Goal: Information Seeking & Learning: Learn about a topic

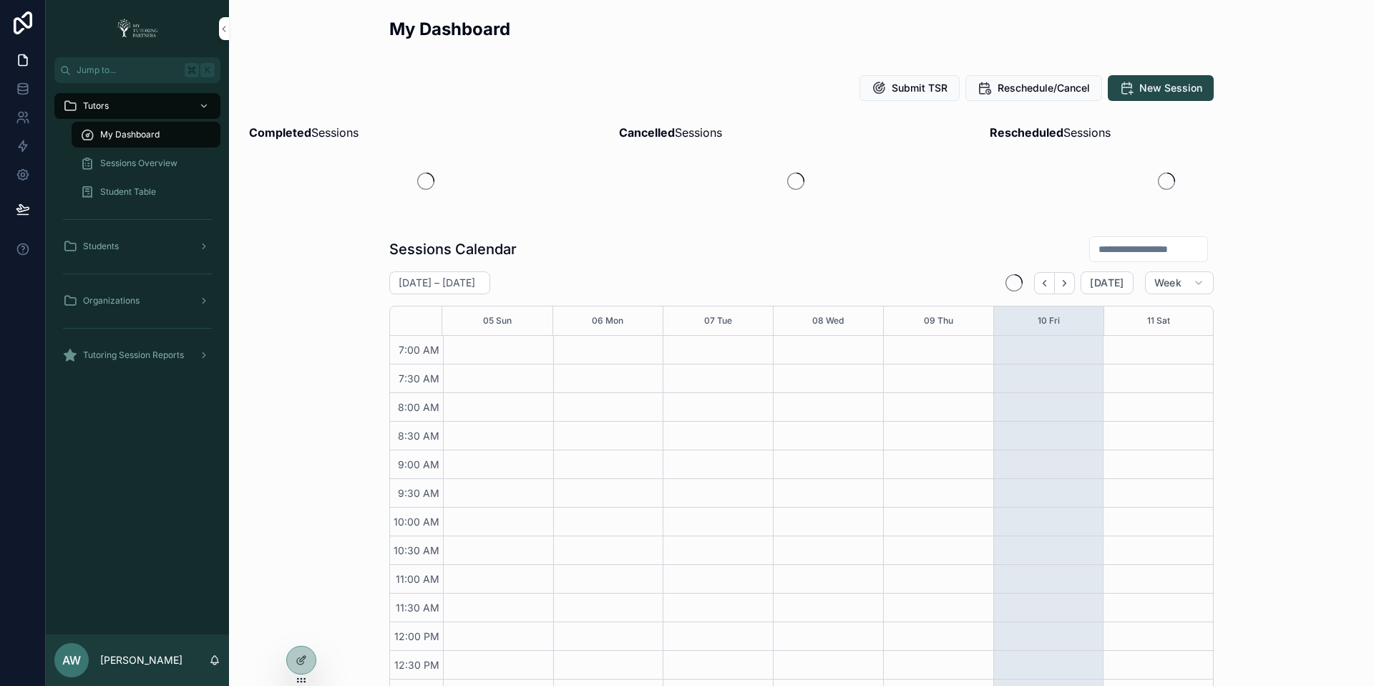
scroll to position [331, 0]
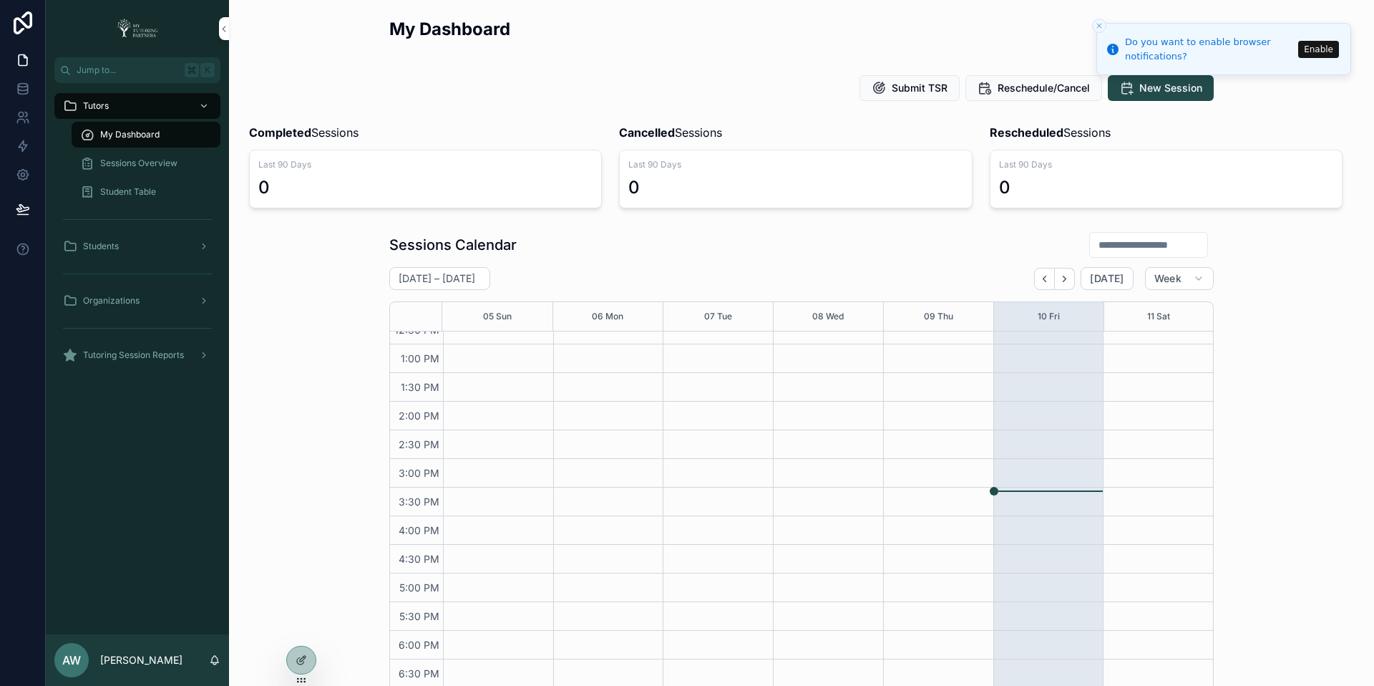
click at [207, 301] on icon "scrollable content" at bounding box center [204, 301] width 10 height 10
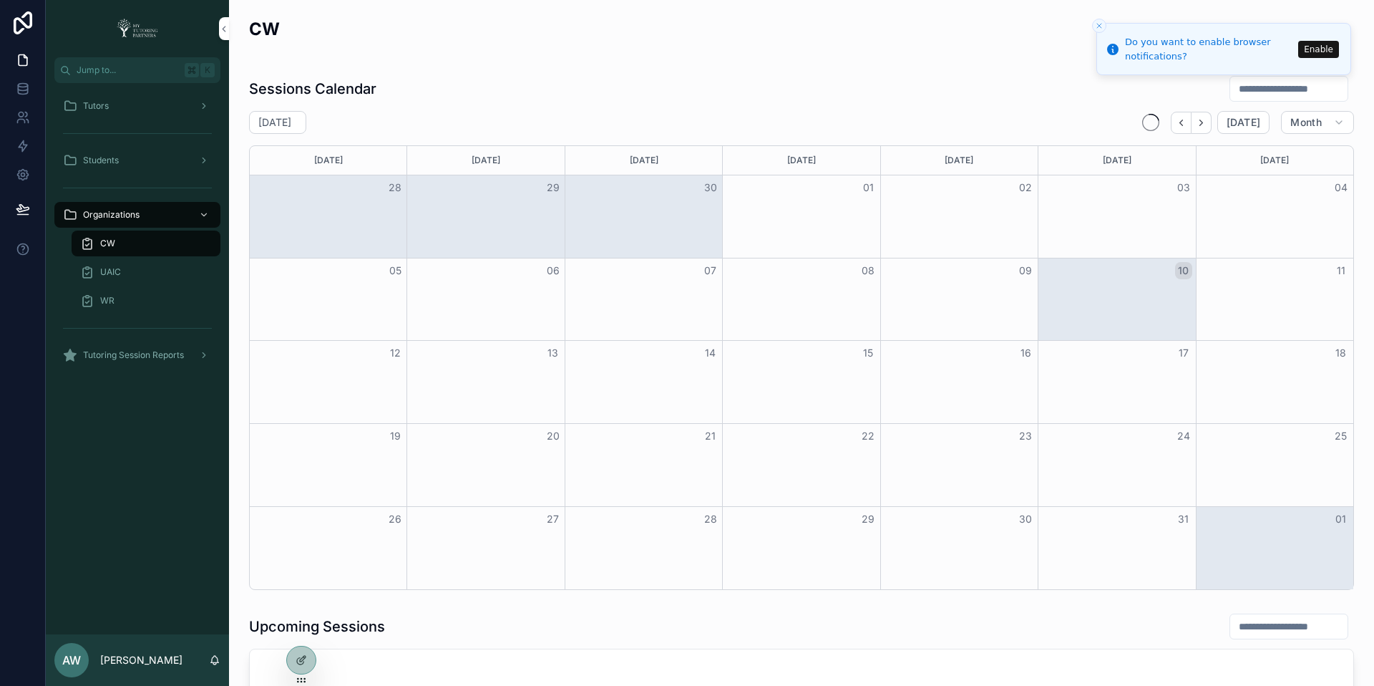
click at [146, 297] on div "WR" at bounding box center [146, 300] width 132 height 23
click at [114, 241] on span "CW" at bounding box center [107, 243] width 15 height 11
click at [1101, 25] on icon "Close toast" at bounding box center [1099, 25] width 9 height 9
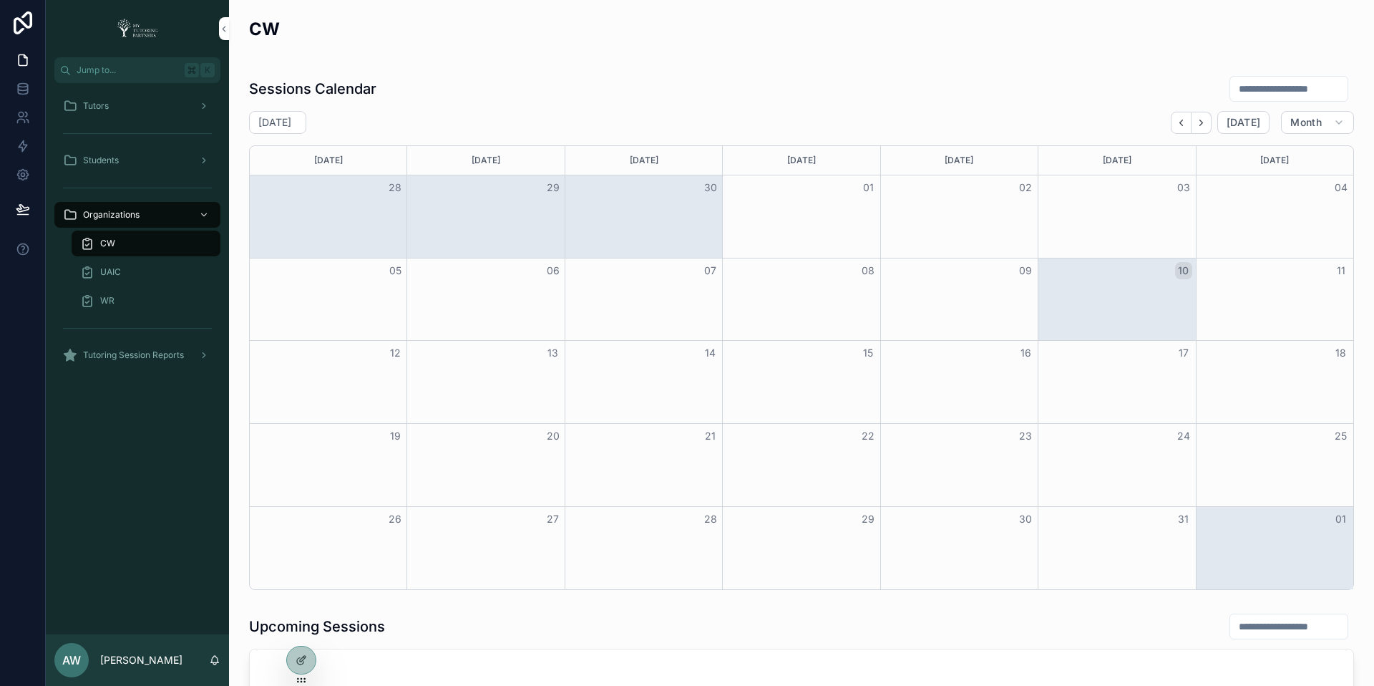
click at [136, 115] on div "Tutors" at bounding box center [137, 105] width 149 height 23
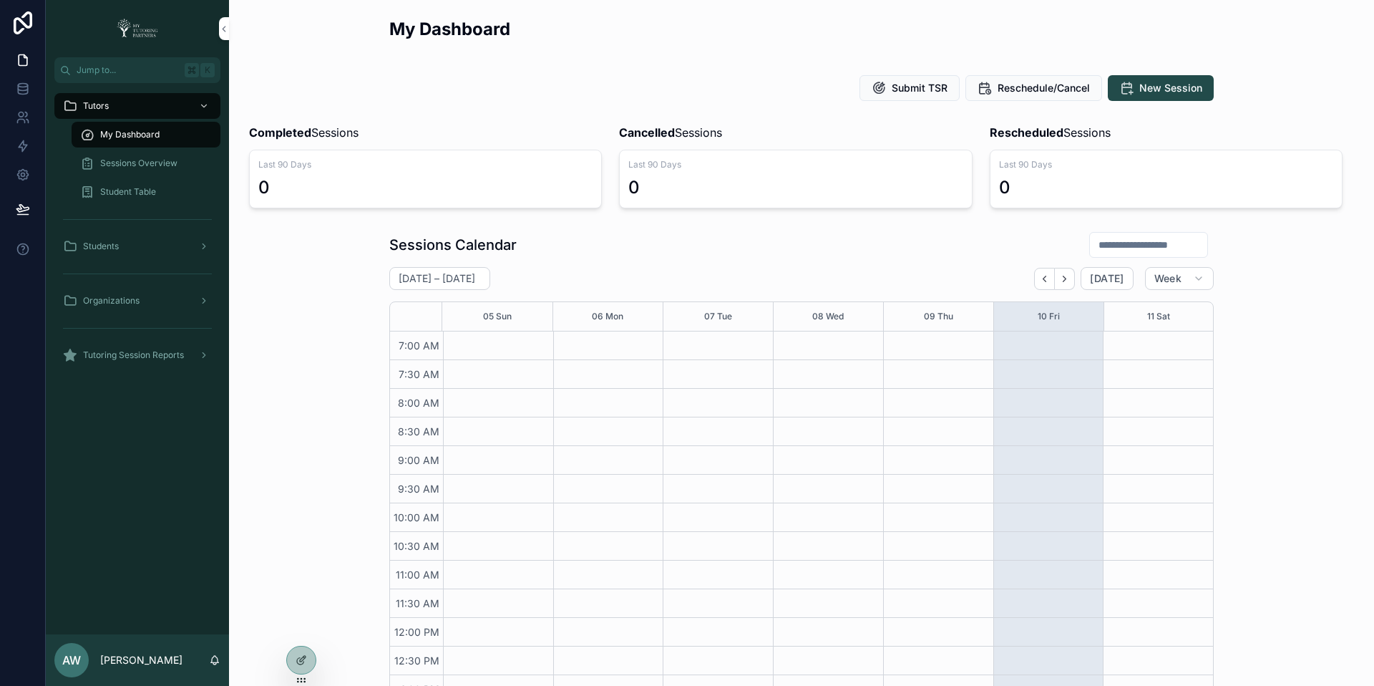
scroll to position [331, 0]
click at [204, 105] on icon "scrollable content" at bounding box center [204, 106] width 10 height 10
click at [139, 661] on p "[PERSON_NAME]" at bounding box center [141, 660] width 82 height 14
drag, startPoint x: 140, startPoint y: 460, endPoint x: 142, endPoint y: 429, distance: 30.9
click at [140, 459] on div "Tutors My Dashboard Sessions Overview Student Table Students Organizations Tuto…" at bounding box center [137, 358] width 183 height 551
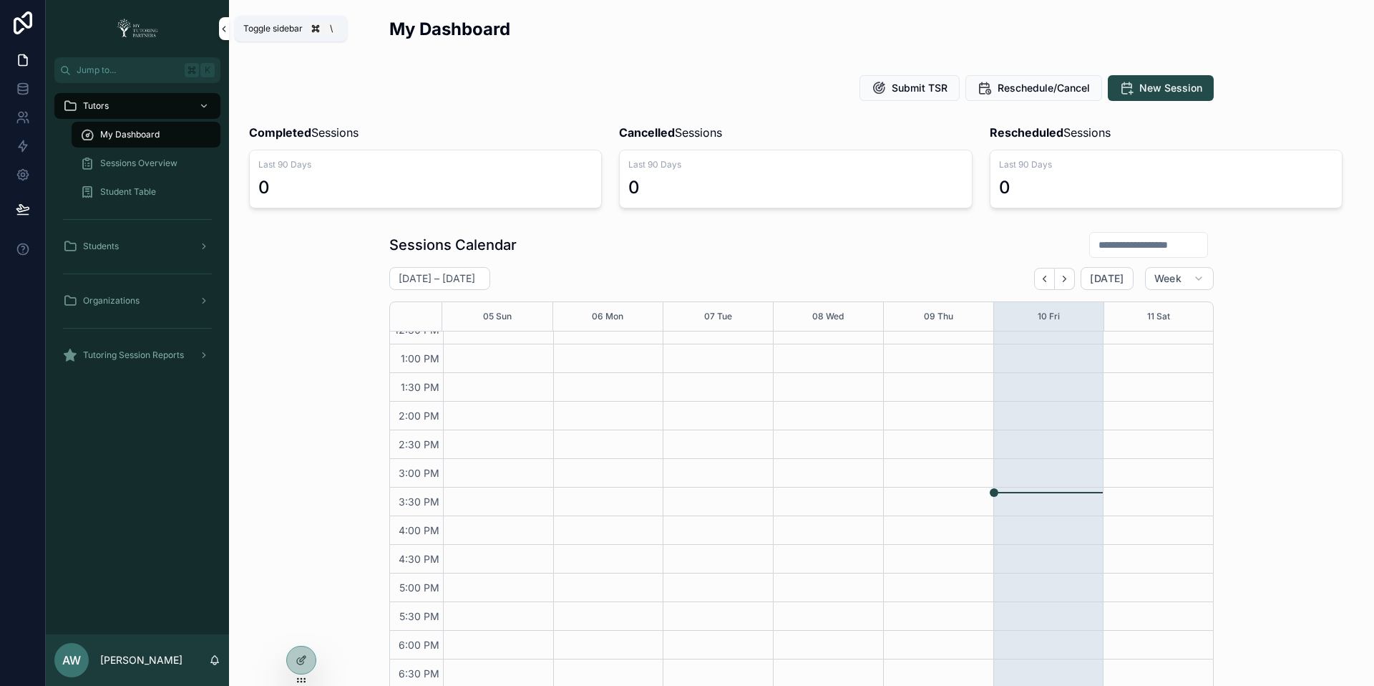
click at [223, 32] on icon "scrollable content" at bounding box center [224, 29] width 10 height 11
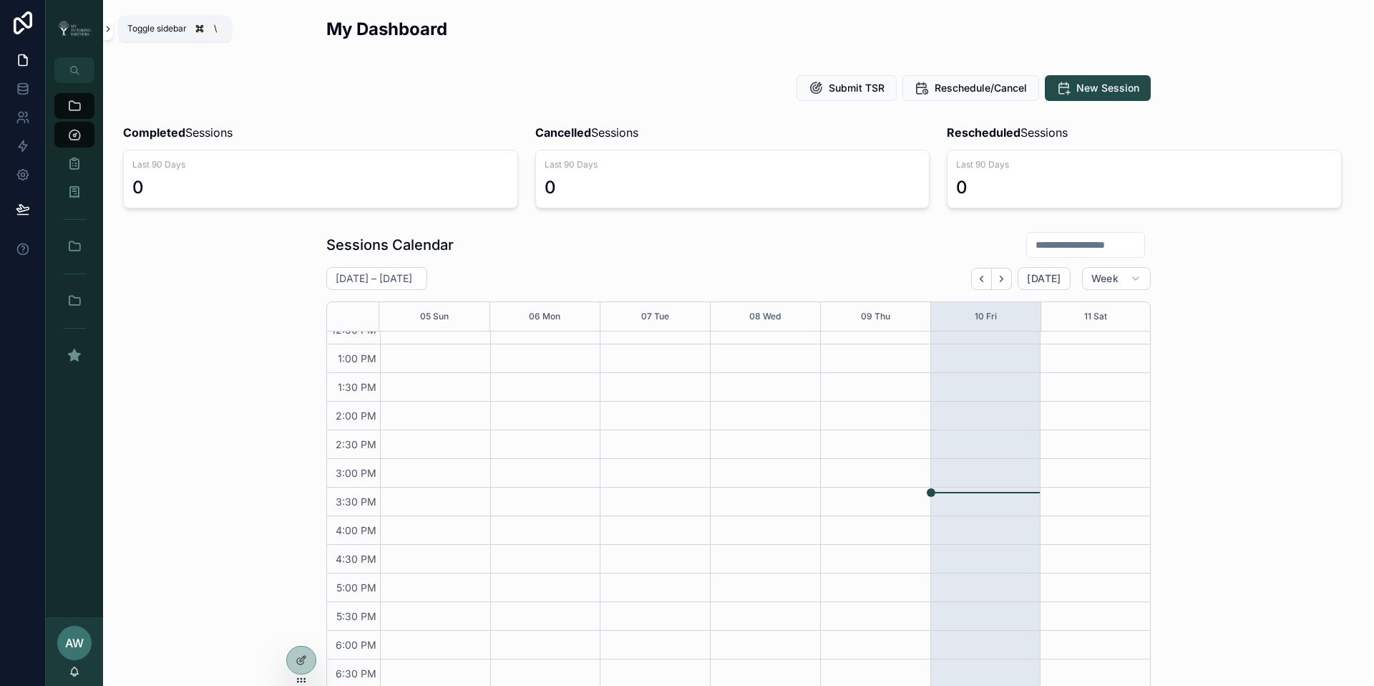
click at [107, 28] on icon "scrollable content" at bounding box center [108, 29] width 10 height 11
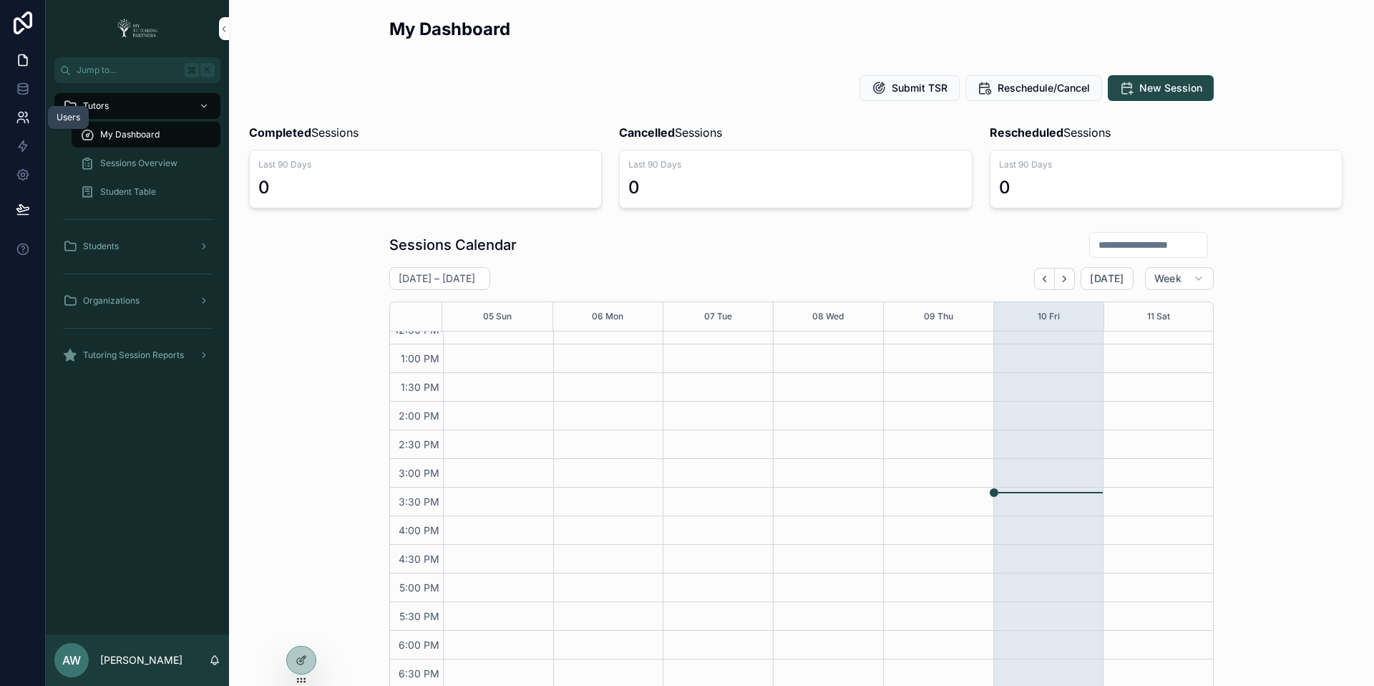
click at [19, 115] on icon at bounding box center [23, 117] width 14 height 14
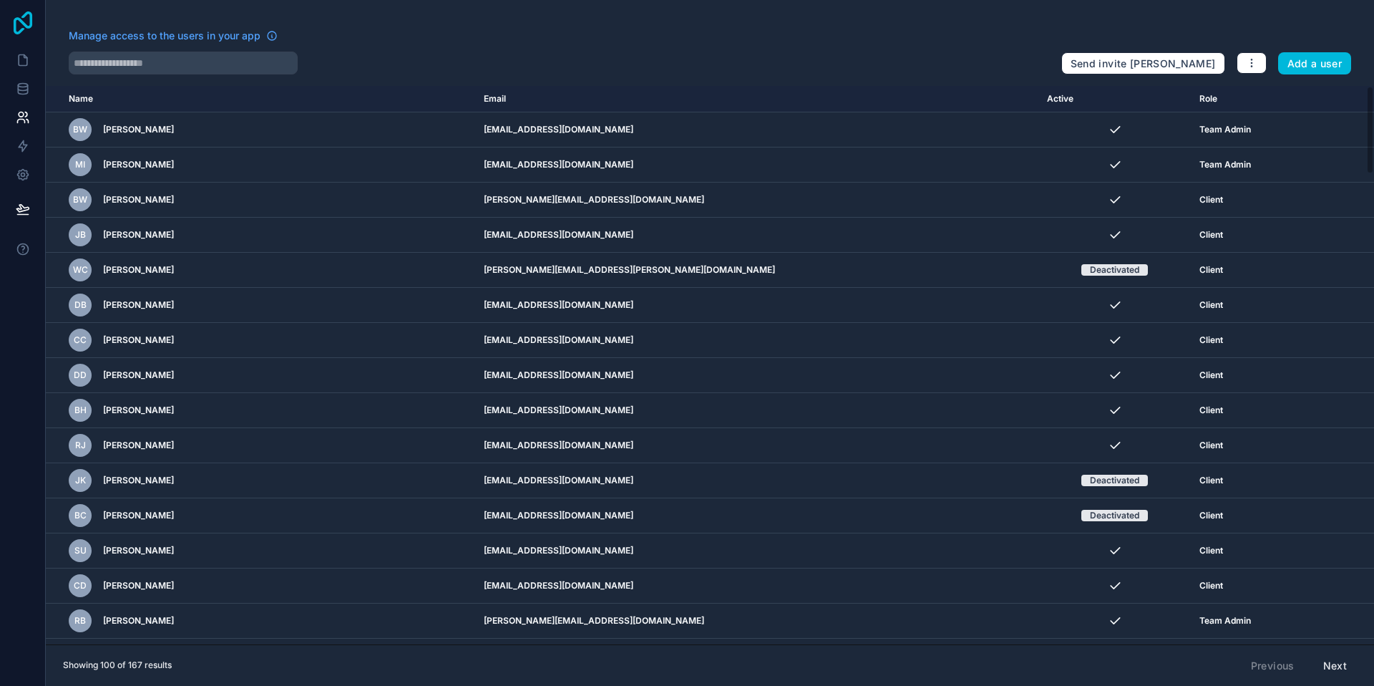
click at [23, 31] on icon at bounding box center [23, 22] width 29 height 23
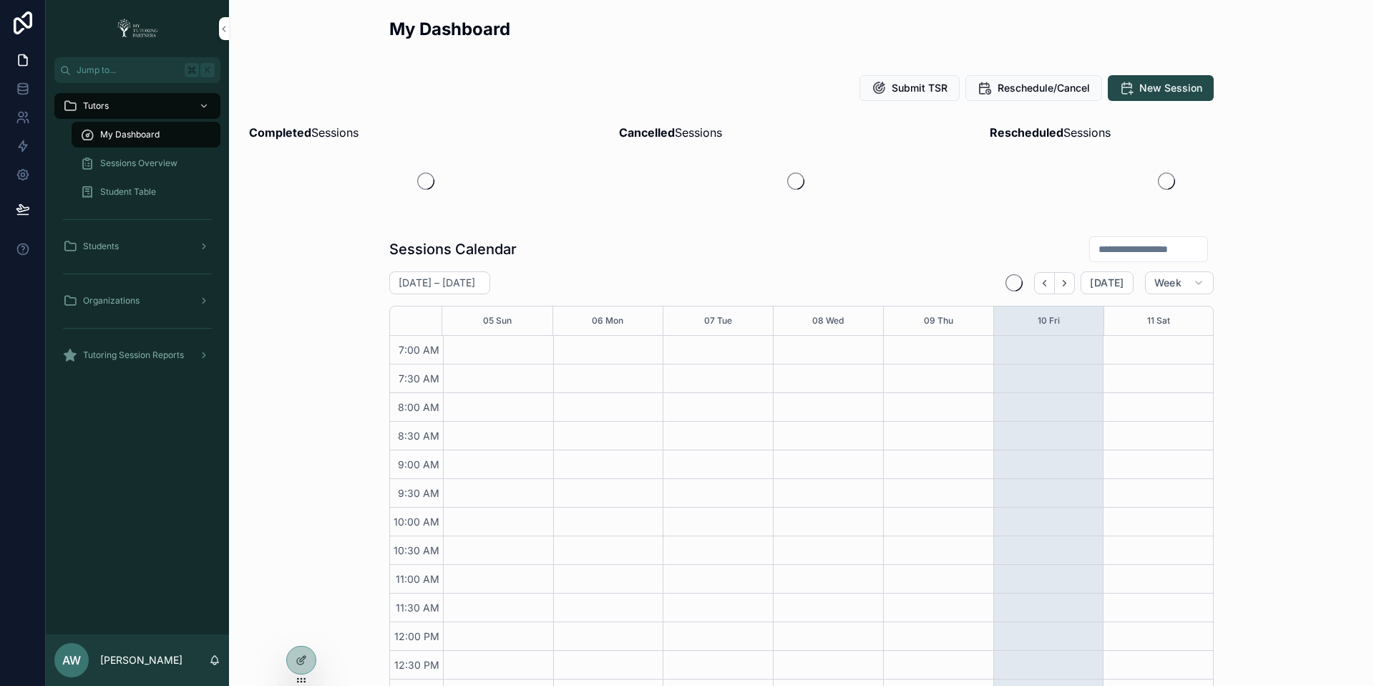
scroll to position [331, 0]
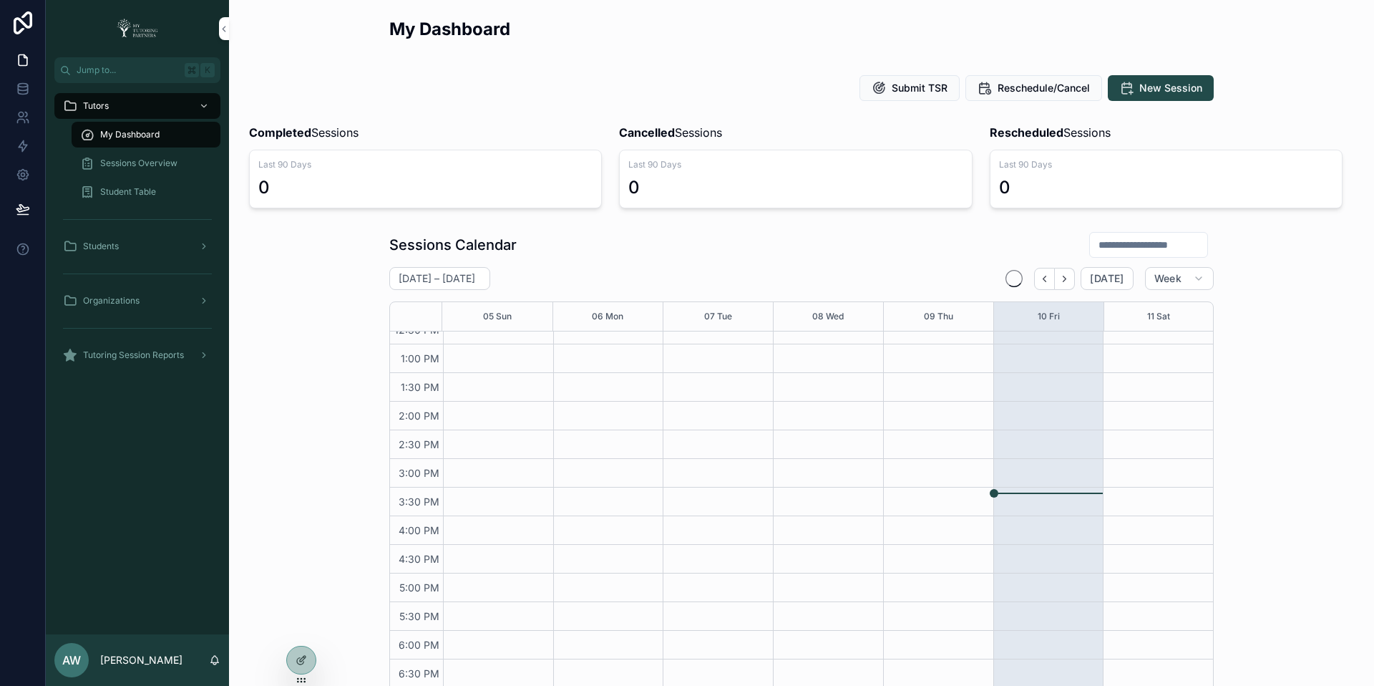
click at [155, 30] on img "scrollable content" at bounding box center [137, 28] width 50 height 23
click at [205, 105] on icon "scrollable content" at bounding box center [204, 105] width 5 height 3
click at [65, 654] on span "AW" at bounding box center [71, 659] width 19 height 17
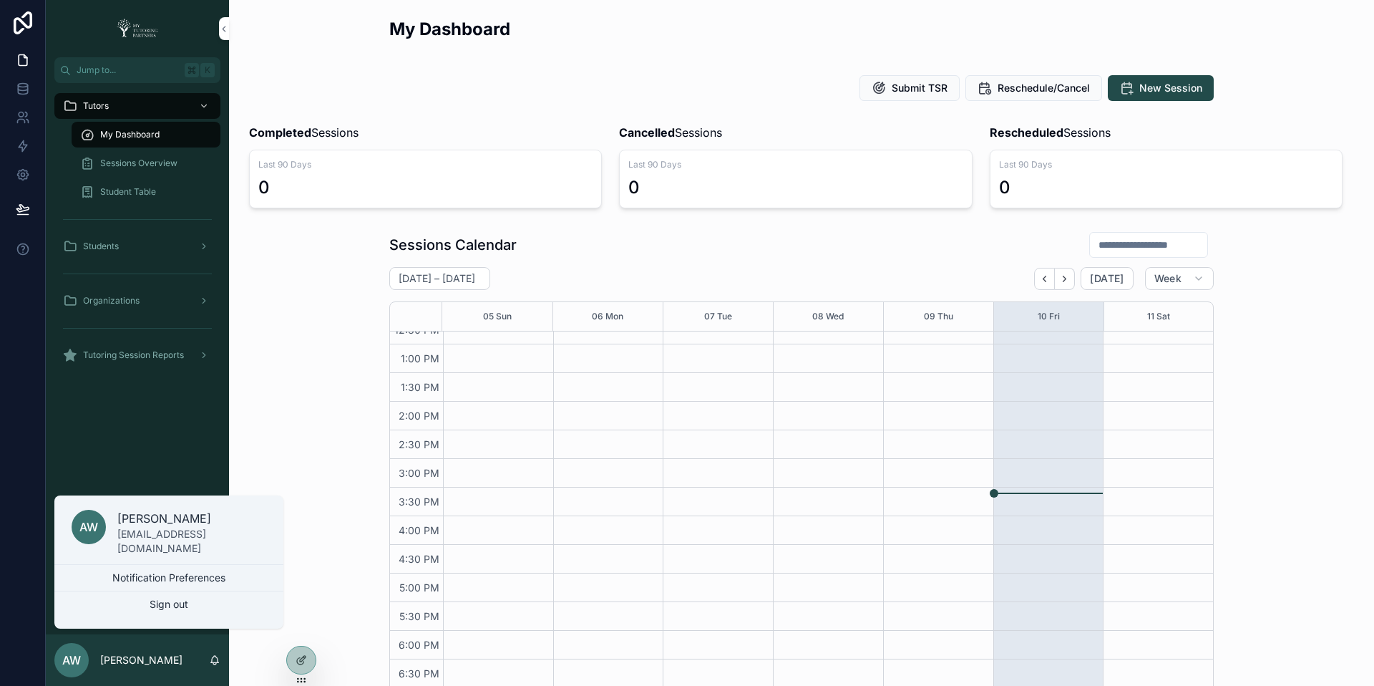
click at [140, 487] on div "Tutors My Dashboard Sessions Overview Student Table Students Organizations Tuto…" at bounding box center [137, 358] width 183 height 551
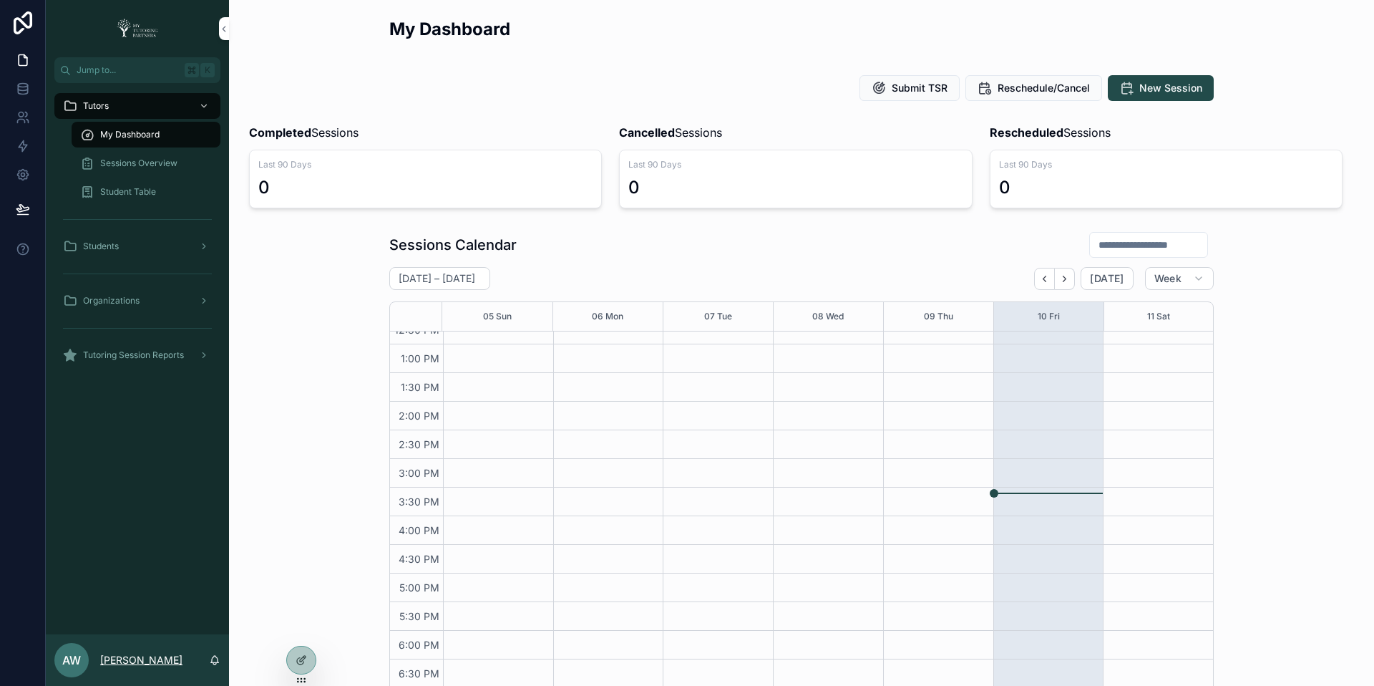
click at [122, 662] on p "[PERSON_NAME]" at bounding box center [141, 660] width 82 height 14
click at [132, 438] on div "Tutors My Dashboard Sessions Overview Student Table Students Organizations Tuto…" at bounding box center [137, 358] width 183 height 551
click at [120, 301] on span "Organizations" at bounding box center [111, 300] width 57 height 11
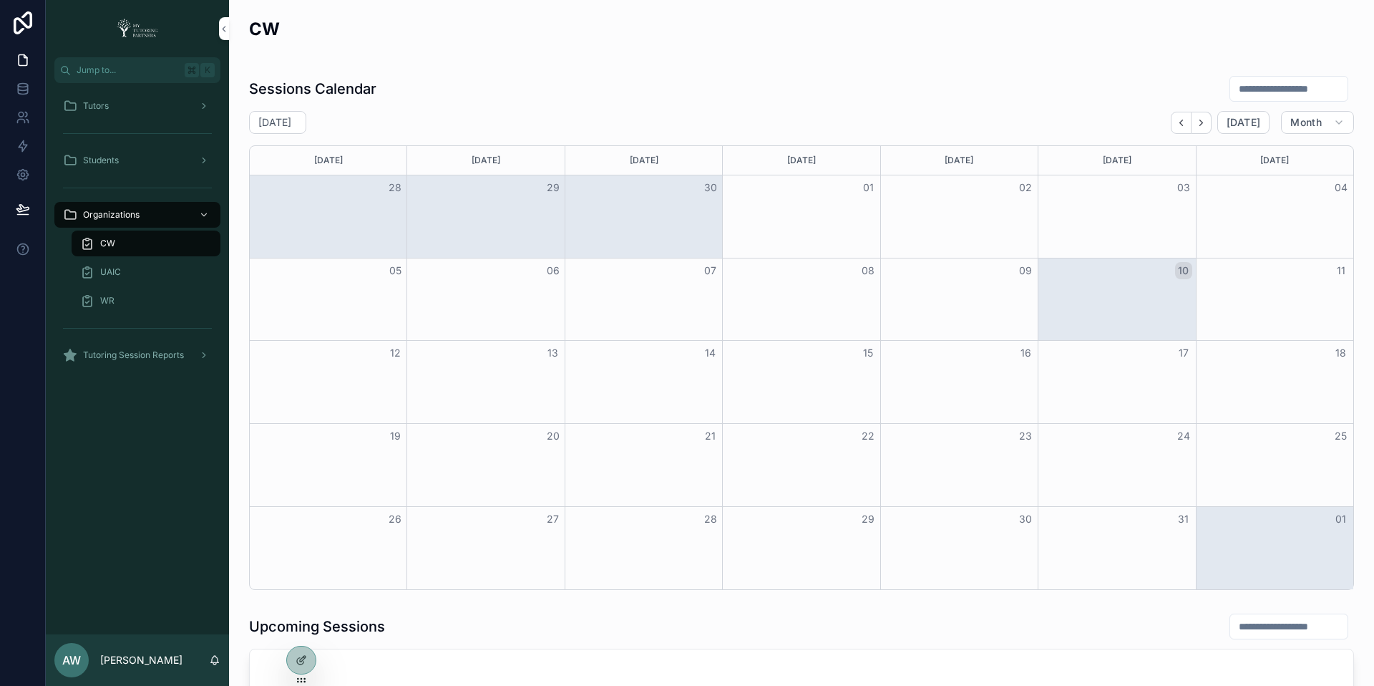
drag, startPoint x: 302, startPoint y: 665, endPoint x: 294, endPoint y: 674, distance: 12.2
click at [294, 674] on div at bounding box center [301, 666] width 30 height 40
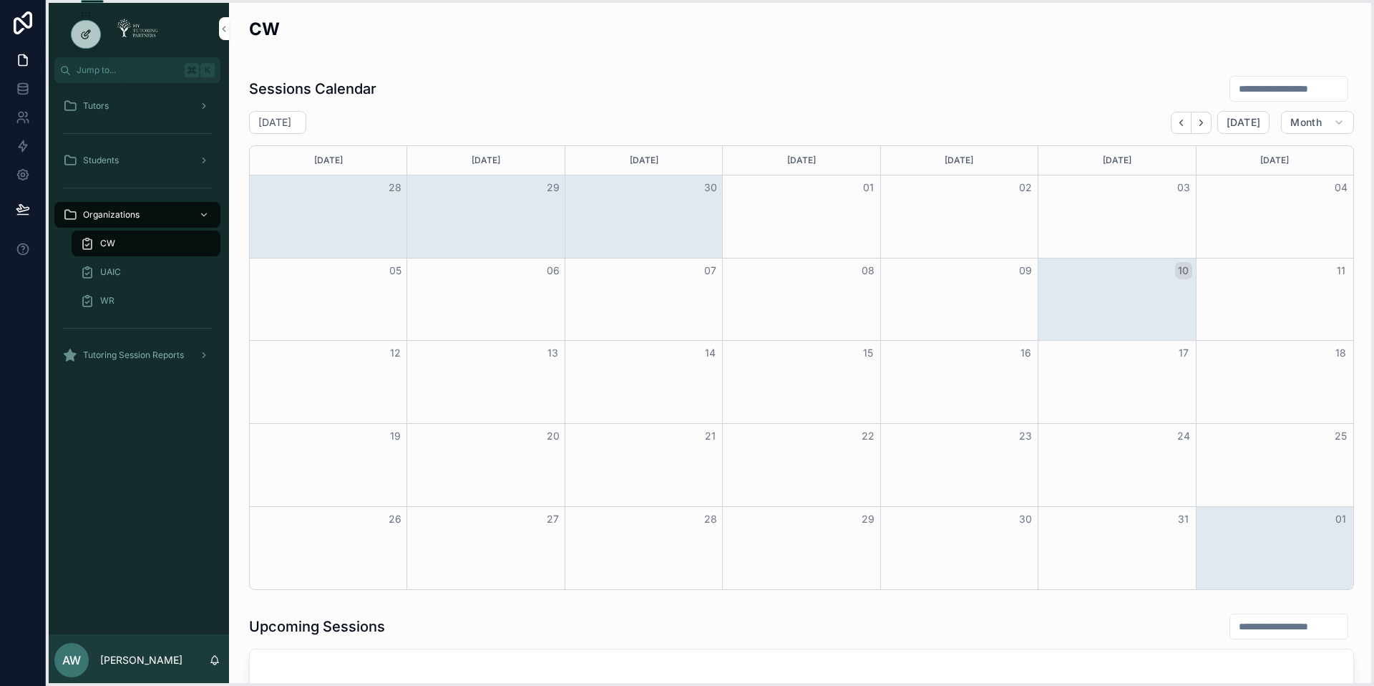
drag, startPoint x: 301, startPoint y: 681, endPoint x: 85, endPoint y: 44, distance: 672.4
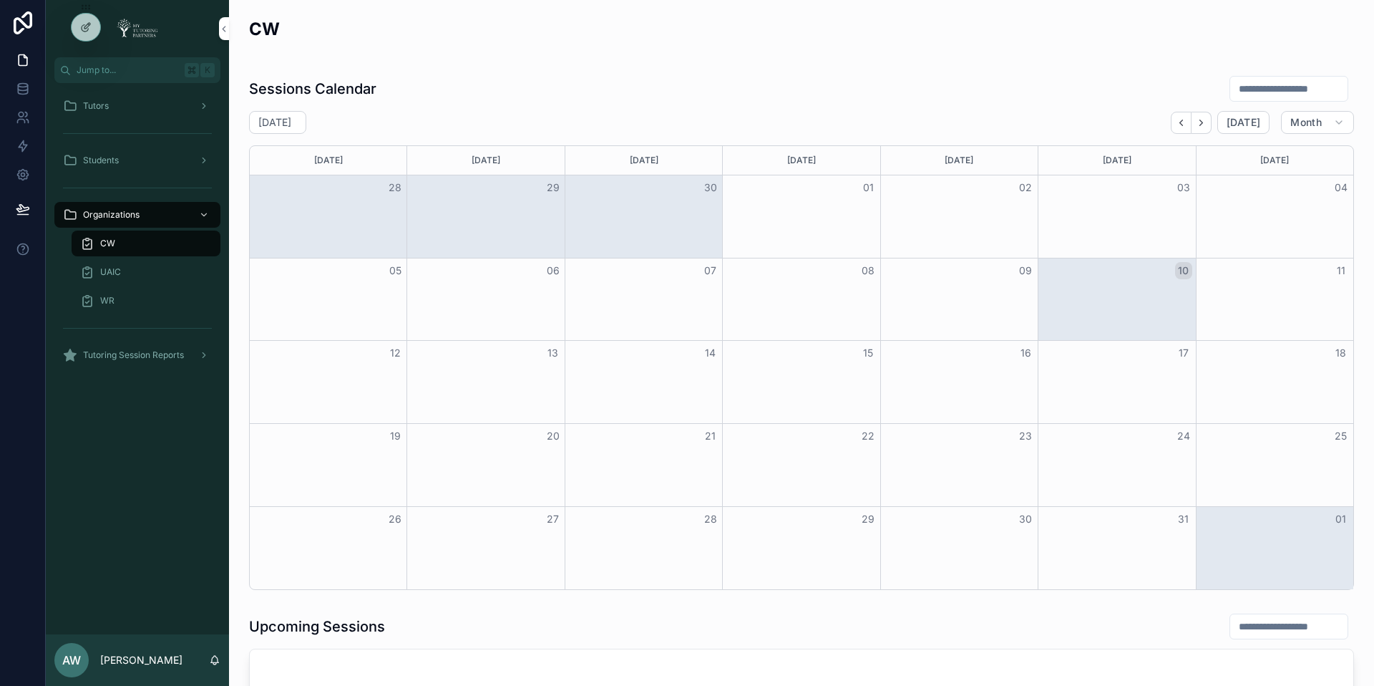
click at [382, 50] on div "CW" at bounding box center [801, 34] width 1105 height 35
click at [89, 31] on icon at bounding box center [85, 26] width 11 height 11
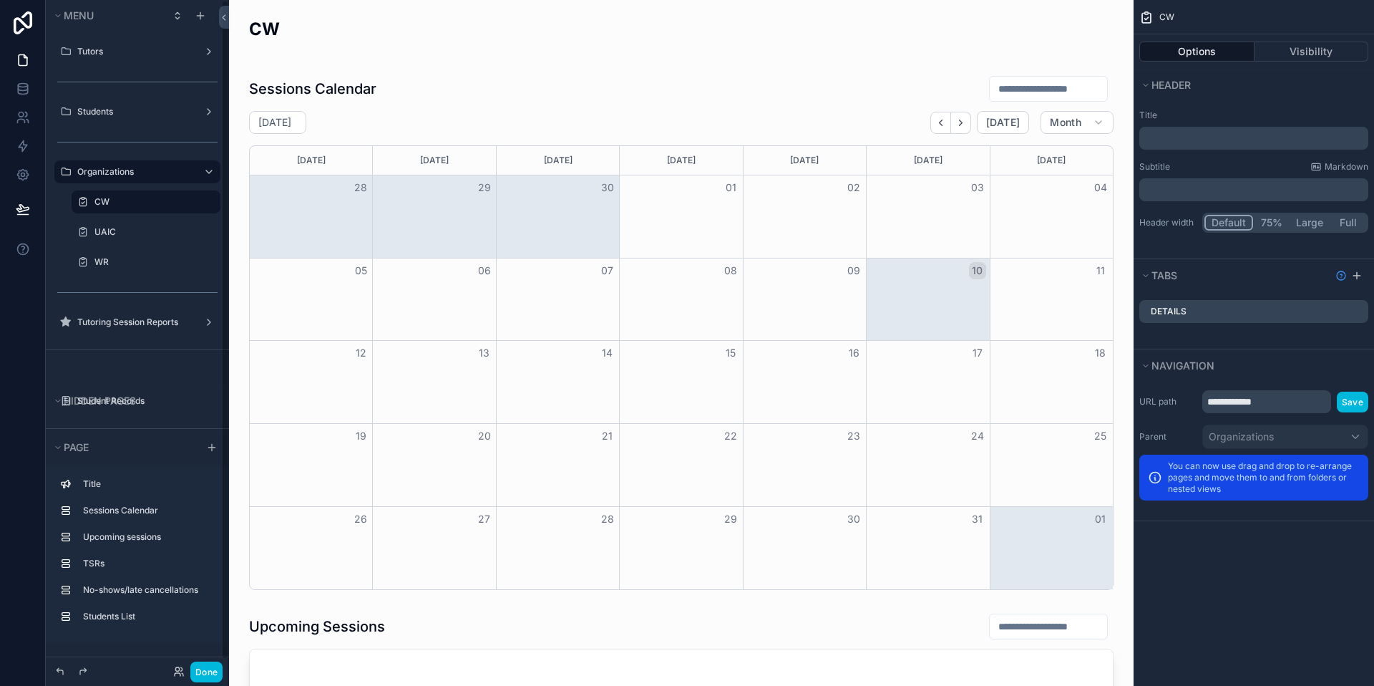
click at [89, 31] on div "Tutors Students Organizations CW UAIC WR Tutoring Session Reports" at bounding box center [137, 190] width 183 height 318
click at [213, 671] on button "Done" at bounding box center [206, 671] width 32 height 21
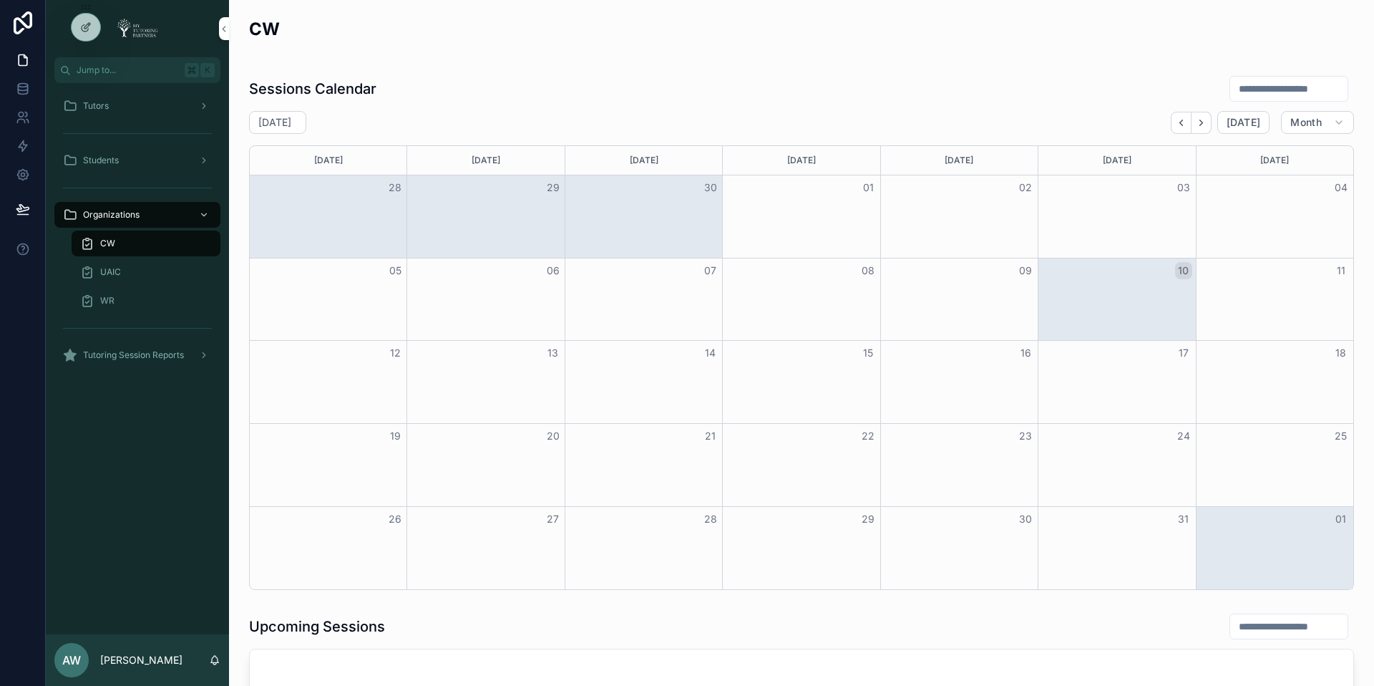
click at [0, 0] on div at bounding box center [0, 0] width 0 height 0
drag, startPoint x: 92, startPoint y: 29, endPoint x: 122, endPoint y: 31, distance: 30.1
click at [122, 31] on div "Jump to... K Tutors Students Organizations CW UAIC WR Tutoring Session Reports …" at bounding box center [710, 343] width 1328 height 686
click at [67, 29] on link "scrollable content" at bounding box center [137, 28] width 166 height 23
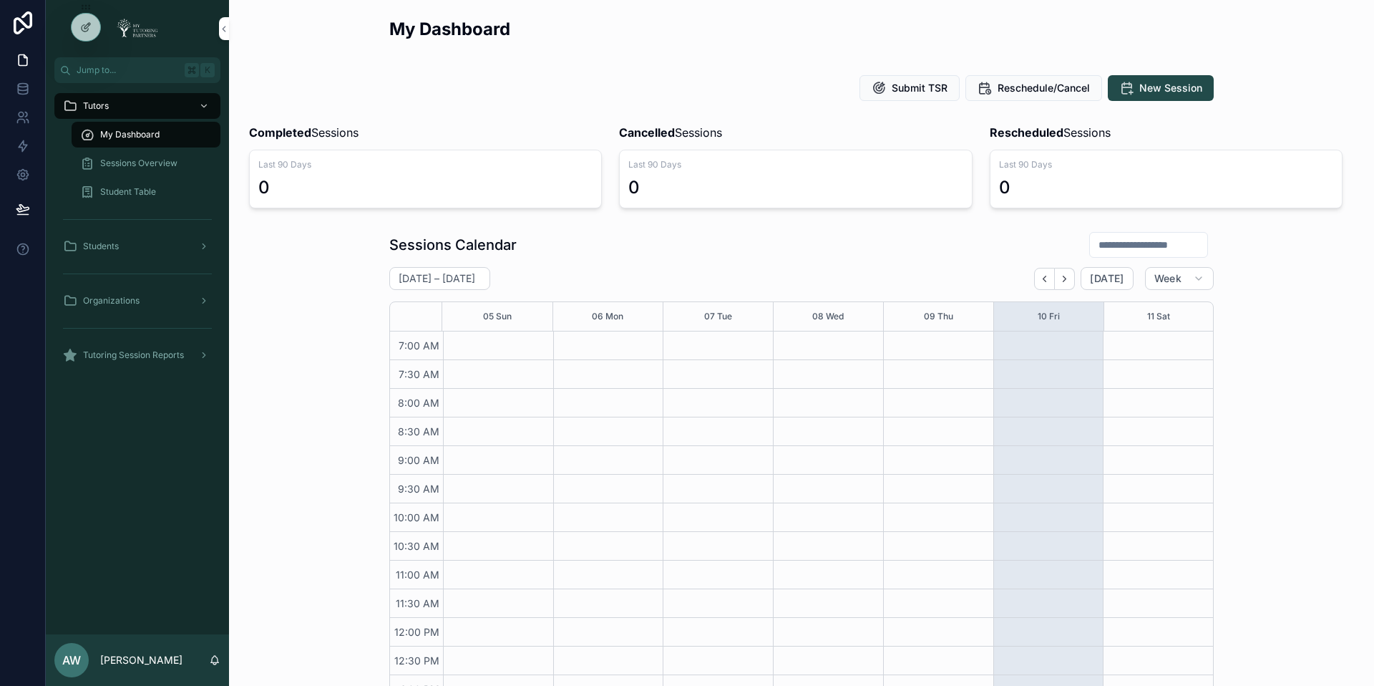
scroll to position [331, 0]
click at [0, 0] on icon at bounding box center [0, 0] width 0 height 0
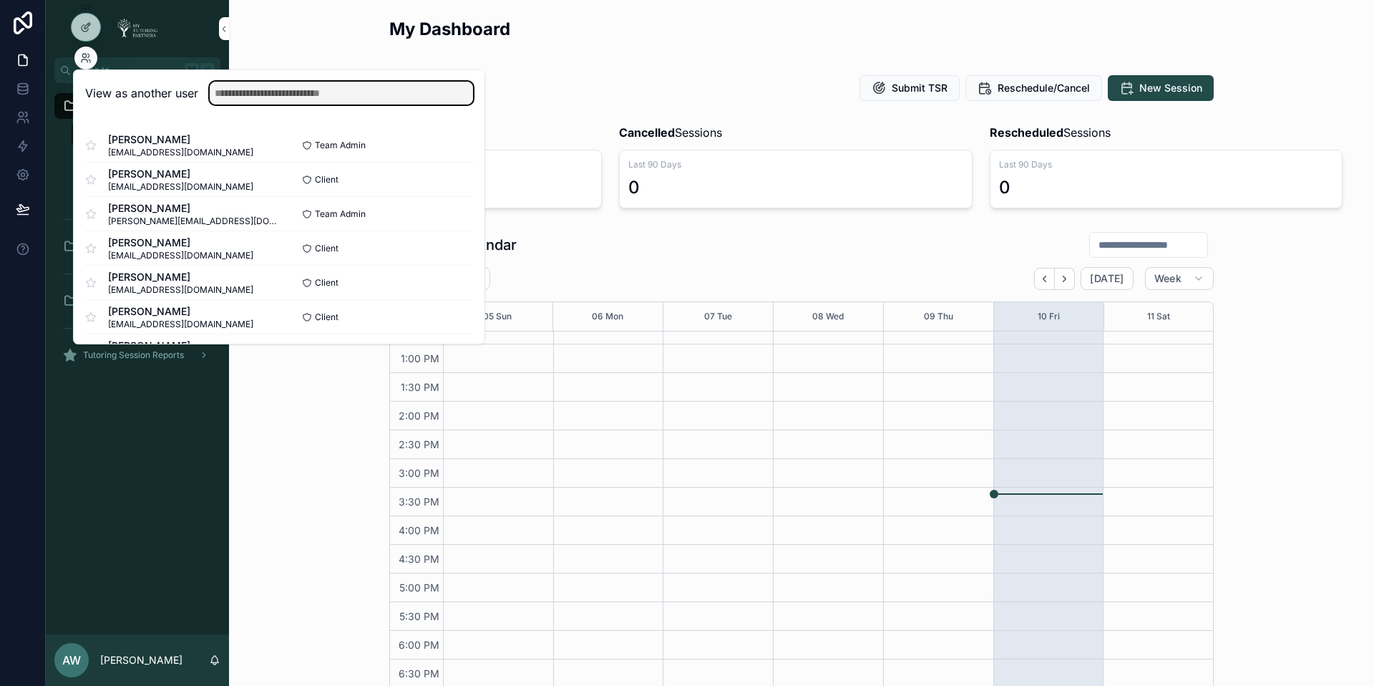
click at [251, 94] on input "text" at bounding box center [341, 93] width 263 height 23
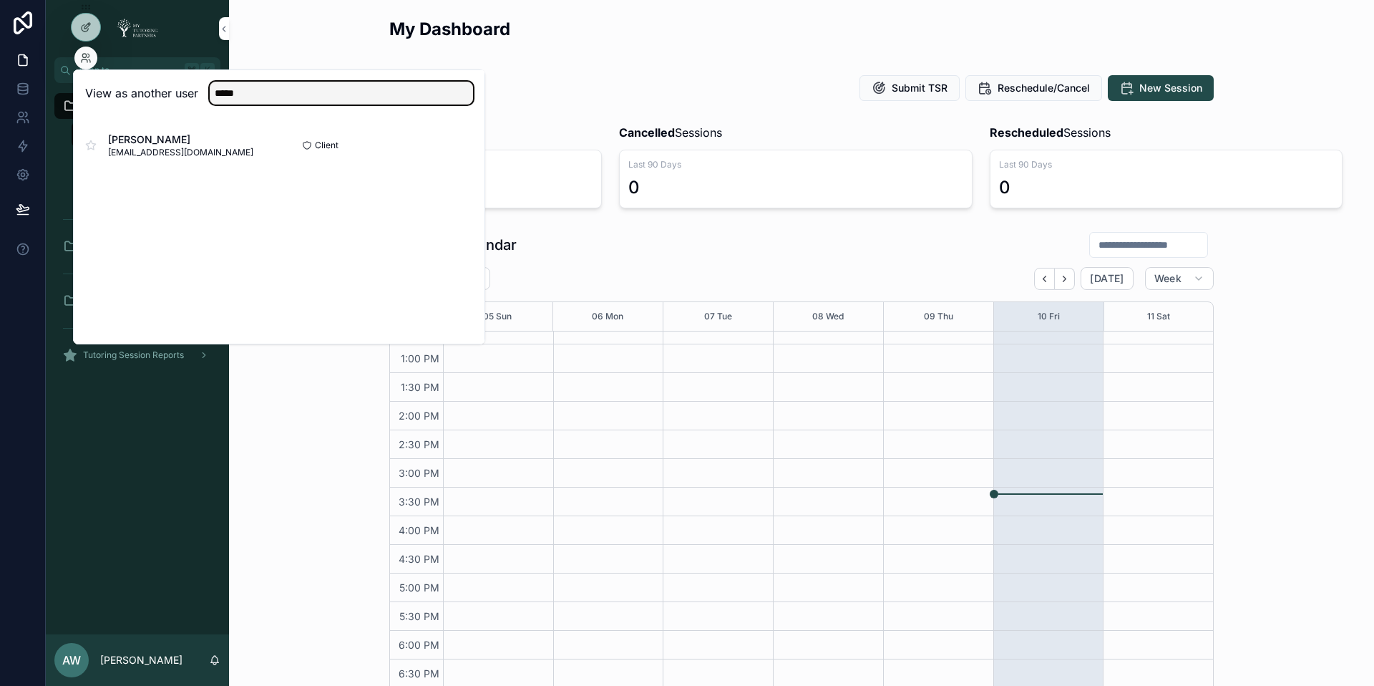
type input "*****"
click at [201, 139] on span "[PERSON_NAME]" at bounding box center [180, 139] width 145 height 14
click at [0, 0] on button "Select" at bounding box center [0, 0] width 0 height 0
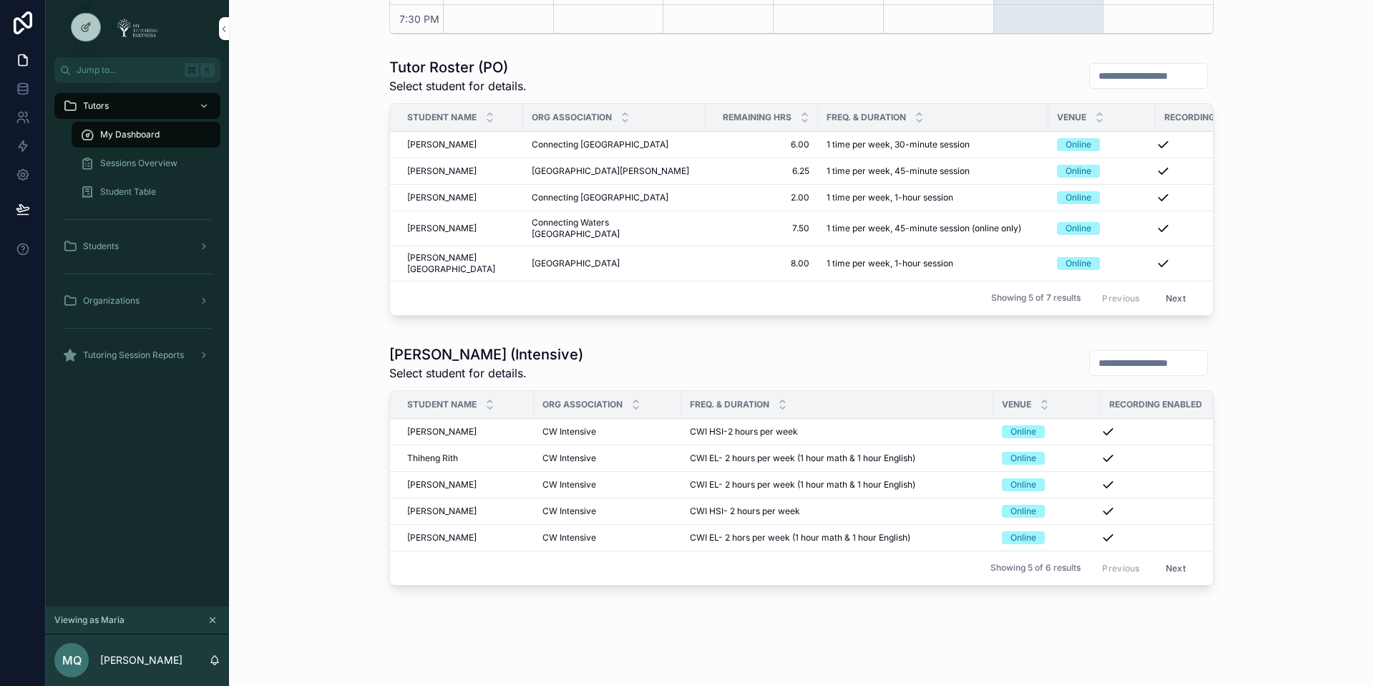
scroll to position [719, 0]
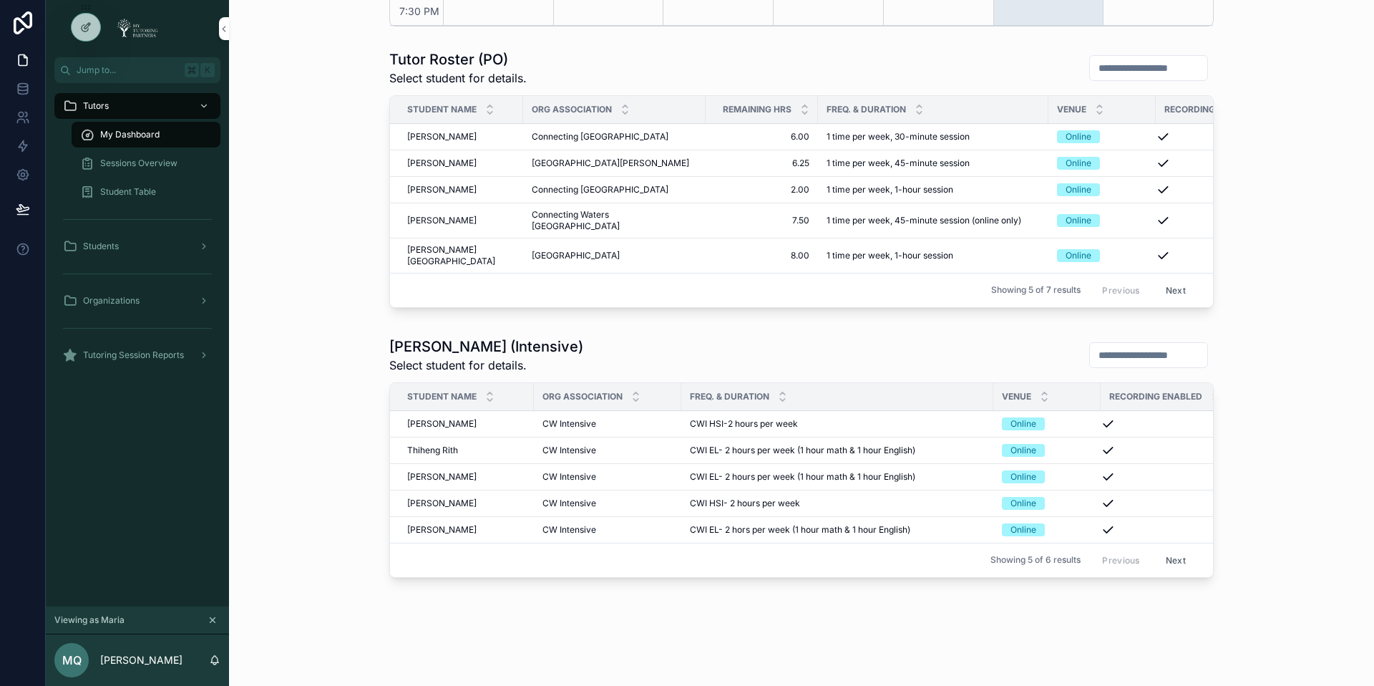
click at [427, 167] on span "Benjamin Peralta" at bounding box center [441, 162] width 69 height 11
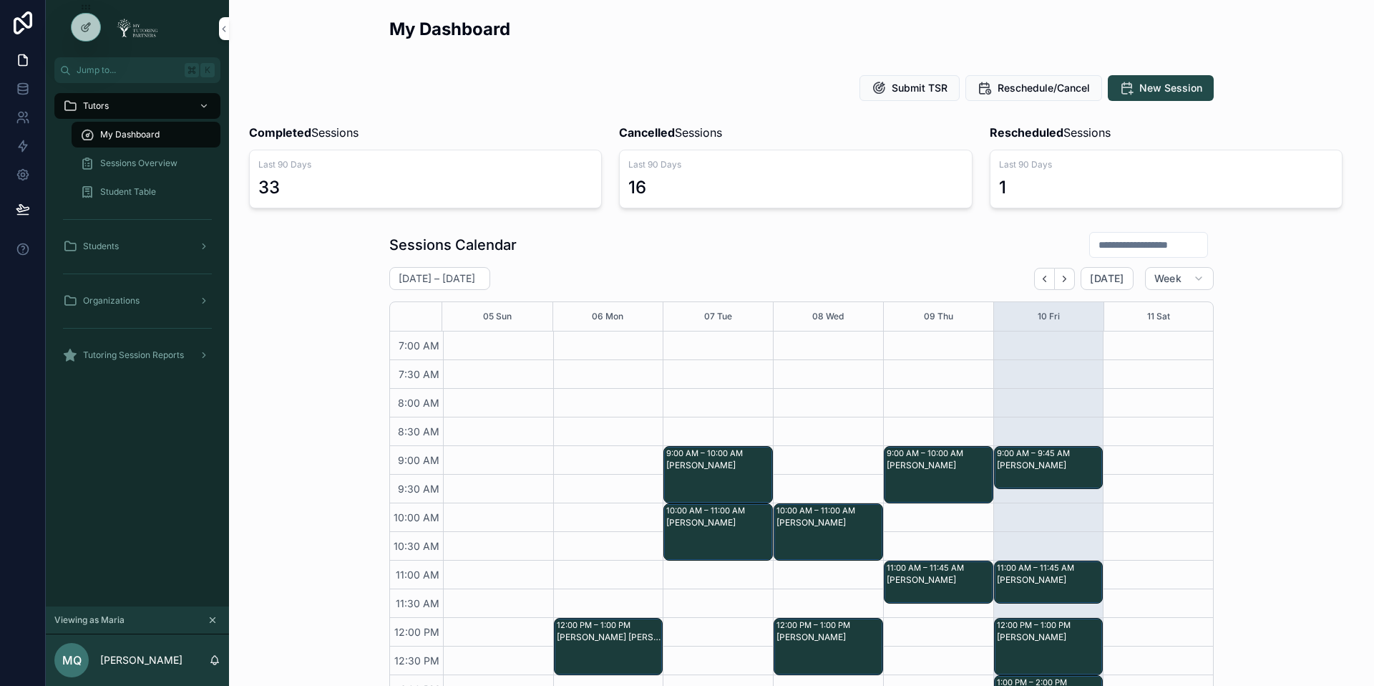
scroll to position [331, 0]
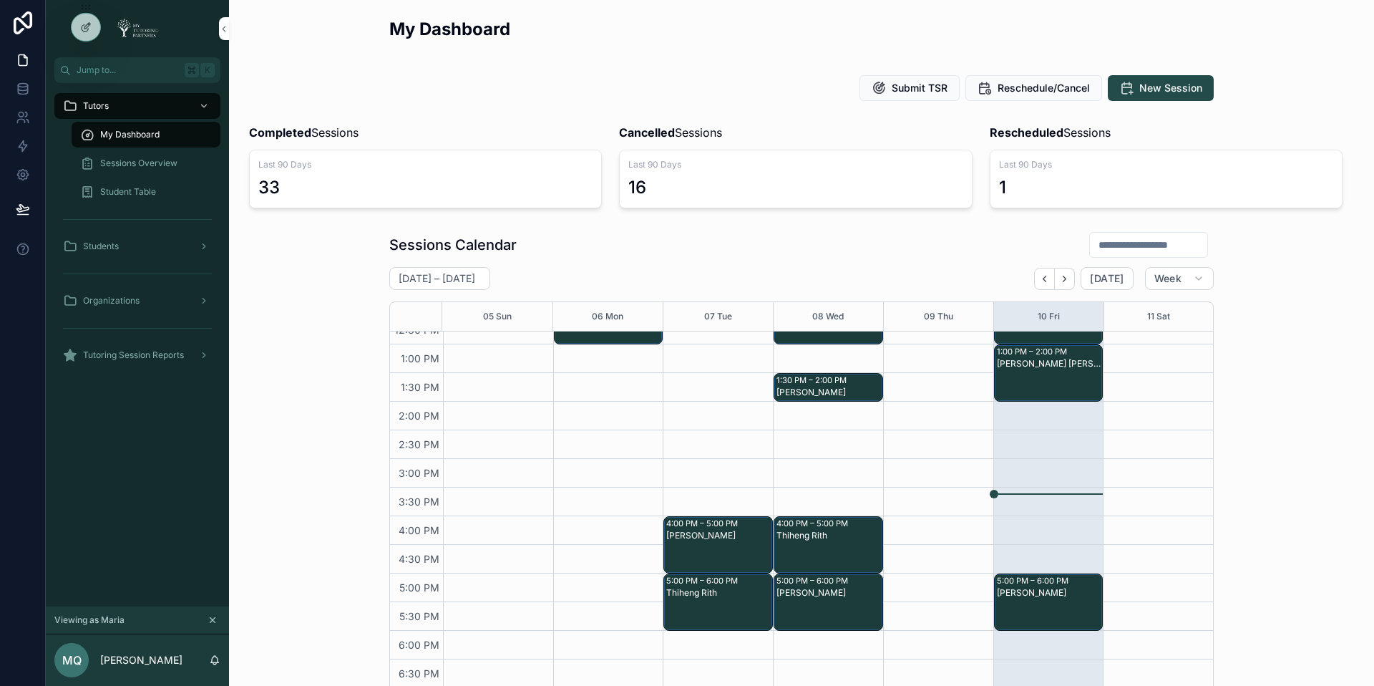
click at [102, 248] on span "Students" at bounding box center [101, 245] width 36 height 11
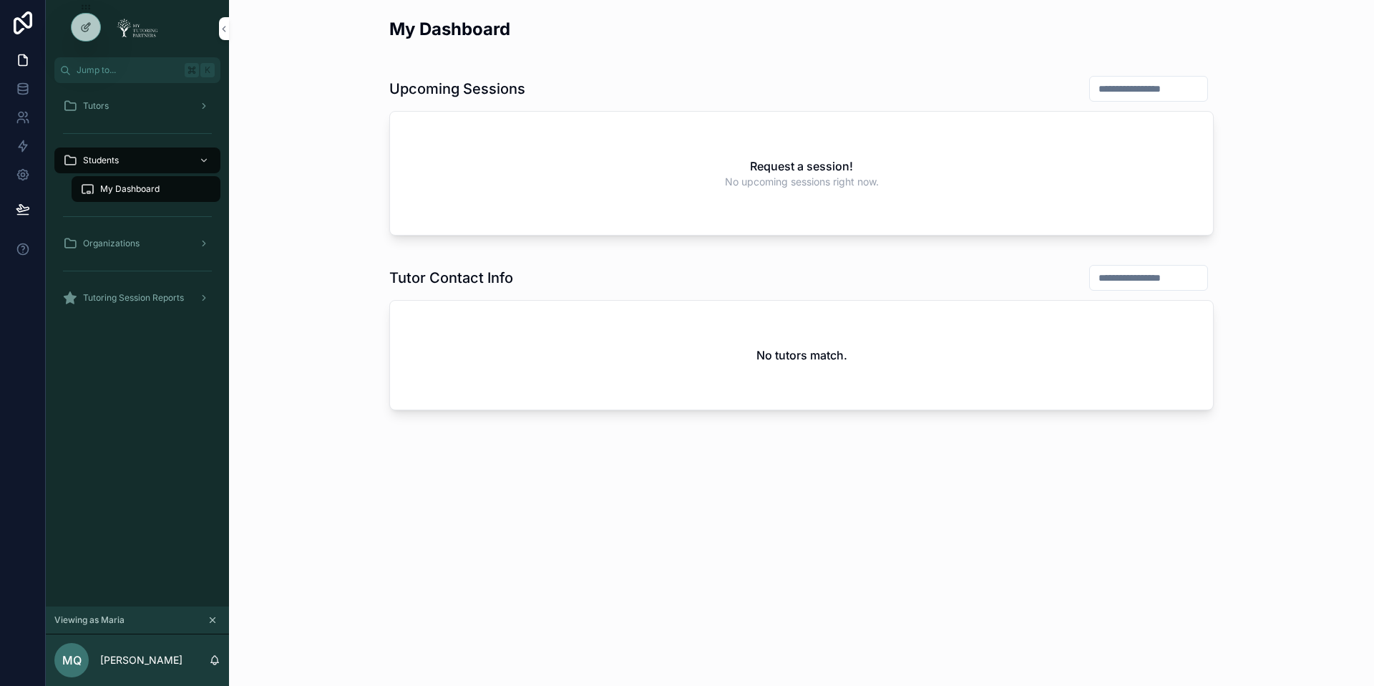
click at [200, 107] on icon "scrollable content" at bounding box center [204, 106] width 10 height 10
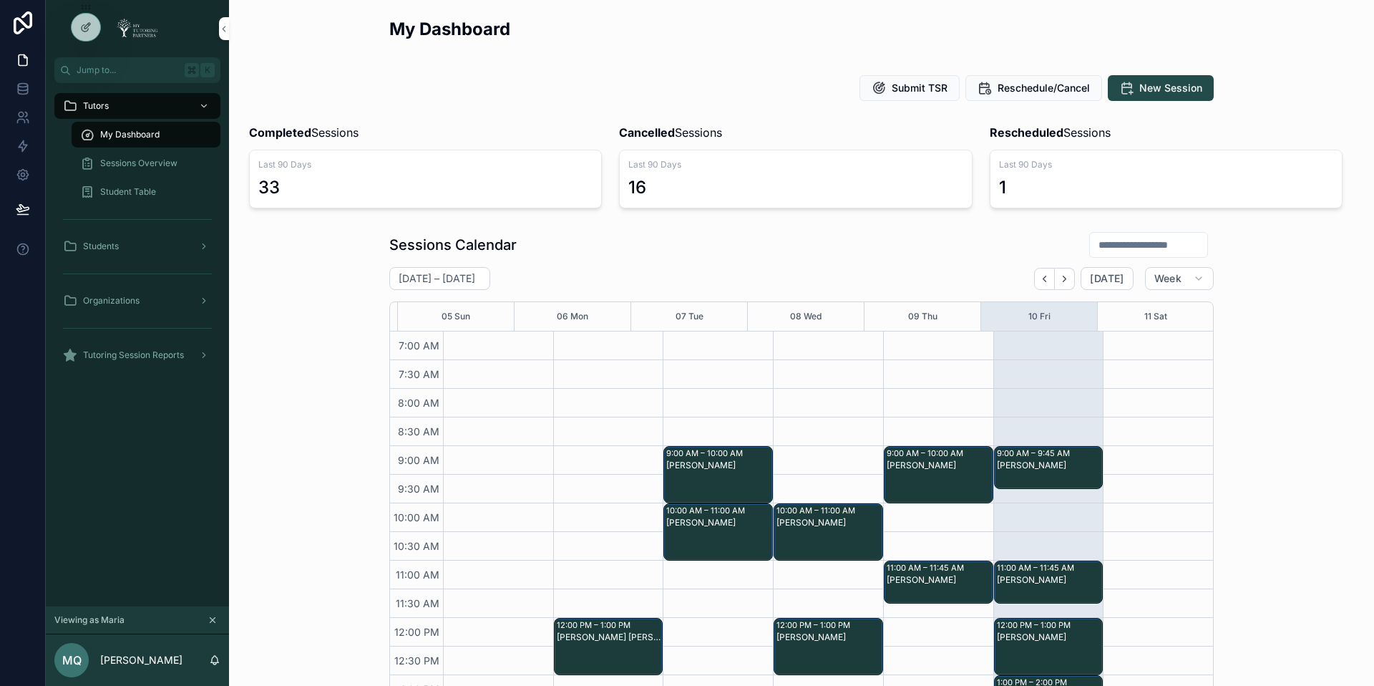
scroll to position [331, 0]
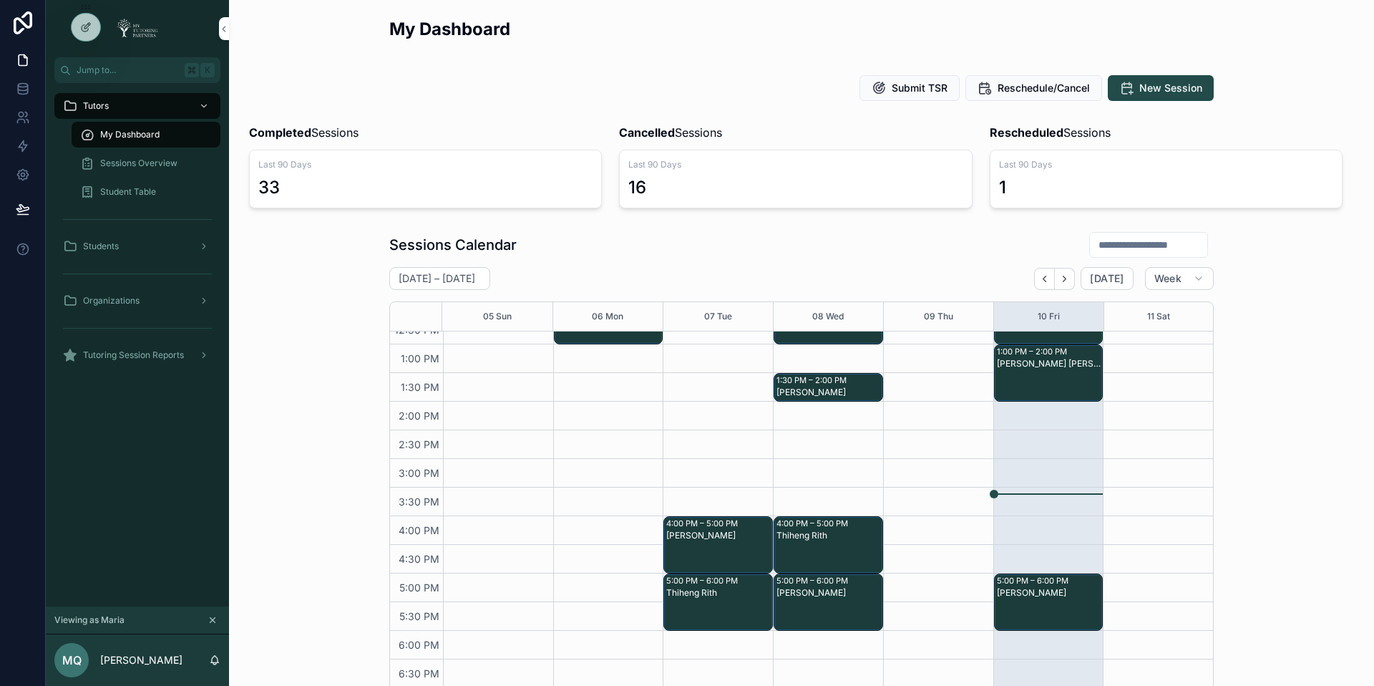
click at [150, 189] on span "Student Table" at bounding box center [128, 191] width 56 height 11
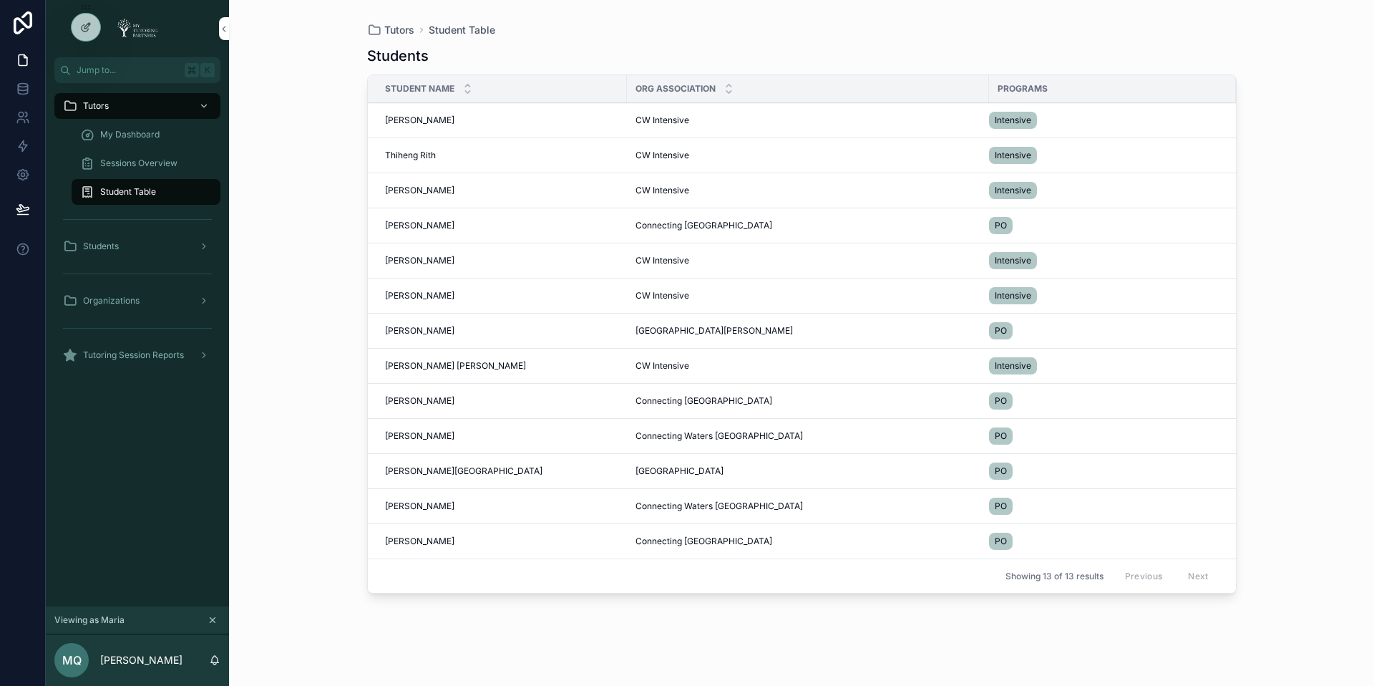
click at [155, 159] on span "Sessions Overview" at bounding box center [138, 162] width 77 height 11
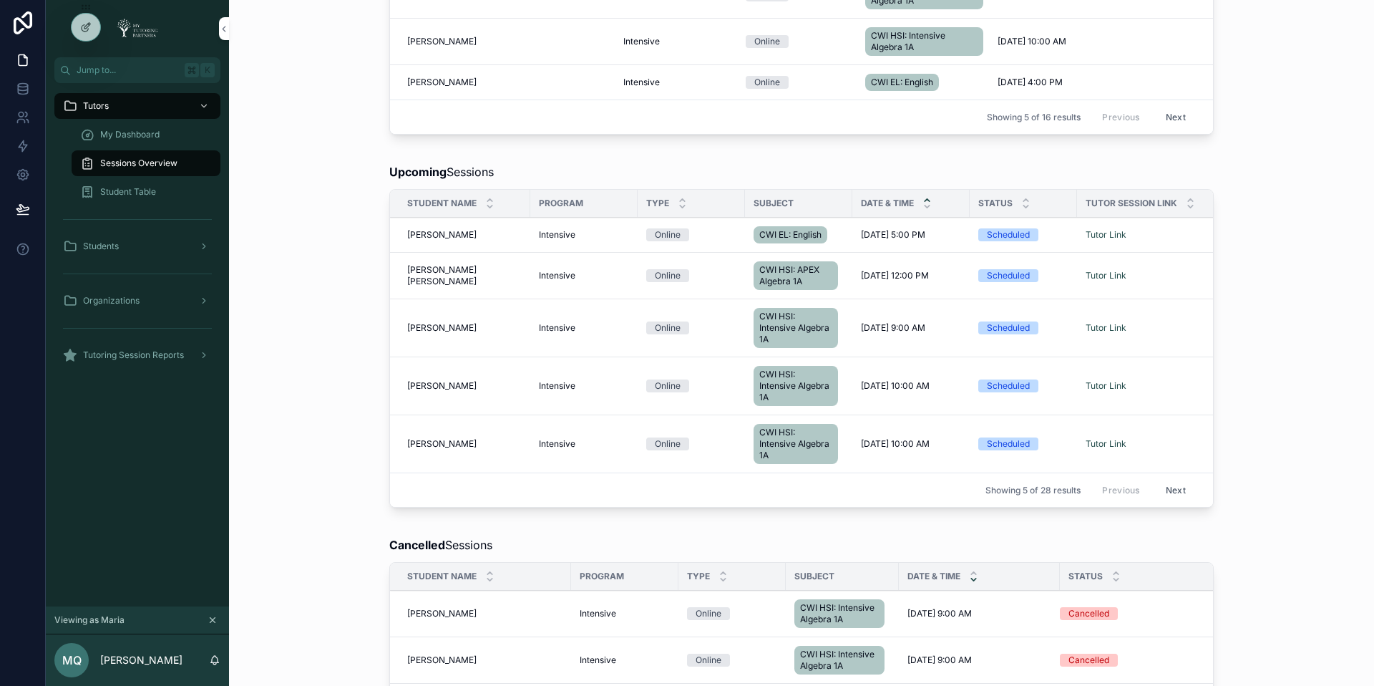
scroll to position [273, 0]
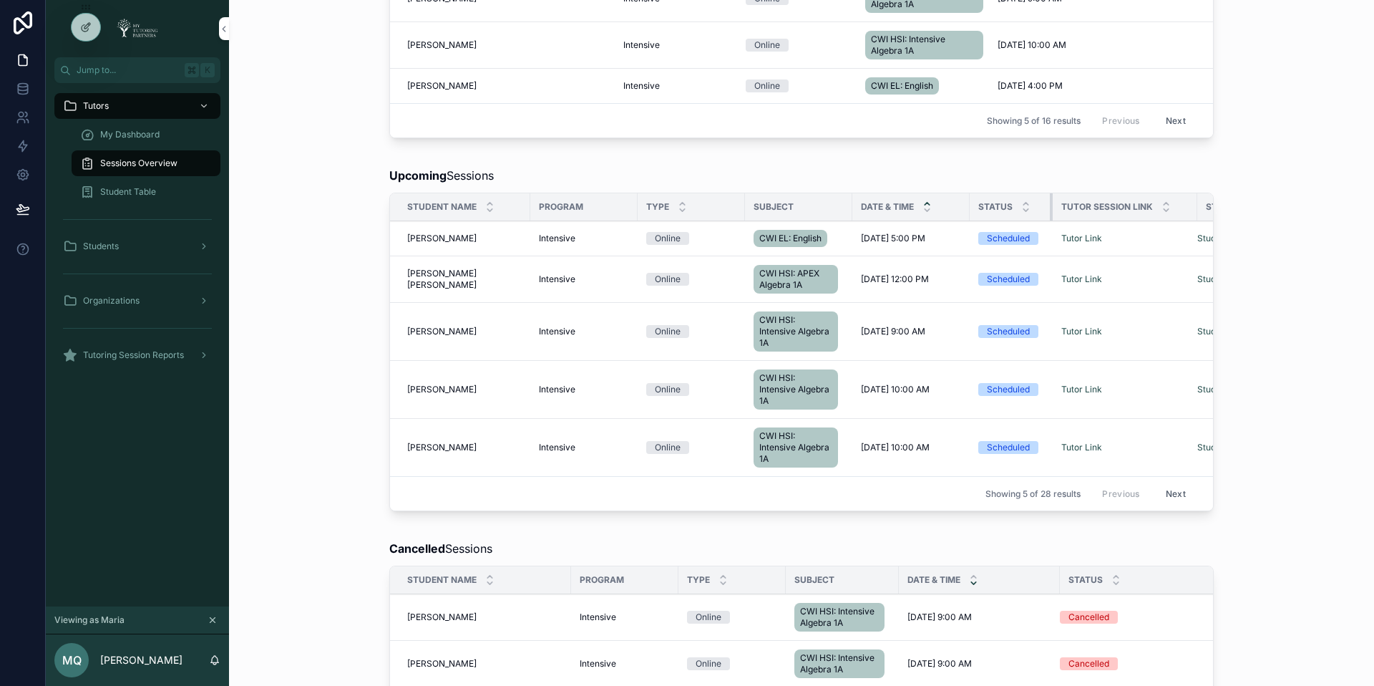
drag, startPoint x: 1064, startPoint y: 219, endPoint x: 1039, endPoint y: 220, distance: 24.3
click at [1050, 220] on div "scrollable content" at bounding box center [1053, 206] width 6 height 27
drag, startPoint x: 1185, startPoint y: 215, endPoint x: 1137, endPoint y: 218, distance: 48.8
click at [1137, 218] on th "Tutor Session Link" at bounding box center [1116, 207] width 127 height 28
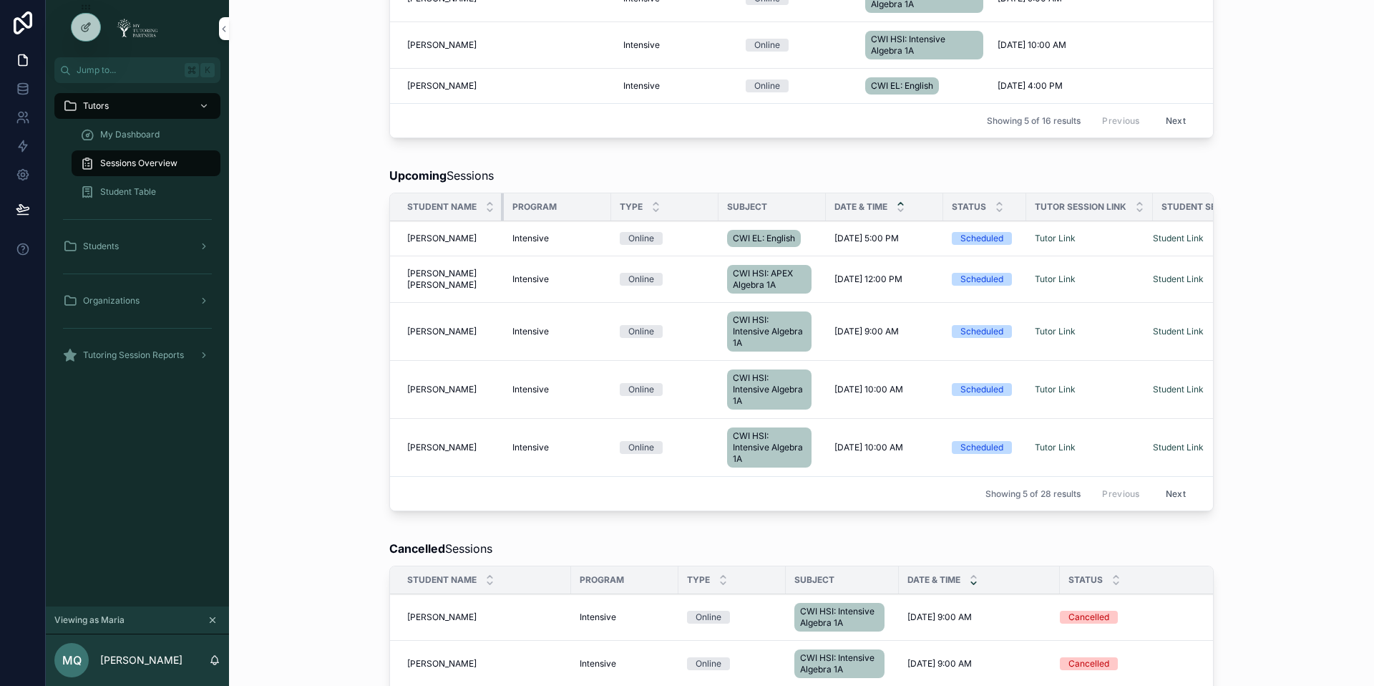
click at [493, 219] on th "Student Name" at bounding box center [447, 207] width 114 height 28
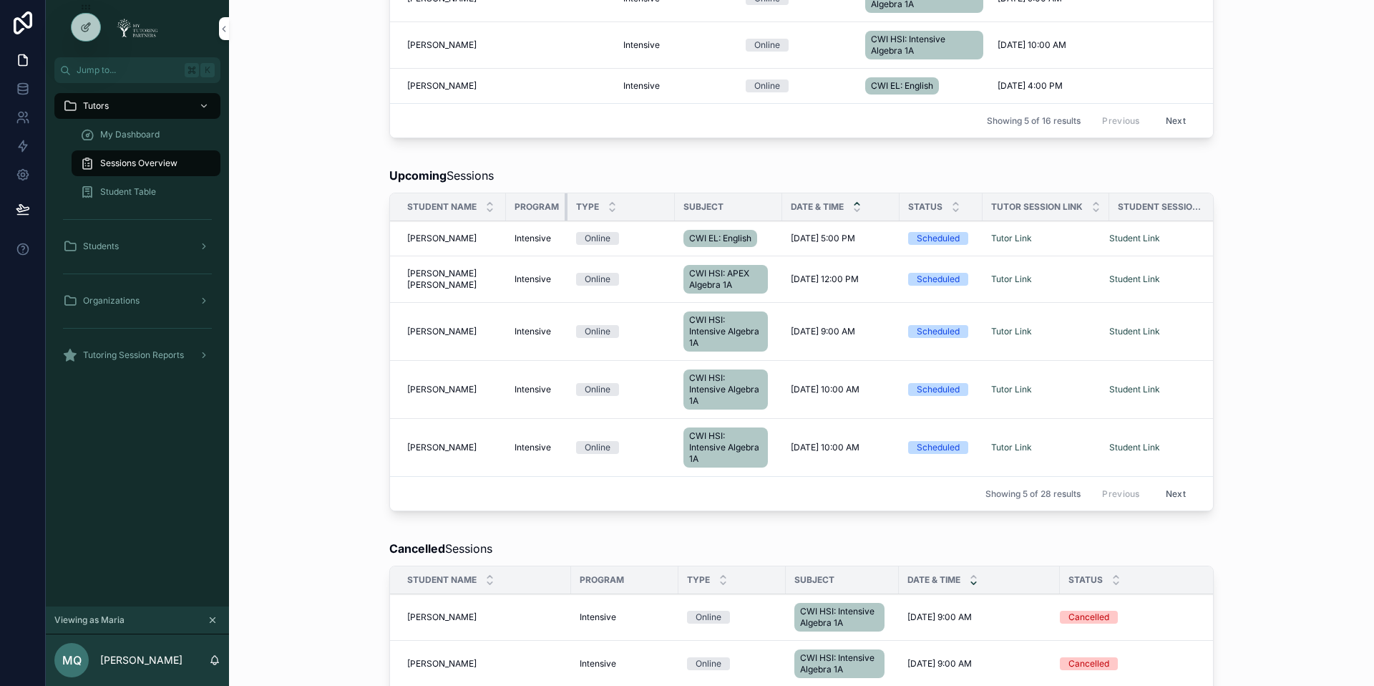
drag, startPoint x: 609, startPoint y: 219, endPoint x: 554, endPoint y: 226, distance: 55.6
click at [554, 221] on th "Program" at bounding box center [537, 207] width 62 height 28
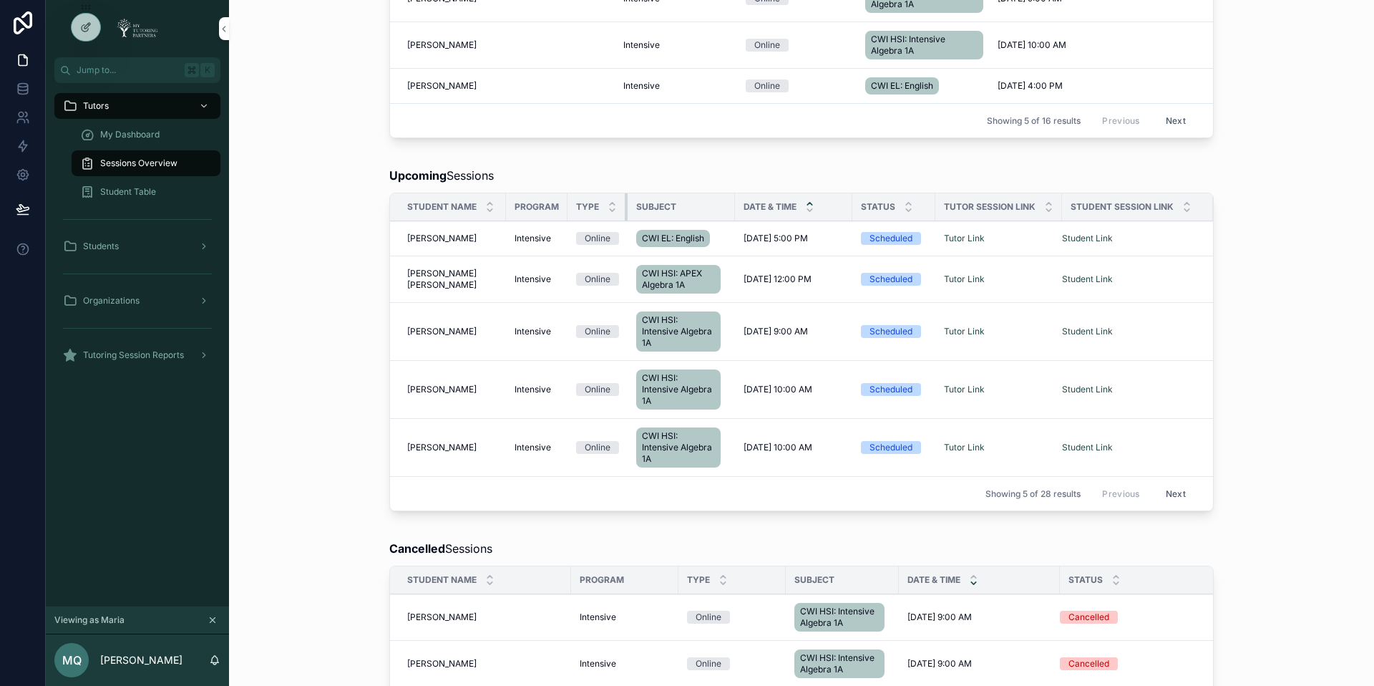
drag, startPoint x: 669, startPoint y: 216, endPoint x: 686, endPoint y: 221, distance: 17.2
click at [625, 220] on div "scrollable content" at bounding box center [628, 206] width 6 height 27
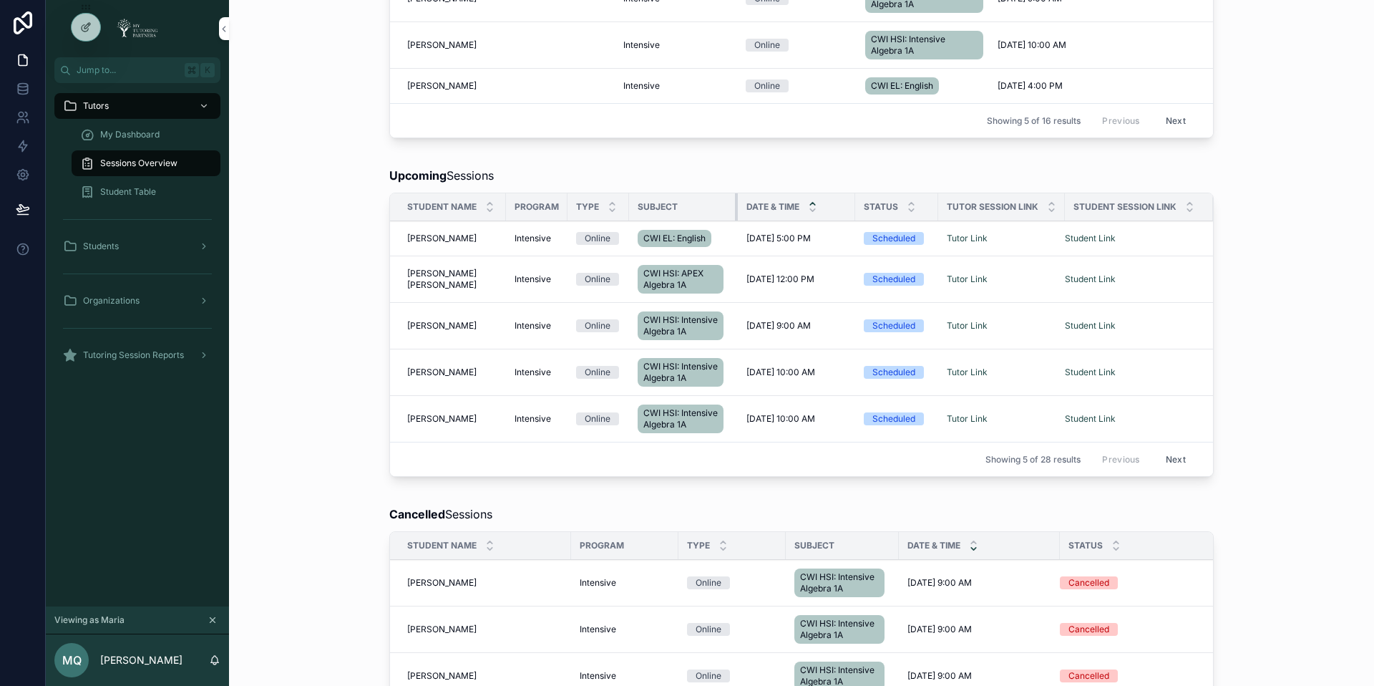
drag, startPoint x: 726, startPoint y: 222, endPoint x: 733, endPoint y: 223, distance: 7.2
click at [735, 220] on div "scrollable content" at bounding box center [738, 206] width 6 height 27
drag, startPoint x: 842, startPoint y: 228, endPoint x: 832, endPoint y: 229, distance: 9.4
click at [832, 221] on th "Date & Time" at bounding box center [787, 207] width 99 height 28
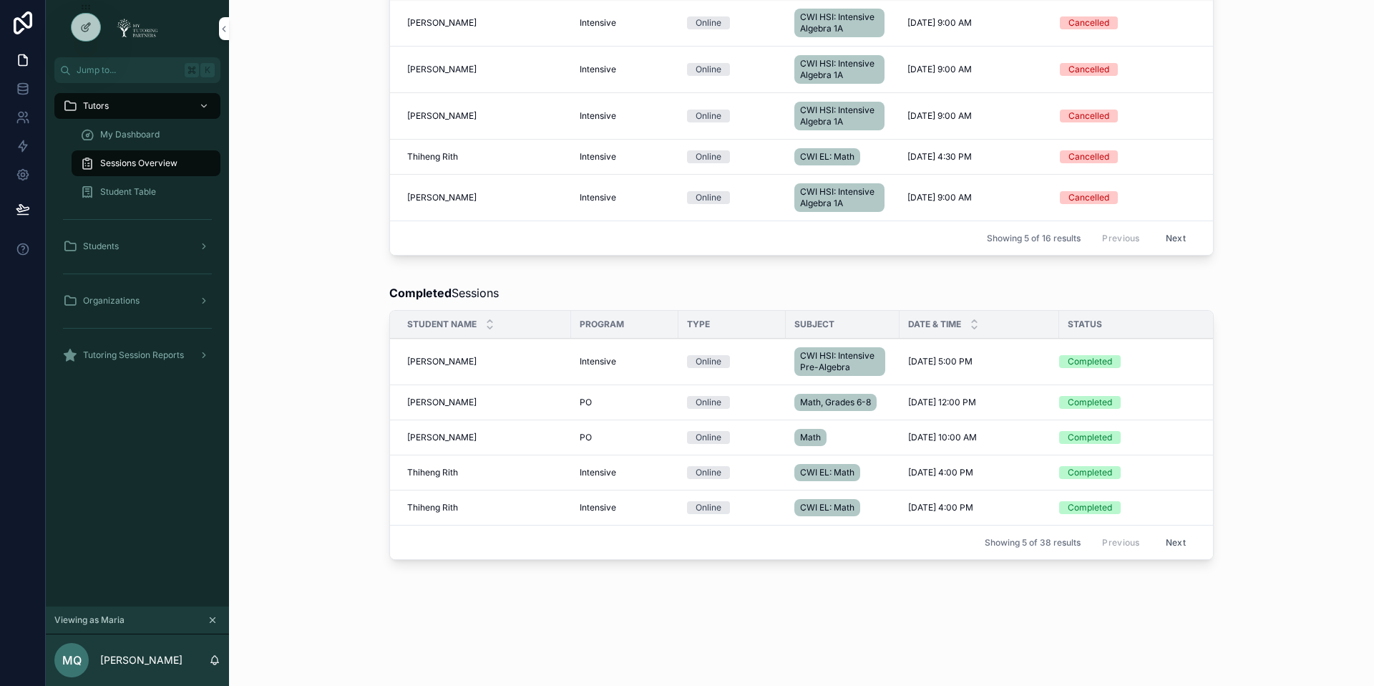
scroll to position [878, 0]
click at [150, 356] on span "Tutoring Session Reports" at bounding box center [133, 354] width 101 height 11
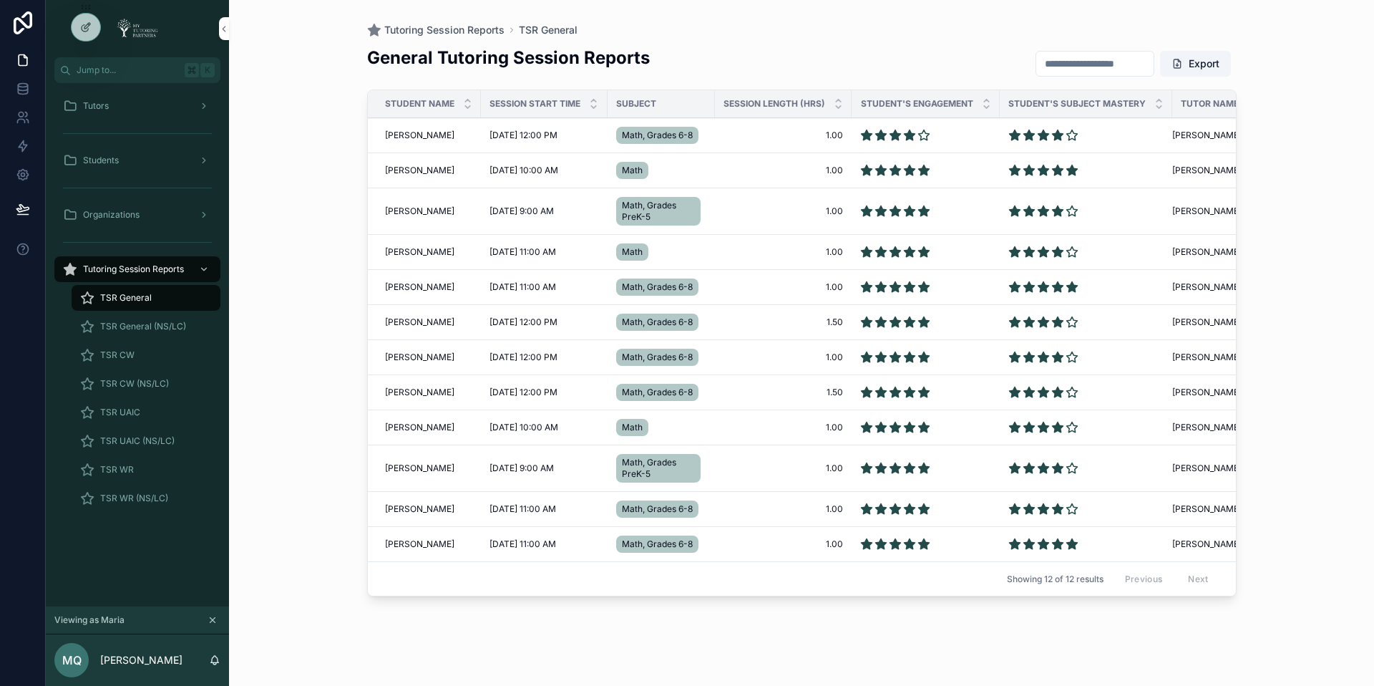
click at [136, 327] on span "TSR General (NS/LC)" at bounding box center [143, 326] width 86 height 11
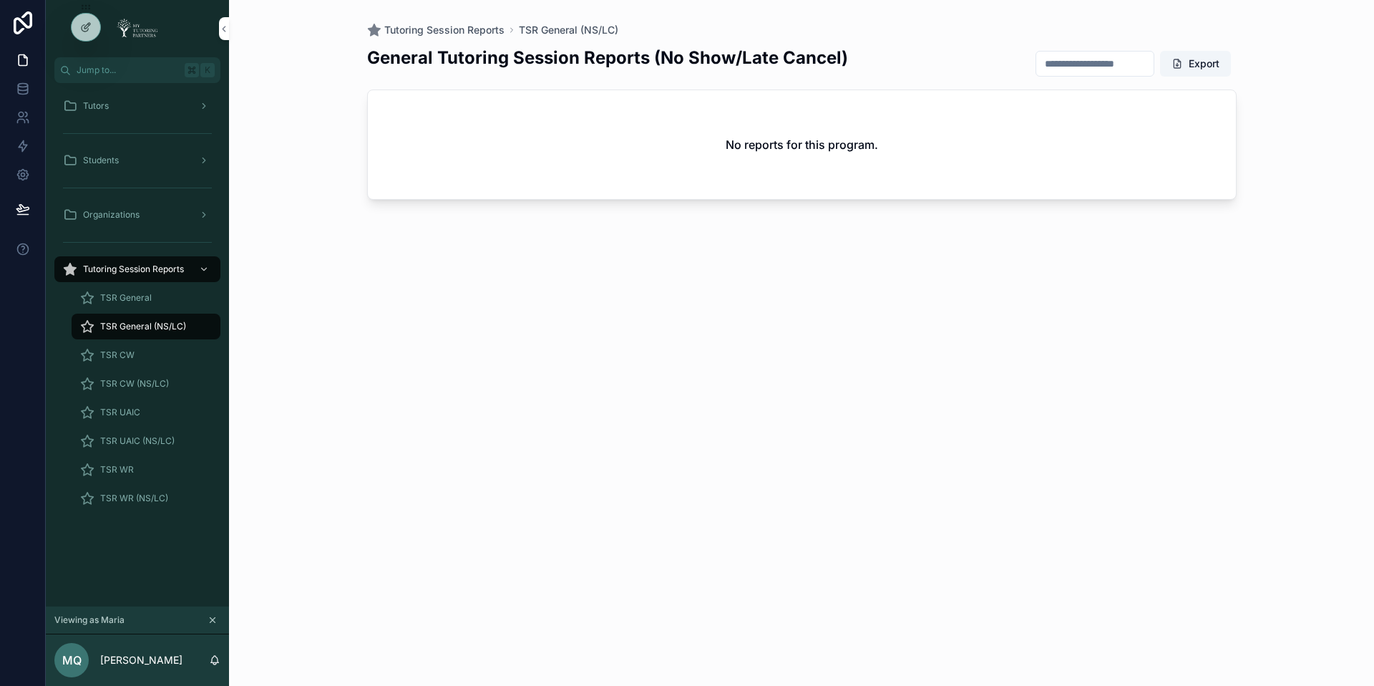
click at [142, 355] on div "TSR CW" at bounding box center [146, 355] width 132 height 23
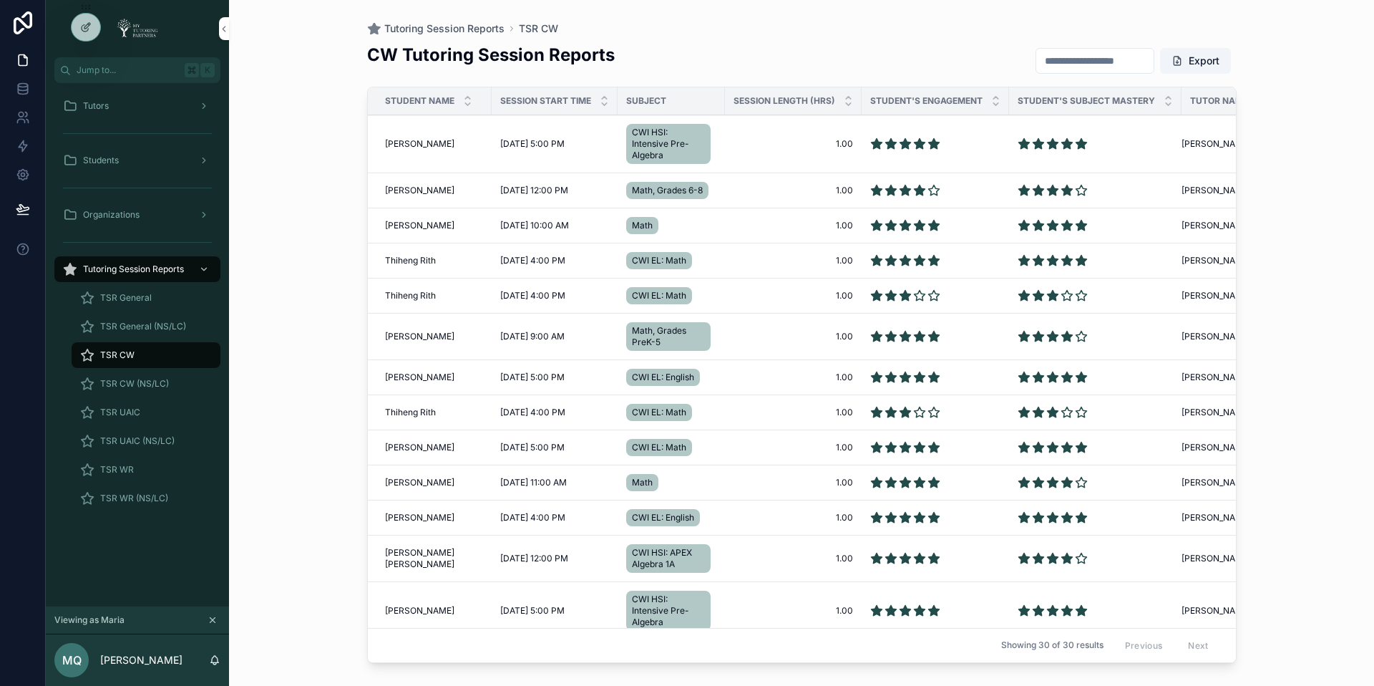
click at [177, 384] on div "TSR CW (NS/LC)" at bounding box center [146, 383] width 132 height 23
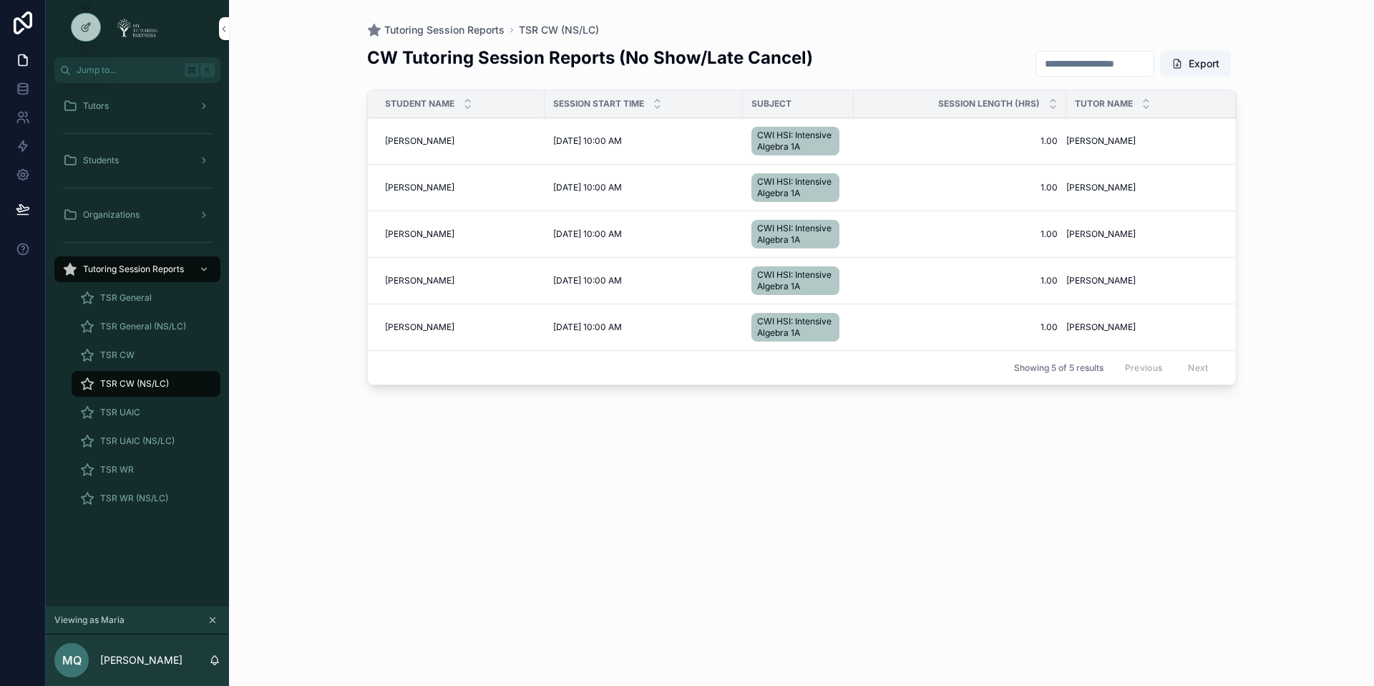
click at [0, 0] on icon at bounding box center [0, 0] width 0 height 0
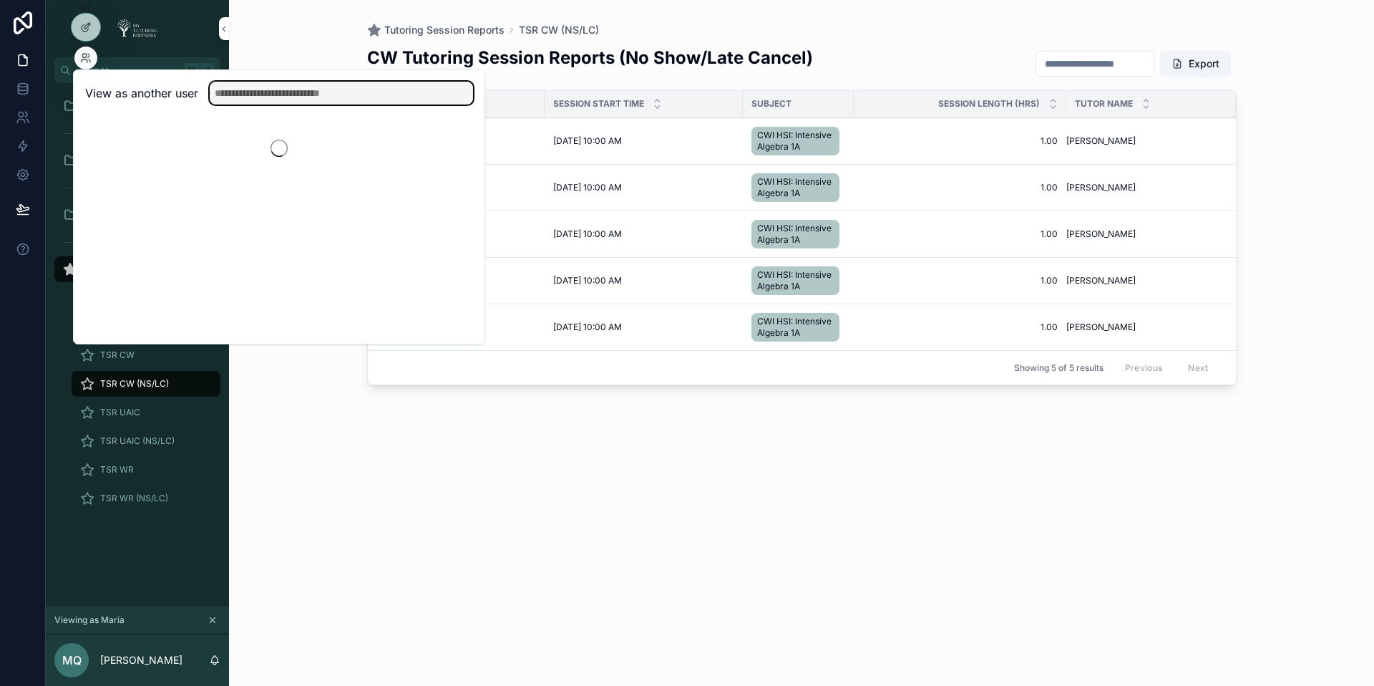
click at [268, 97] on input "text" at bounding box center [341, 93] width 263 height 23
type input "*****"
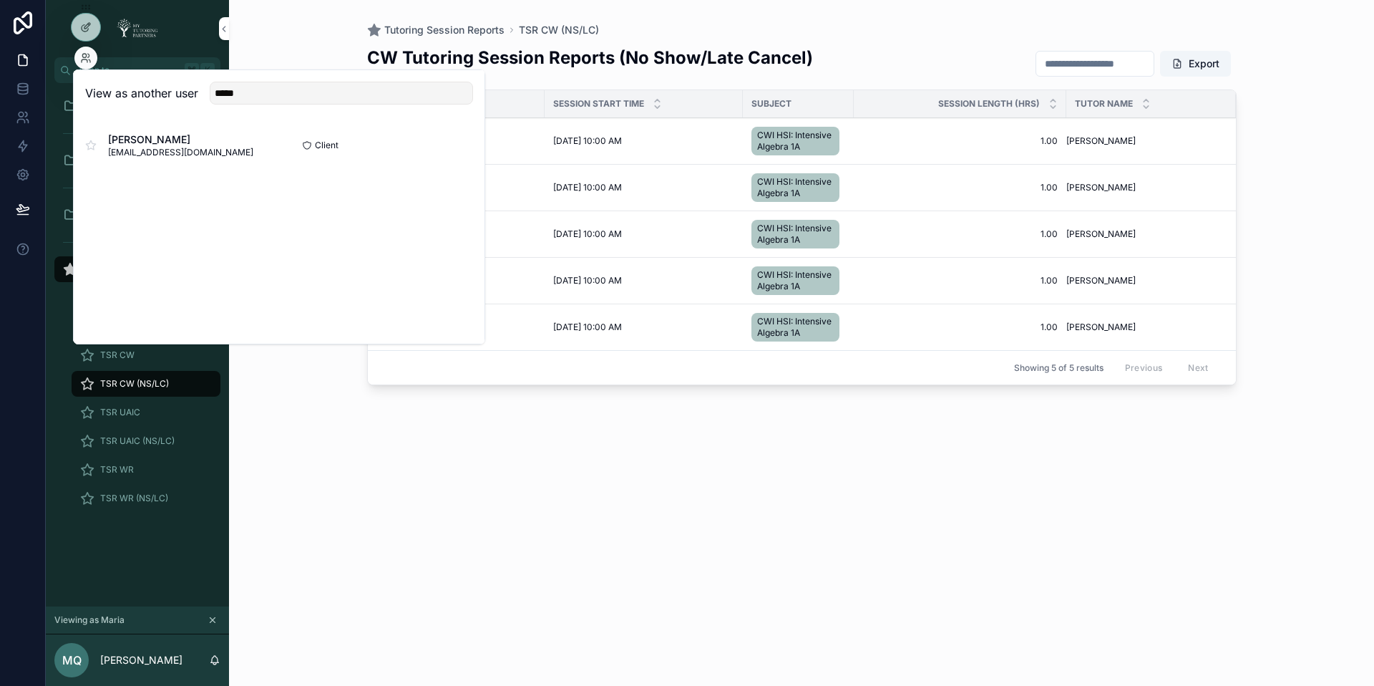
click at [0, 0] on button "Select" at bounding box center [0, 0] width 0 height 0
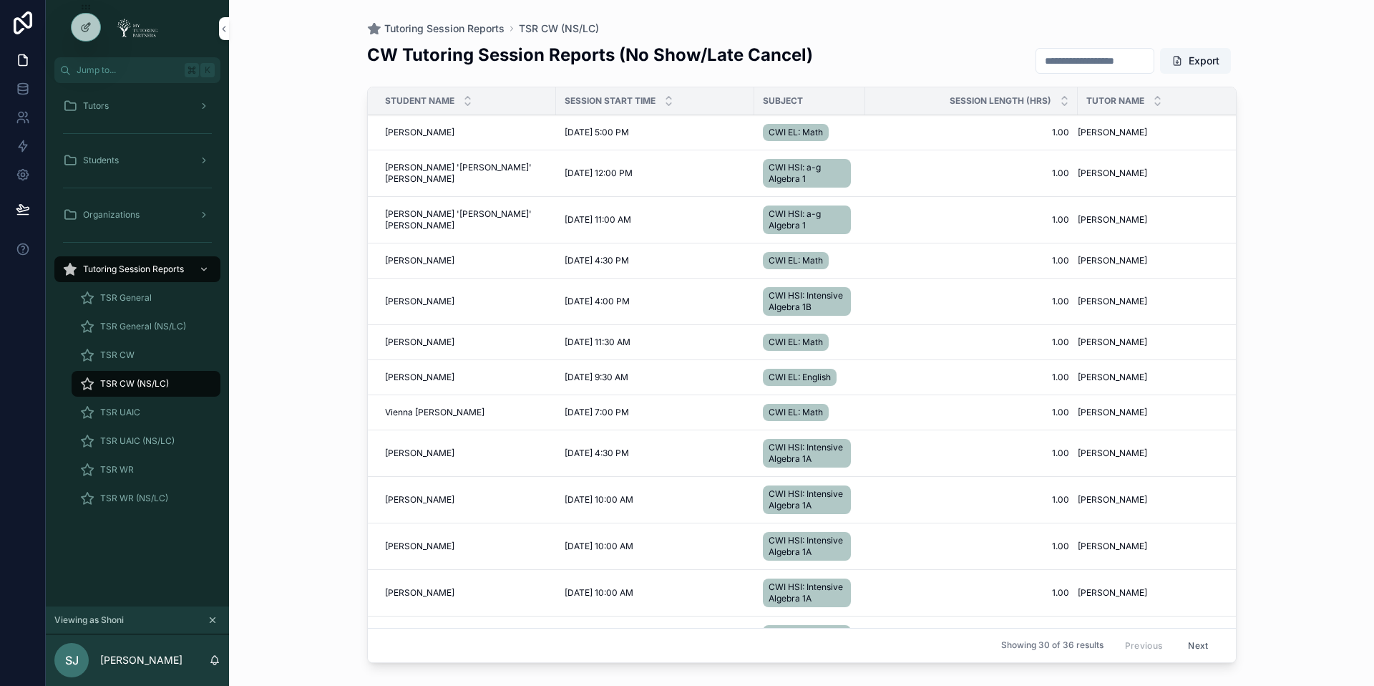
click at [202, 101] on icon "scrollable content" at bounding box center [204, 106] width 10 height 10
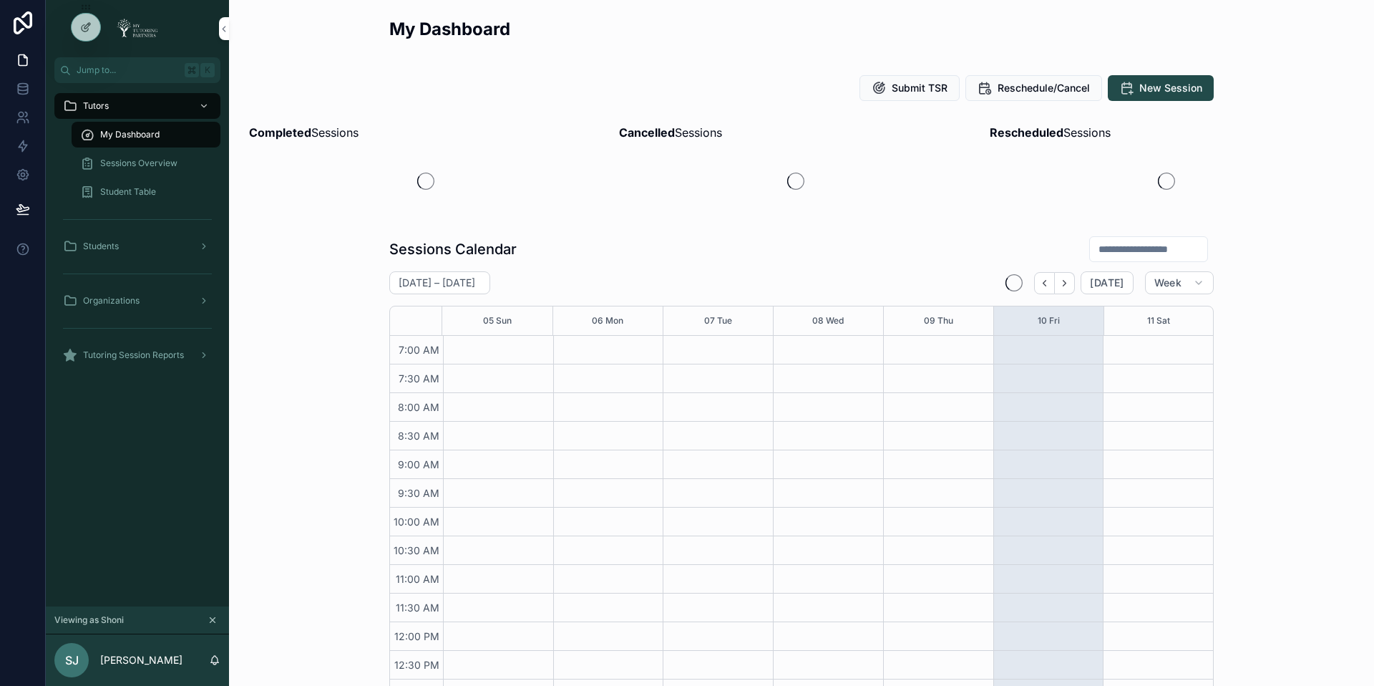
scroll to position [331, 0]
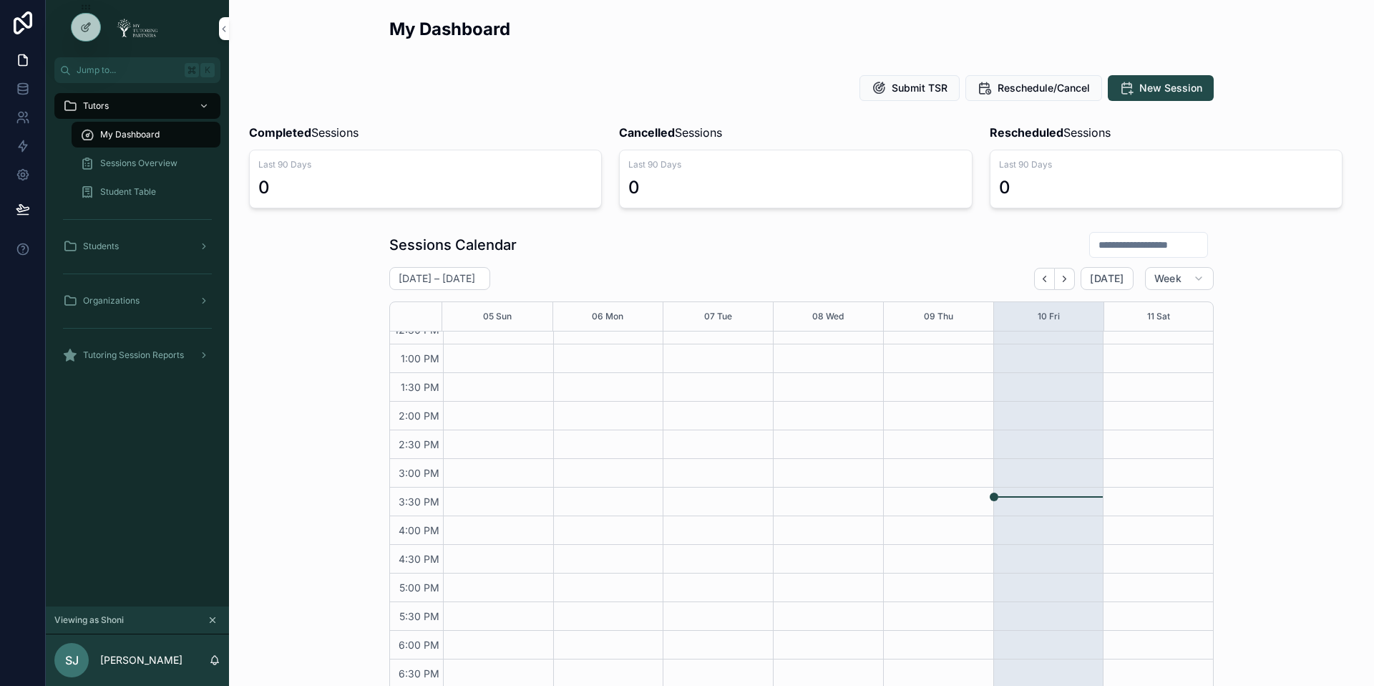
click at [203, 298] on icon "scrollable content" at bounding box center [204, 300] width 3 height 5
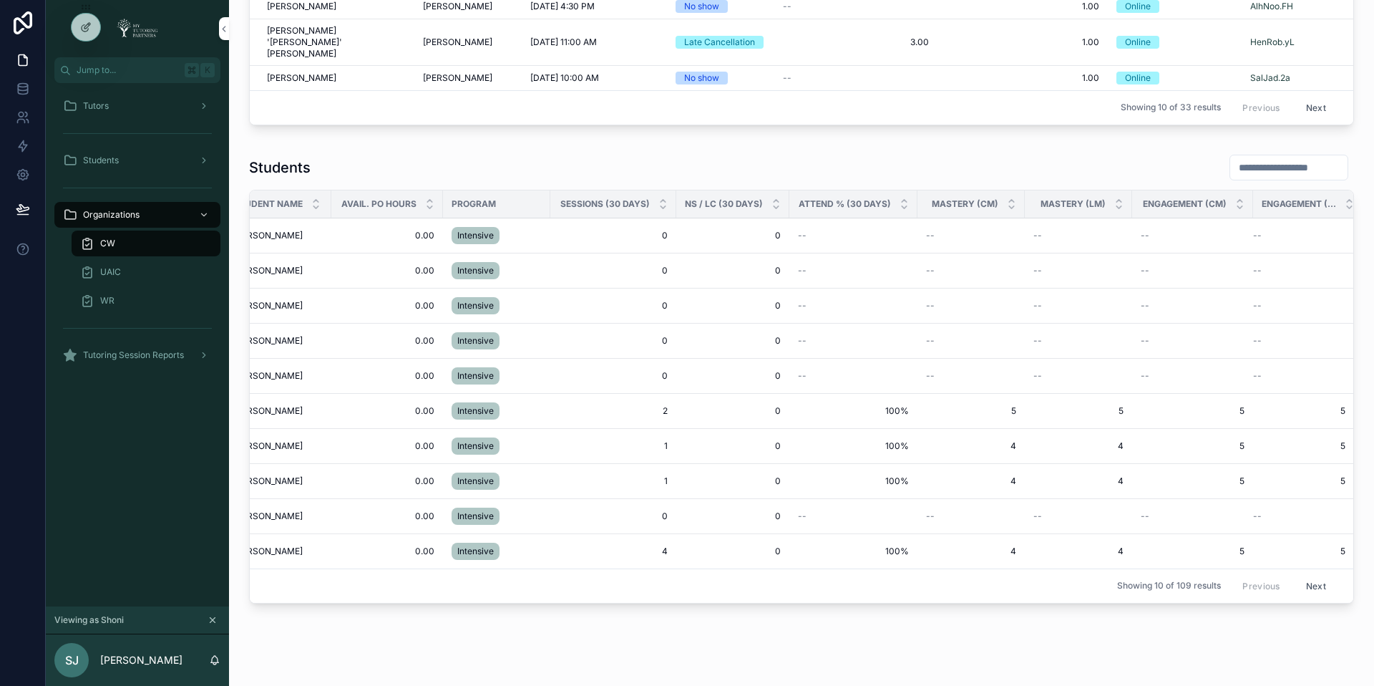
scroll to position [0, 43]
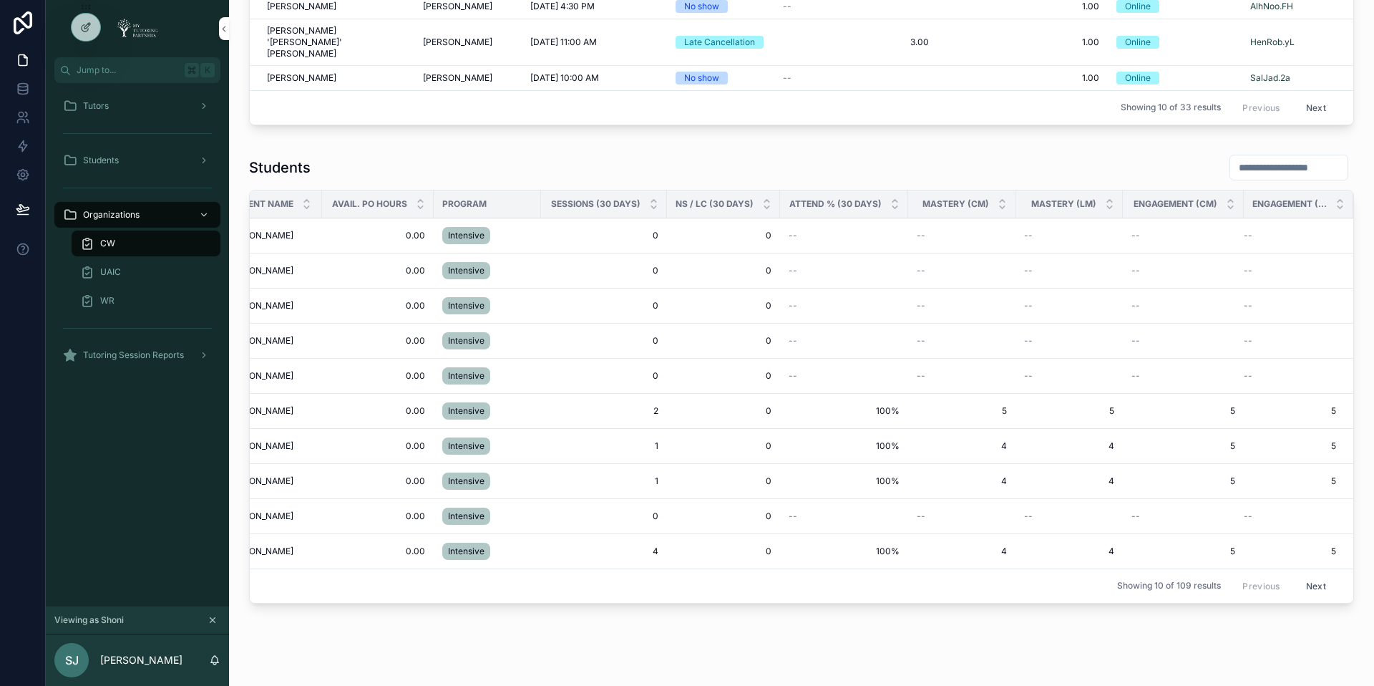
click at [1272, 157] on input "scrollable content" at bounding box center [1288, 167] width 117 height 20
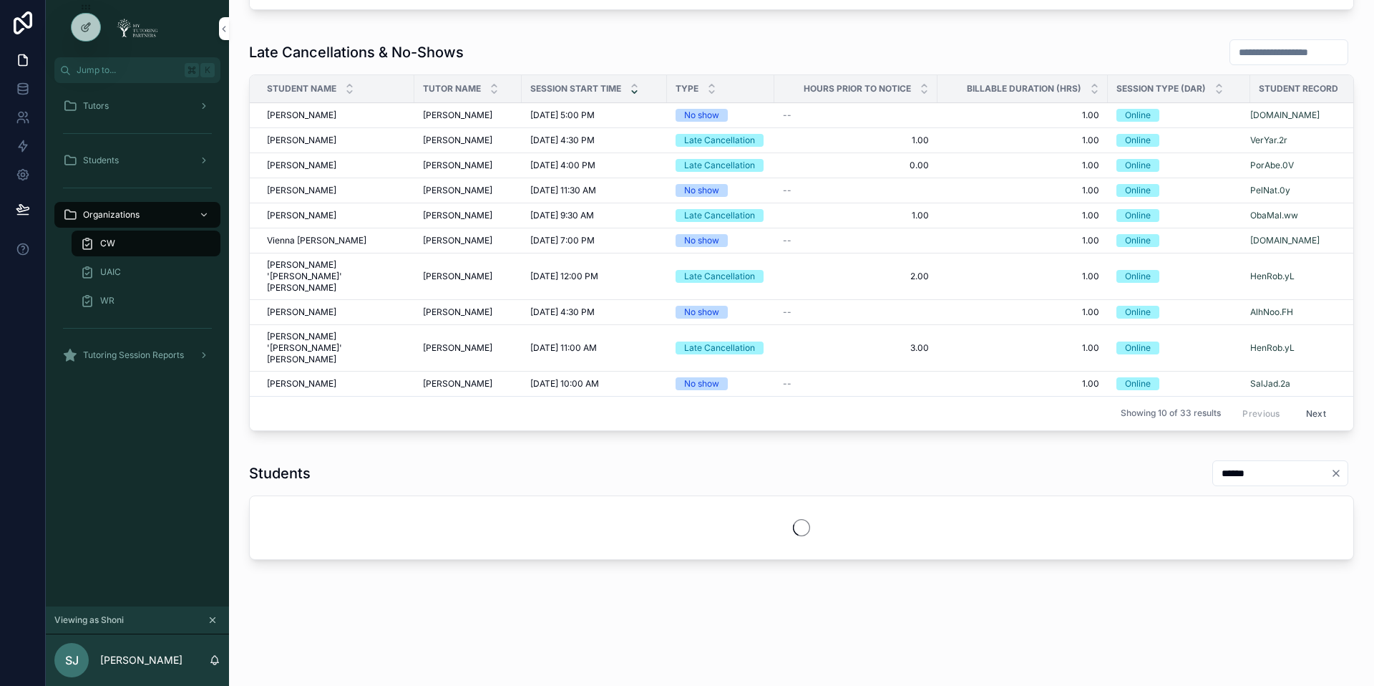
scroll to position [1268, 0]
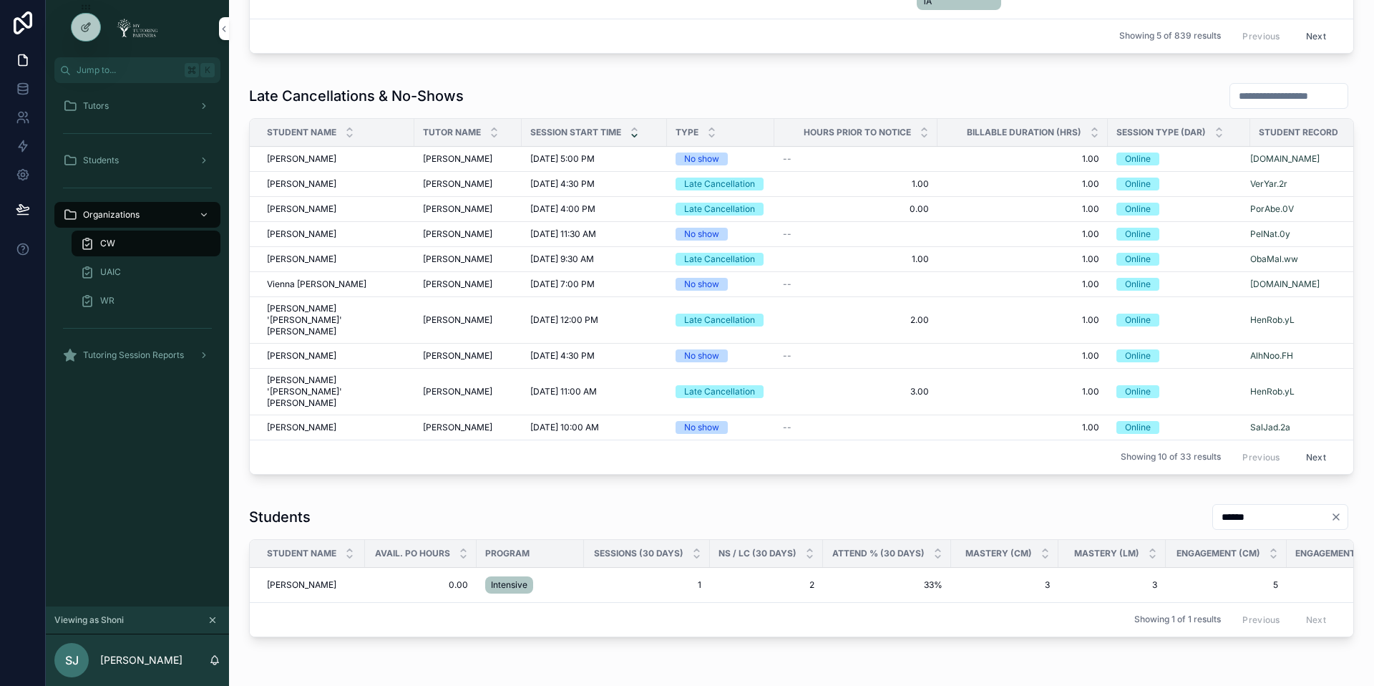
scroll to position [1302, 0]
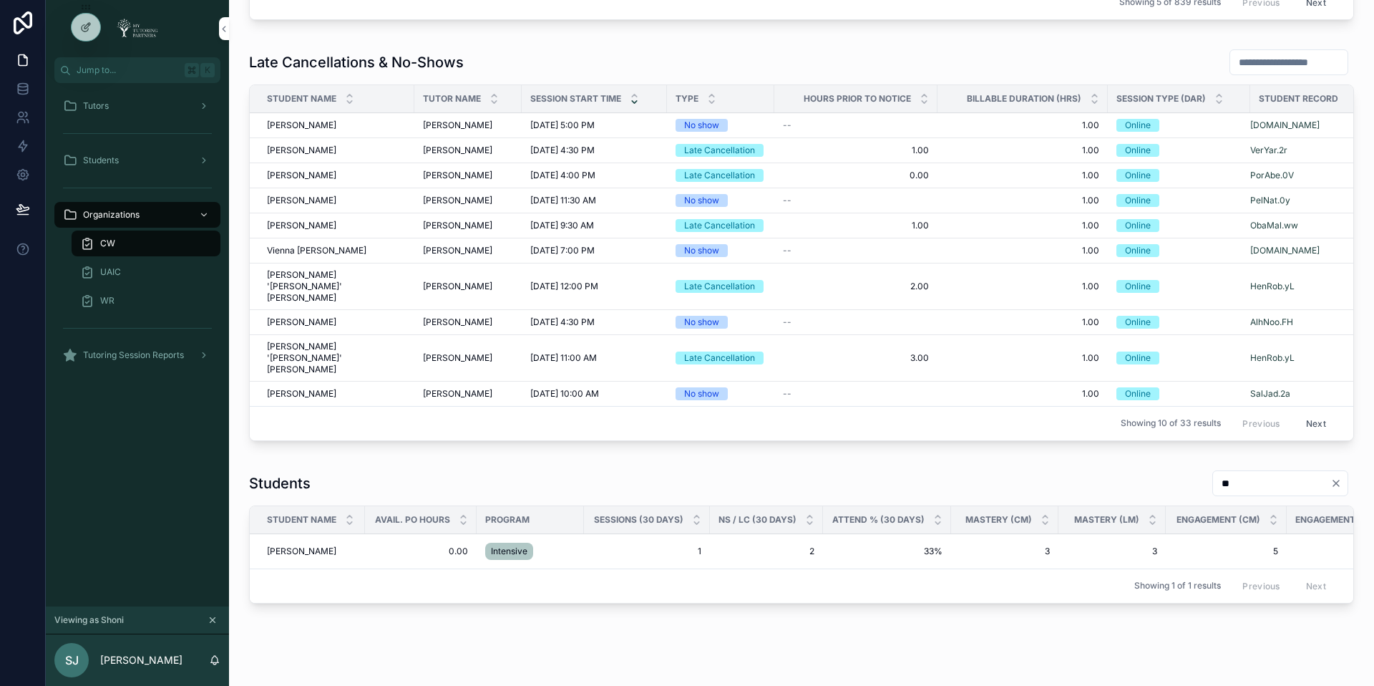
type input "*"
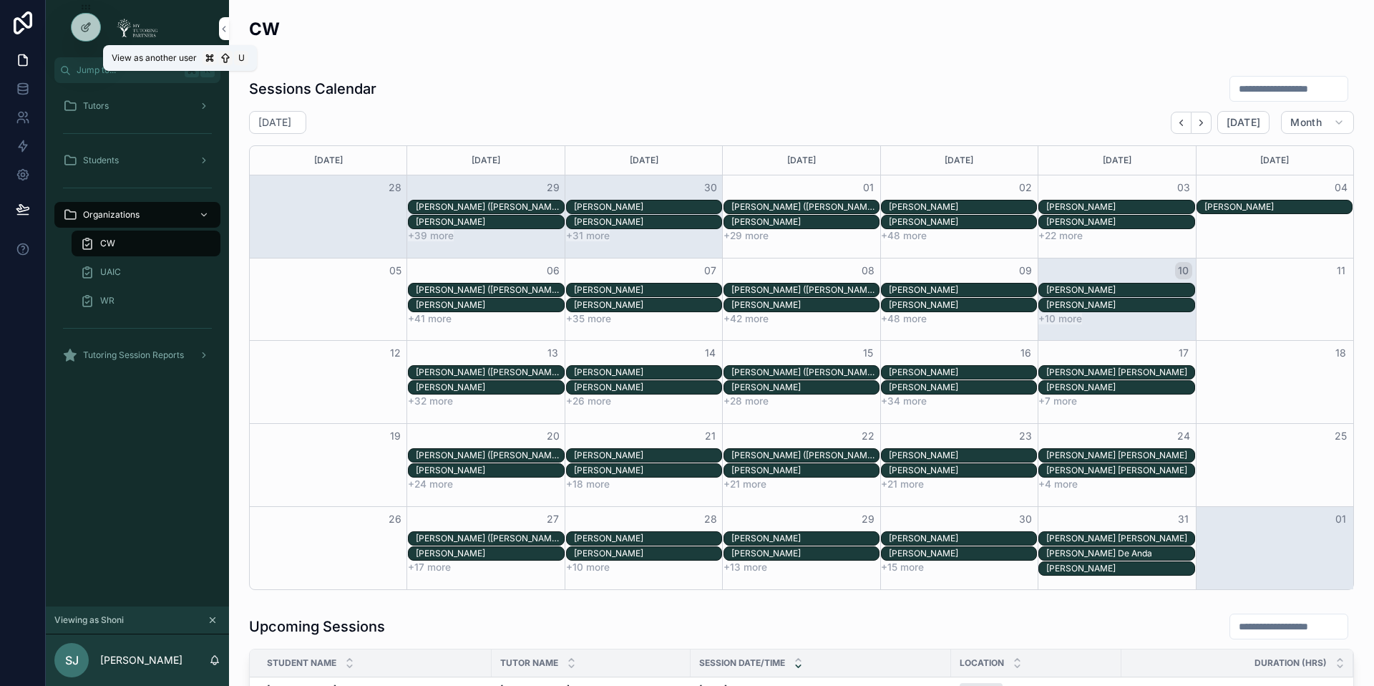
drag, startPoint x: 89, startPoint y: 26, endPoint x: 87, endPoint y: 57, distance: 30.1
click at [87, 42] on div at bounding box center [86, 27] width 30 height 29
click at [0, 0] on icon at bounding box center [0, 0] width 0 height 0
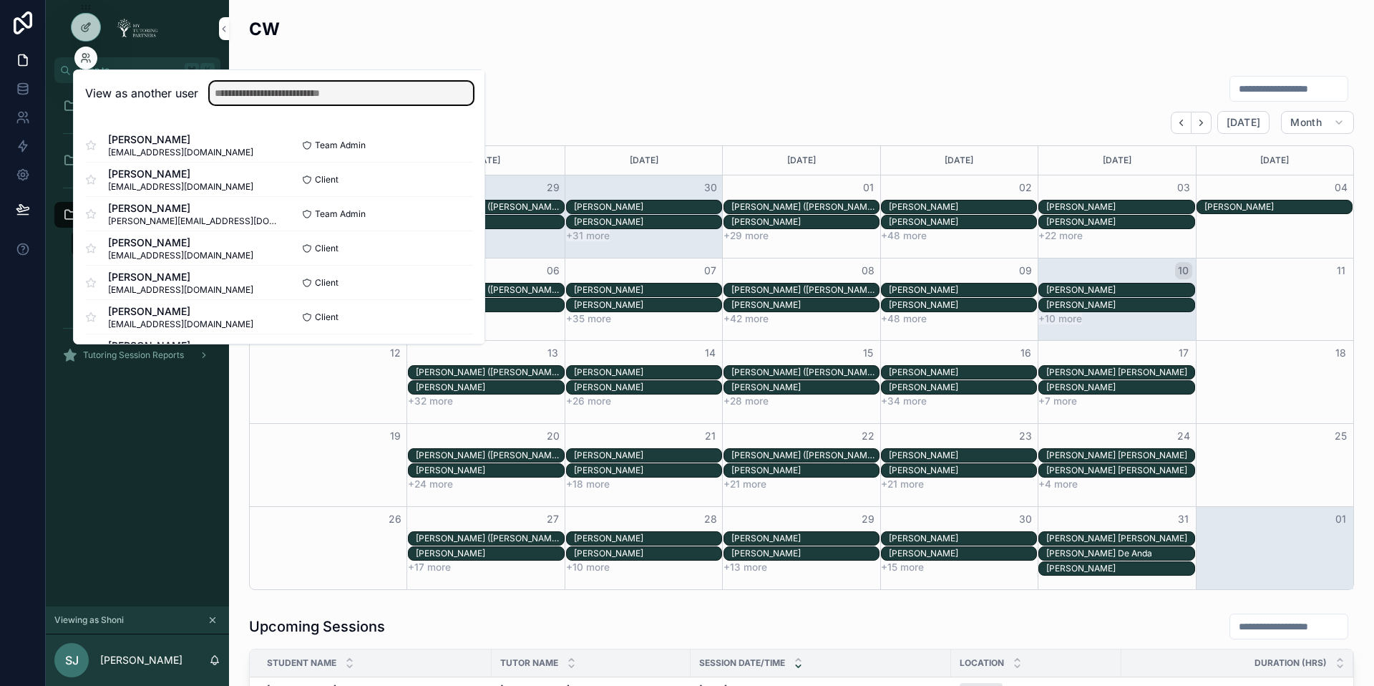
click at [294, 94] on input "text" at bounding box center [341, 93] width 263 height 23
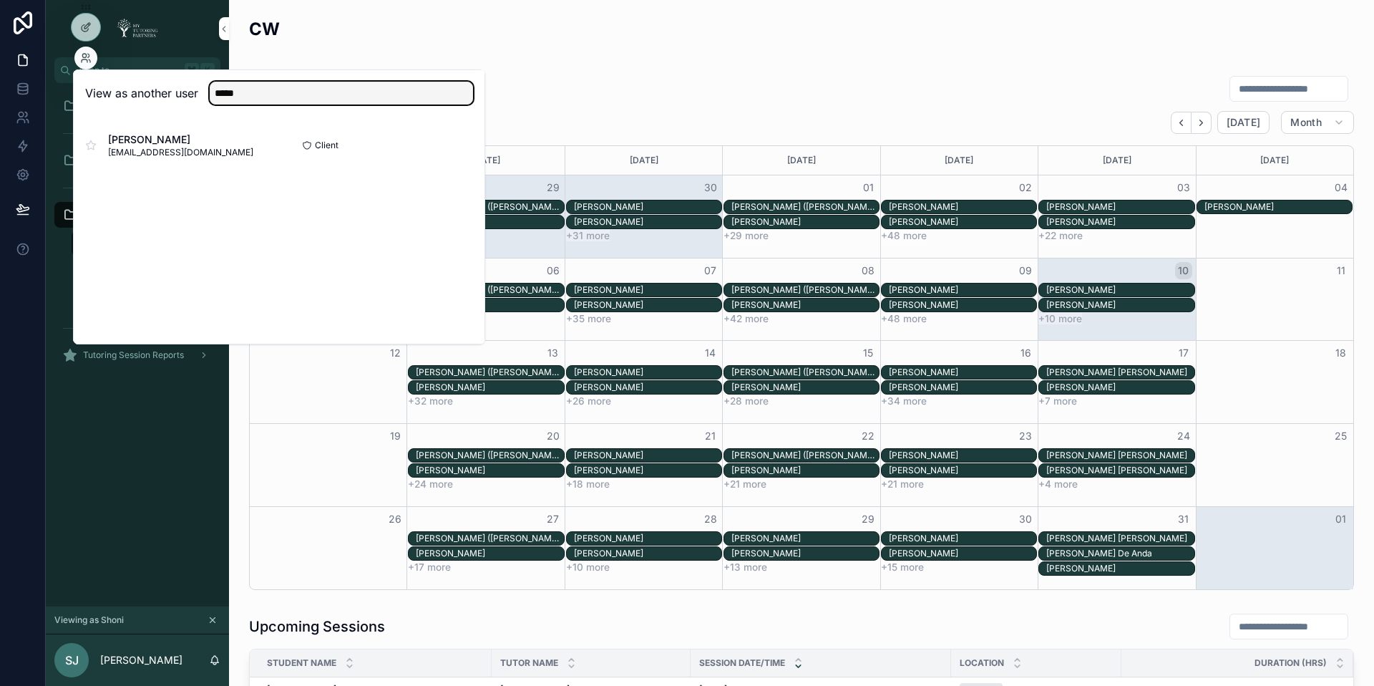
type input "*****"
click at [0, 0] on button "Select" at bounding box center [0, 0] width 0 height 0
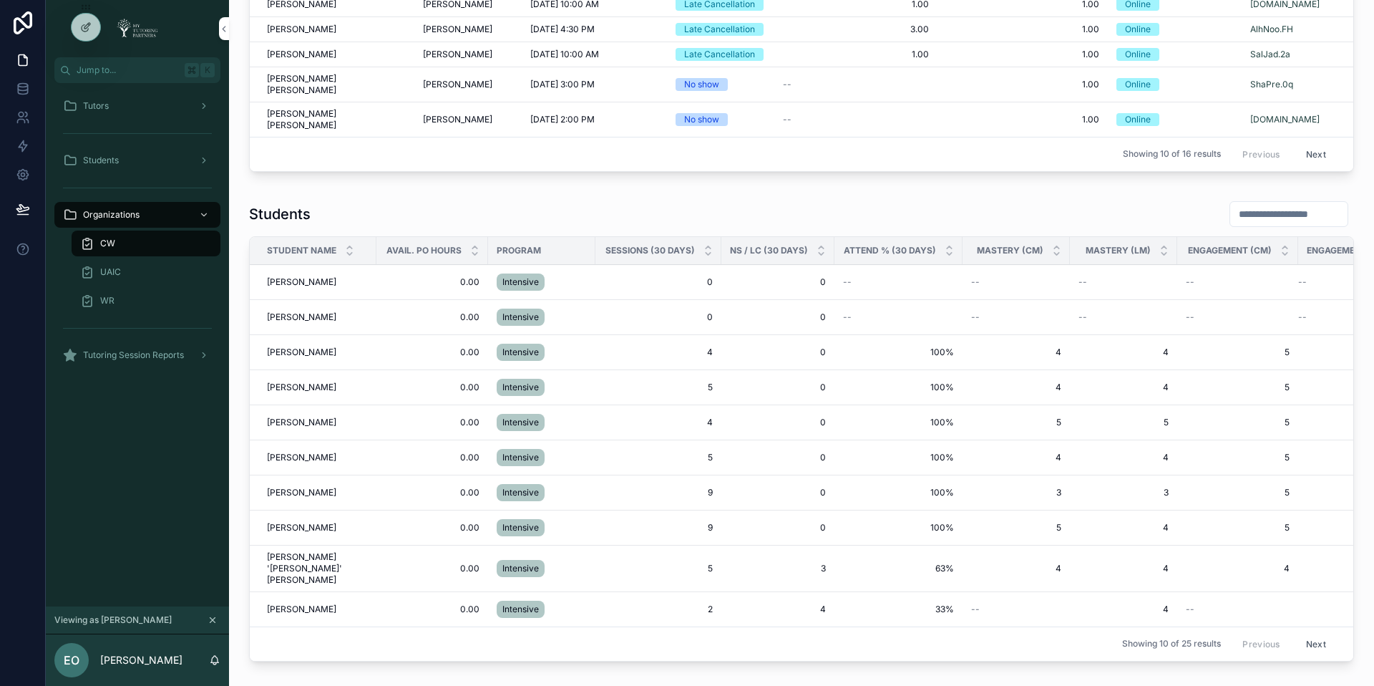
scroll to position [1639, 0]
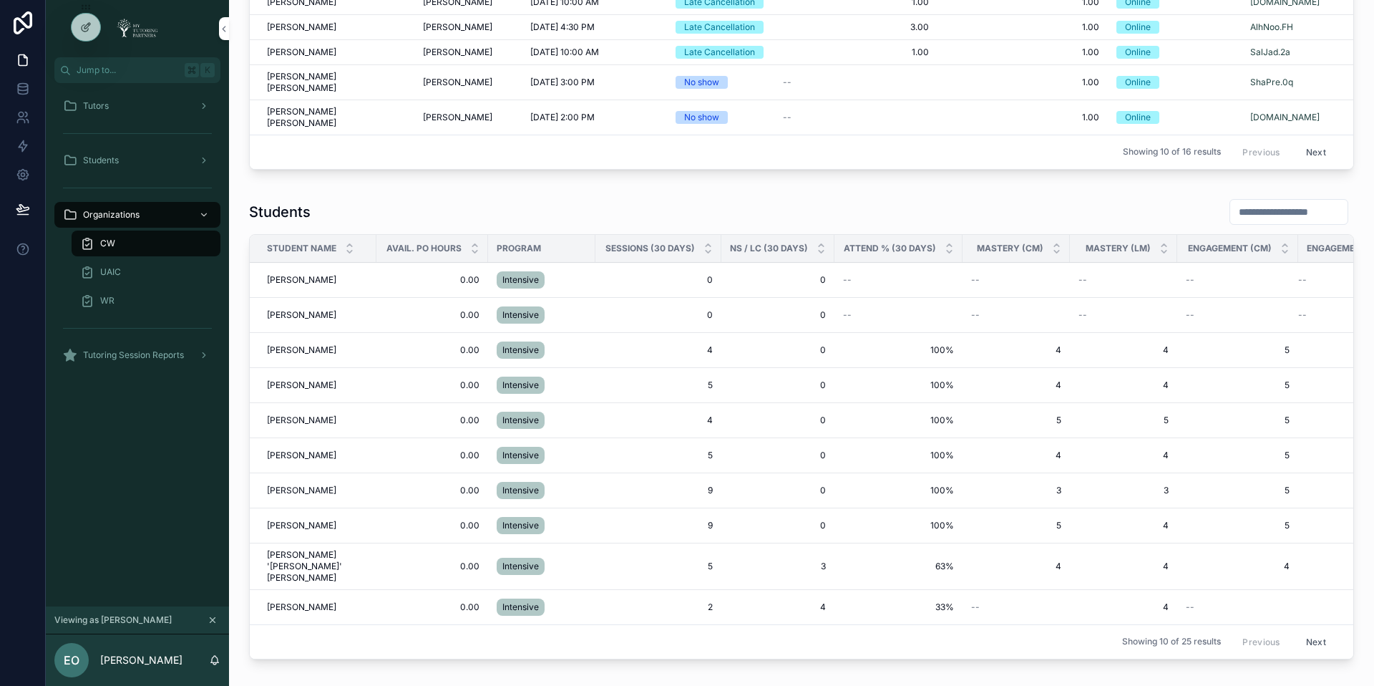
click at [1315, 631] on button "Next" at bounding box center [1316, 642] width 40 height 22
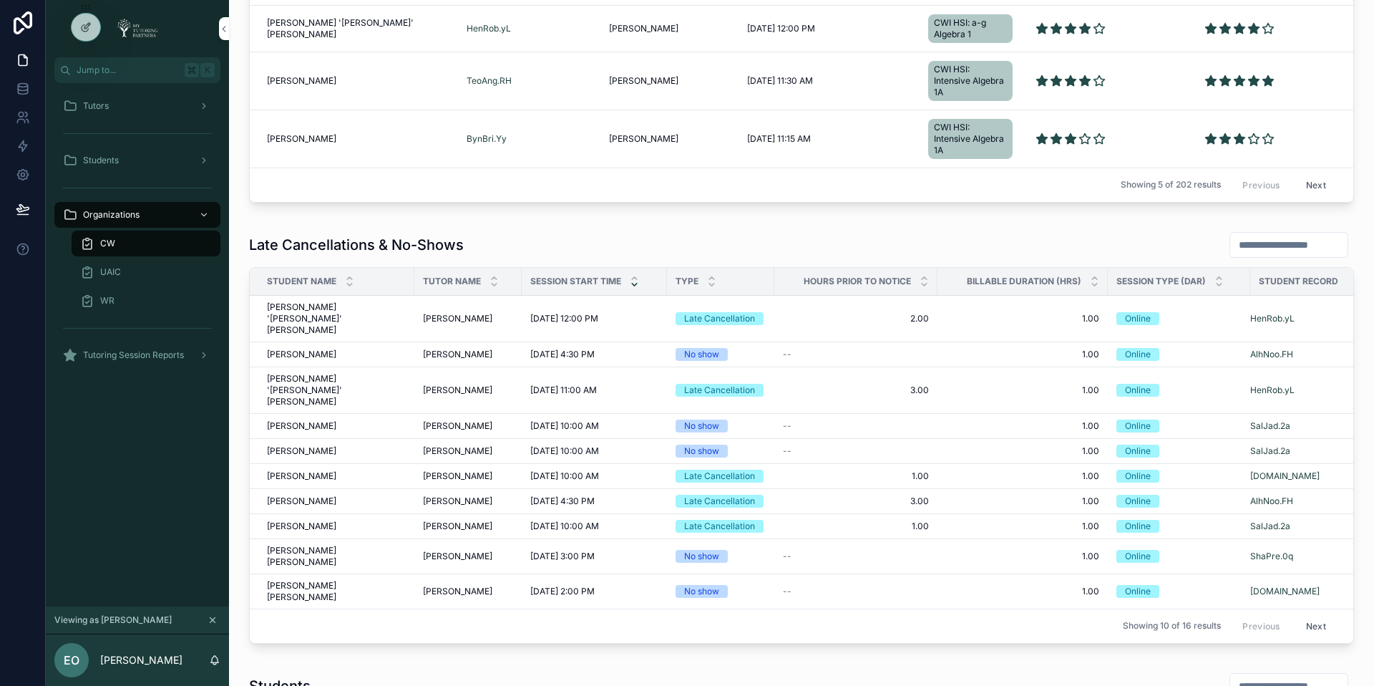
scroll to position [1164, 0]
click at [311, 349] on span "Noora Alharbi" at bounding box center [301, 354] width 69 height 11
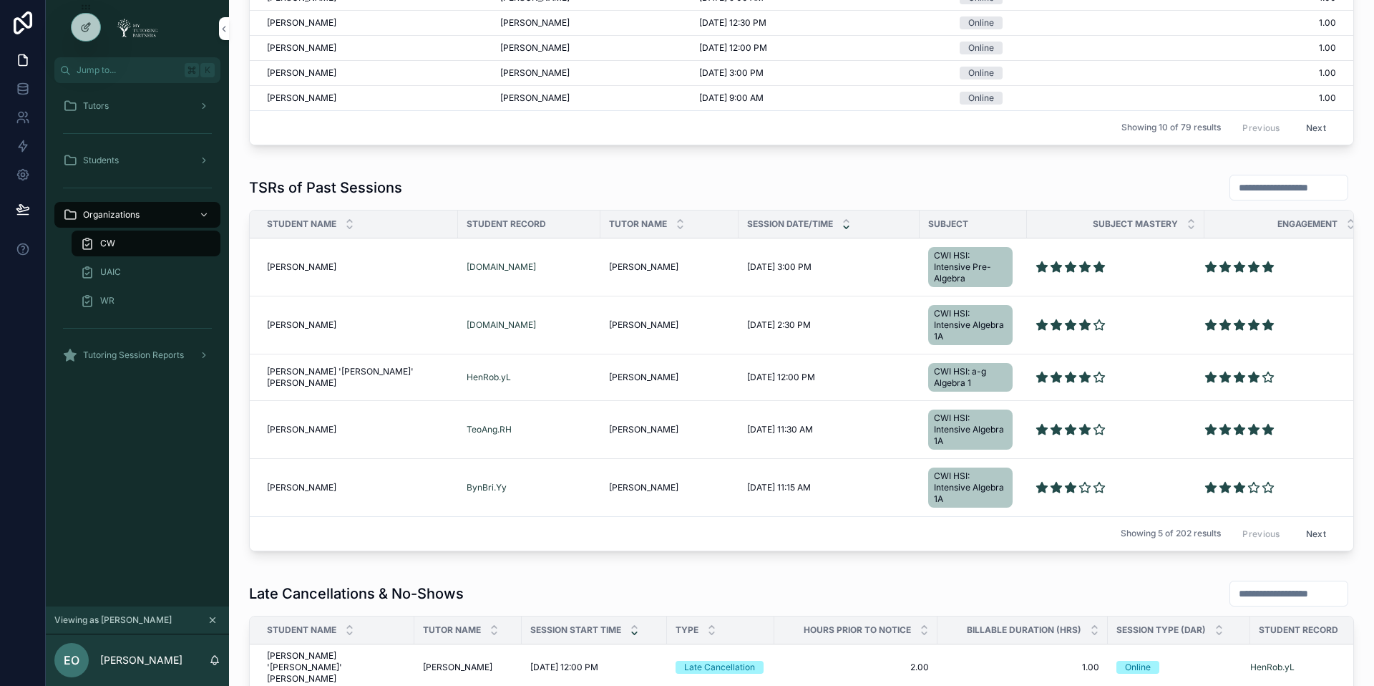
scroll to position [820, 0]
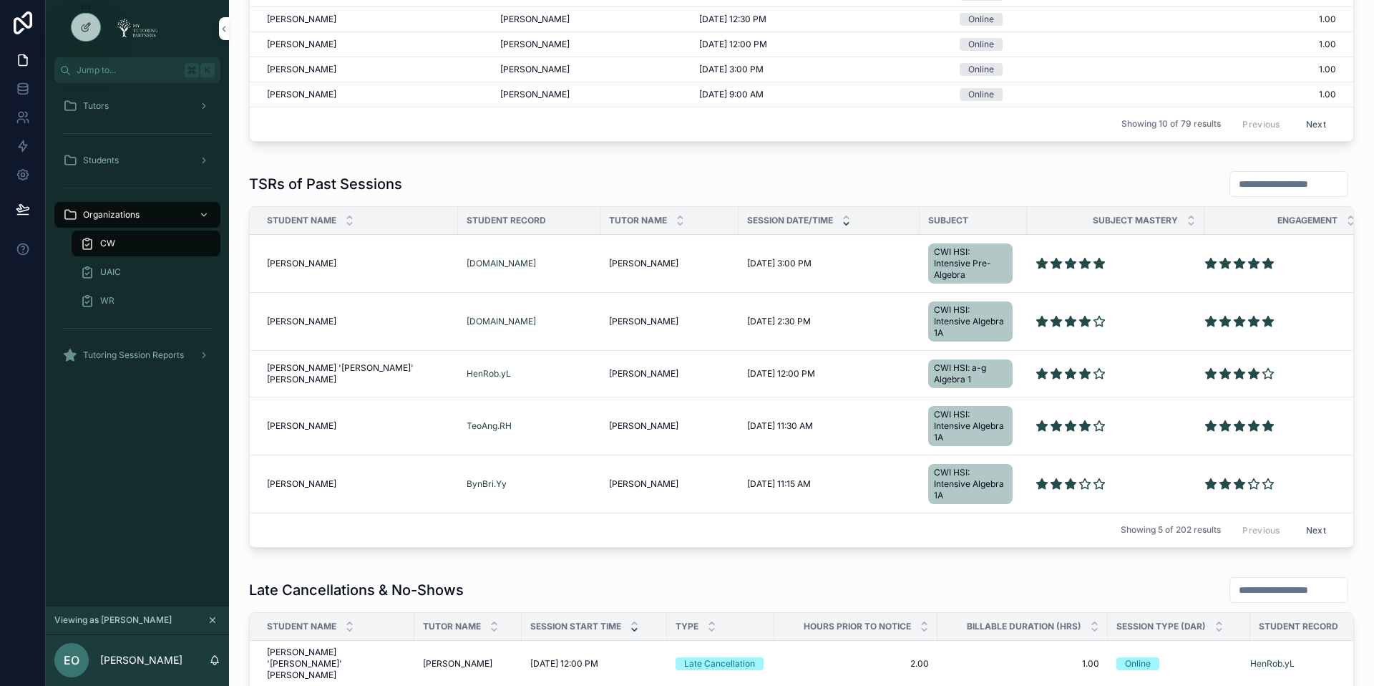
click at [303, 321] on span "Nolan Espedal" at bounding box center [301, 321] width 69 height 11
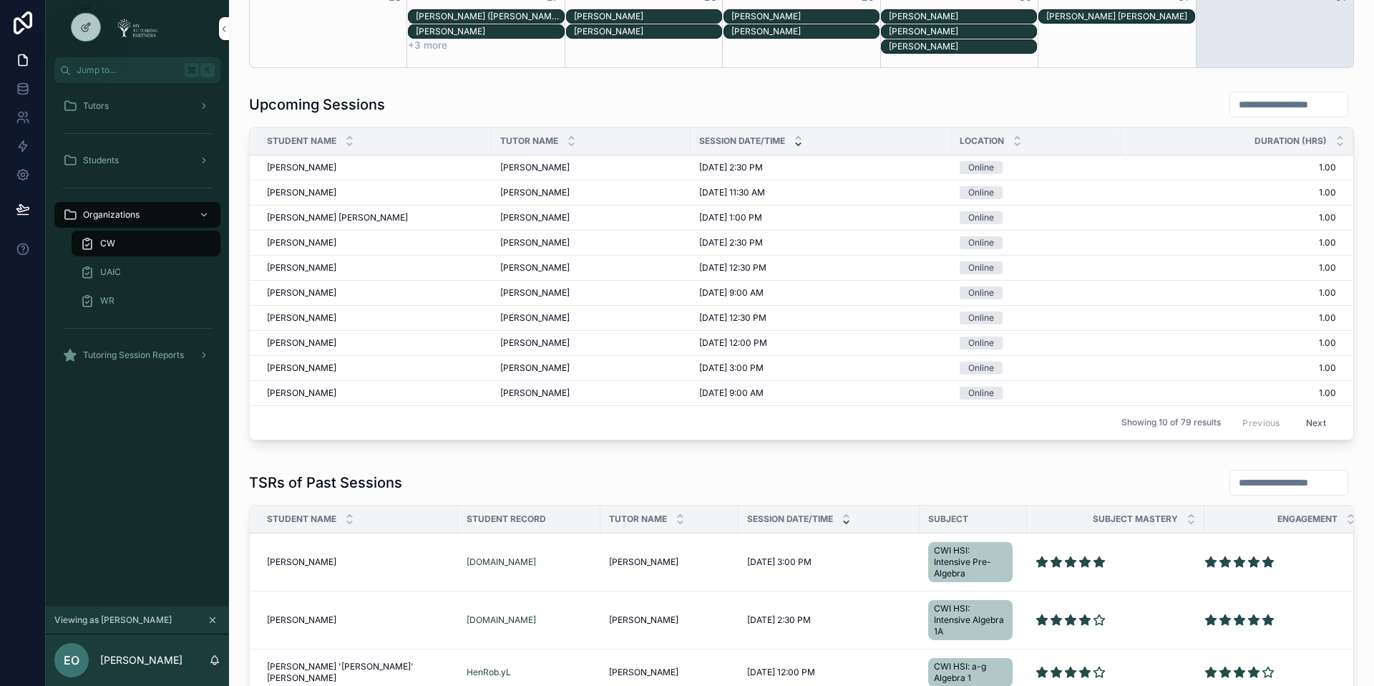
scroll to position [523, 0]
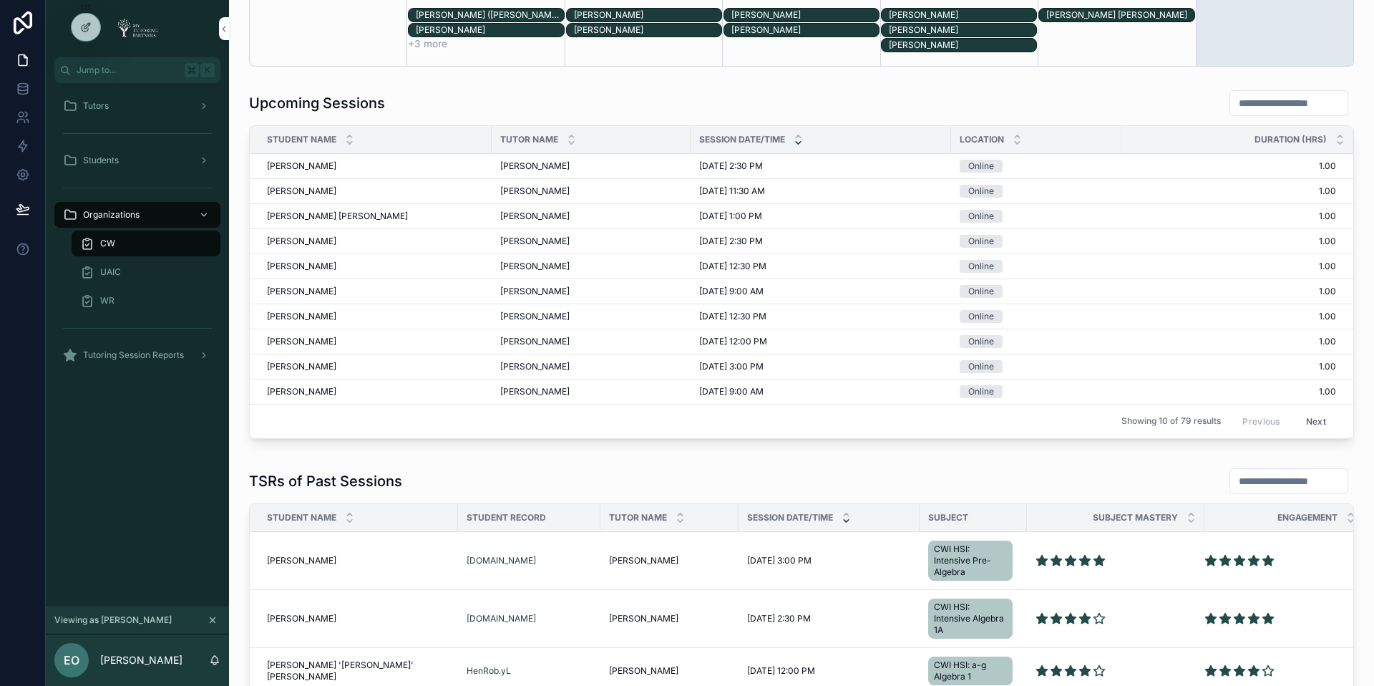
click at [128, 109] on div "Tutors" at bounding box center [137, 105] width 149 height 23
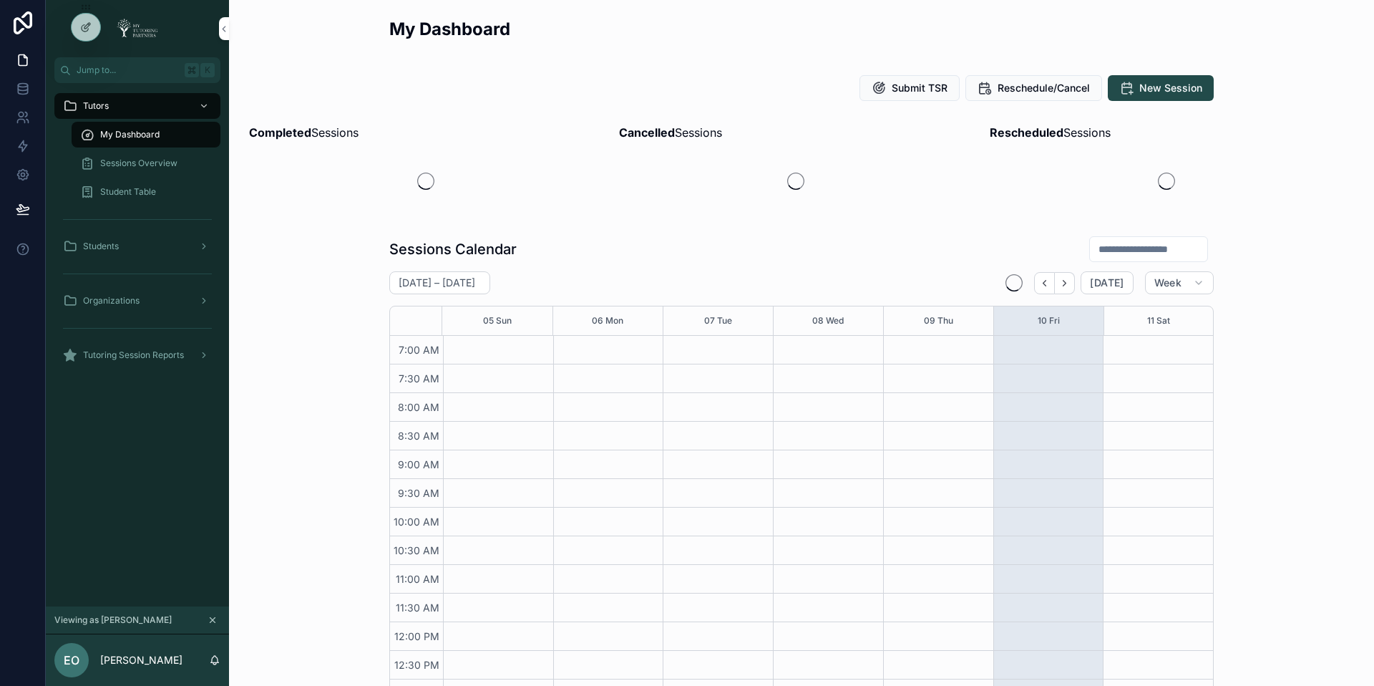
scroll to position [331, 0]
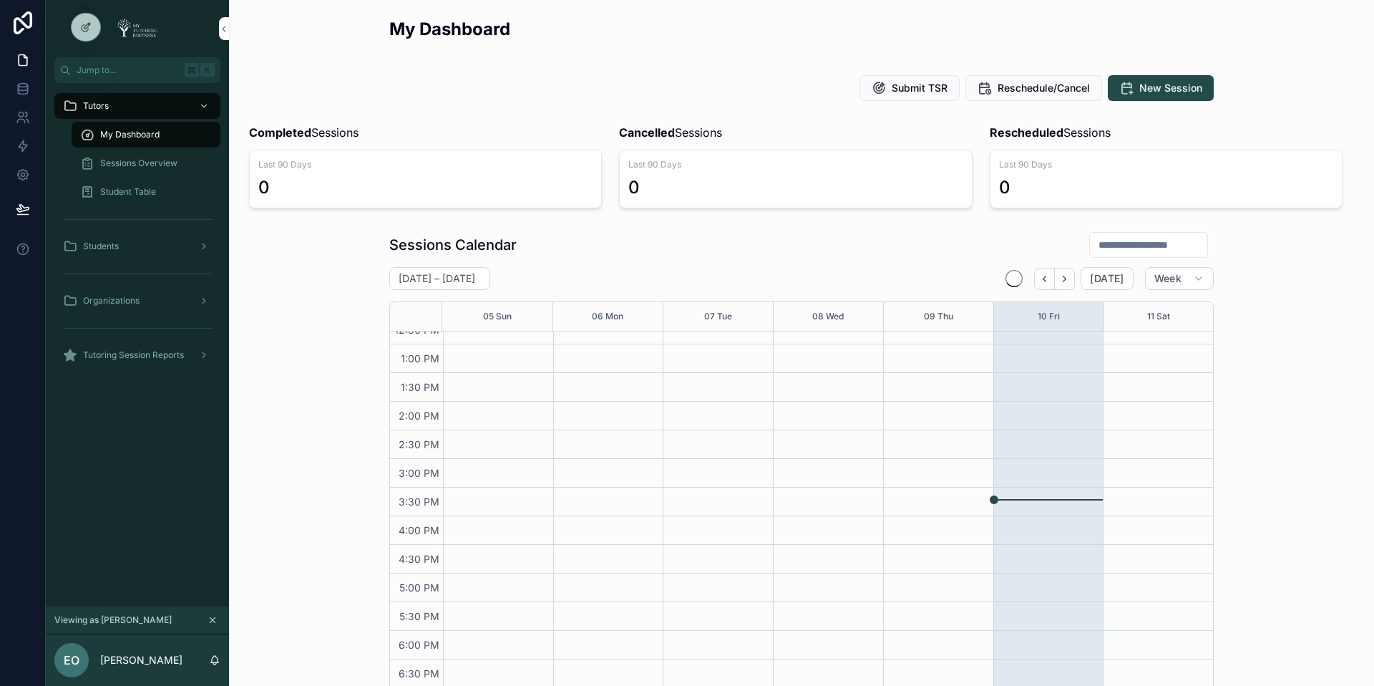
click at [148, 135] on span "My Dashboard" at bounding box center [129, 134] width 59 height 11
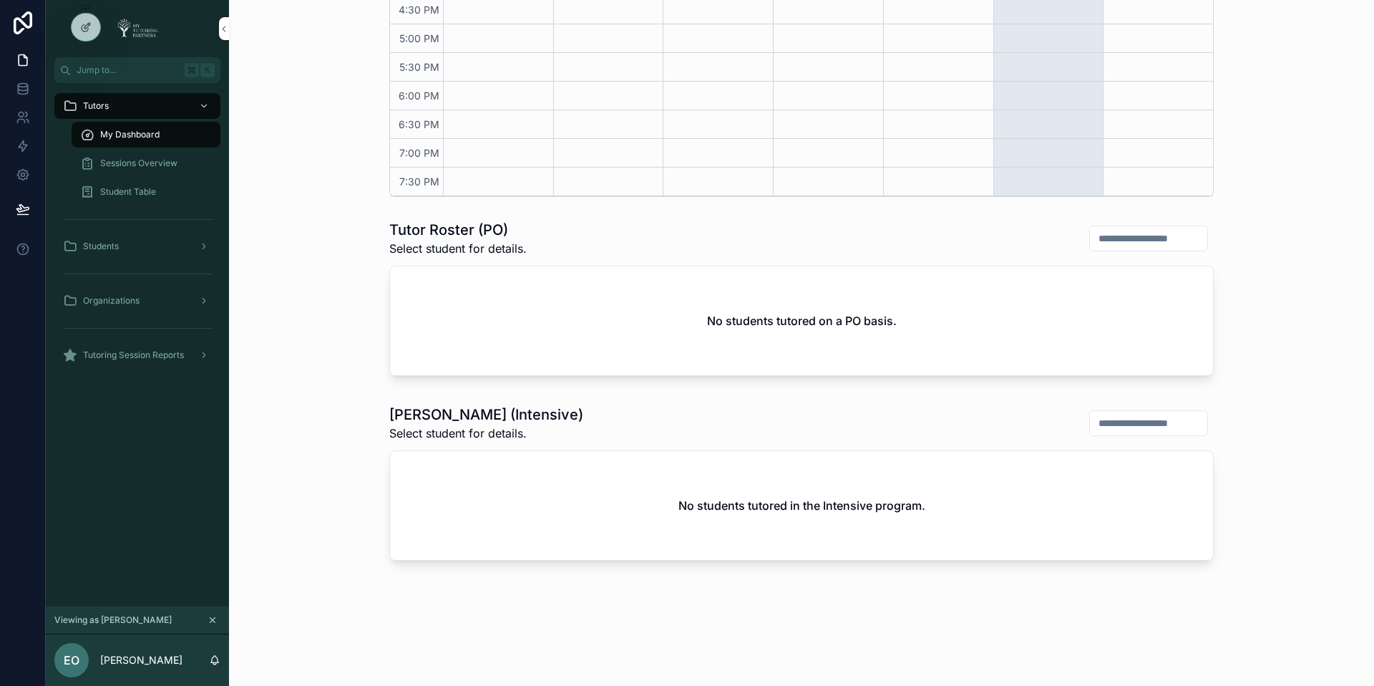
scroll to position [0, 0]
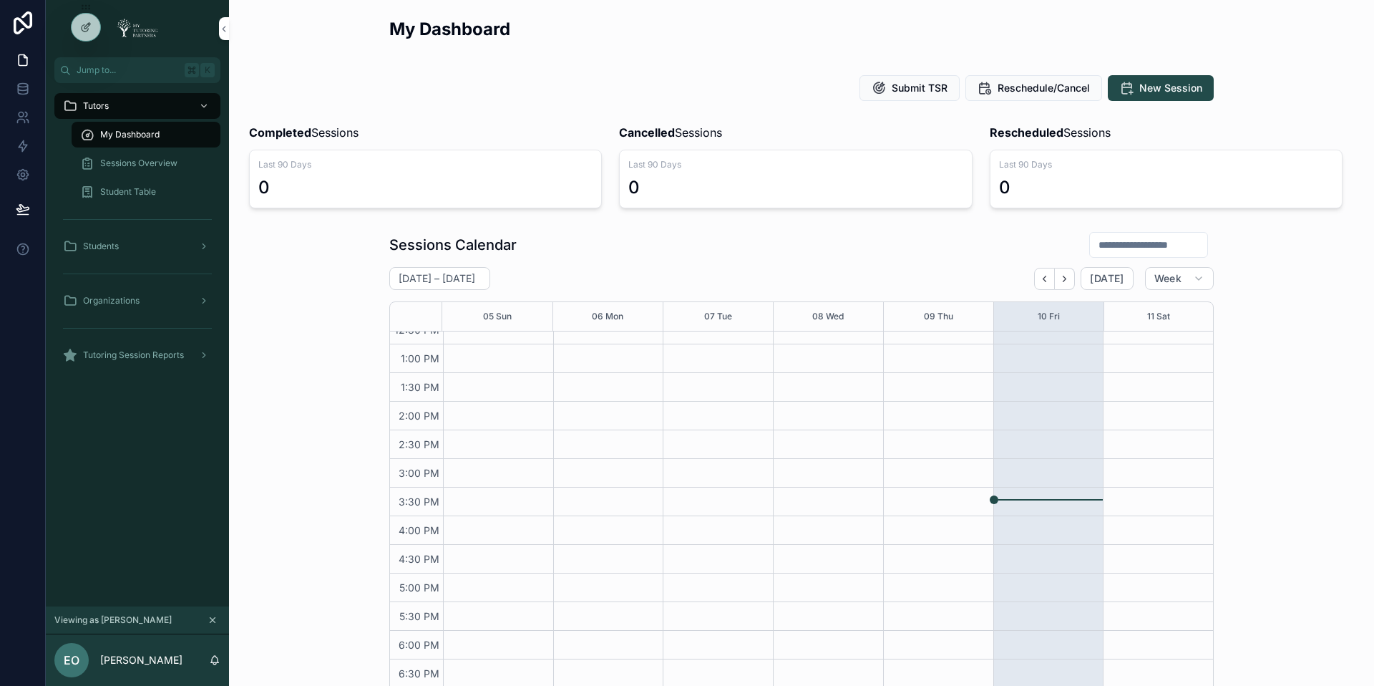
click at [152, 165] on span "Sessions Overview" at bounding box center [138, 162] width 77 height 11
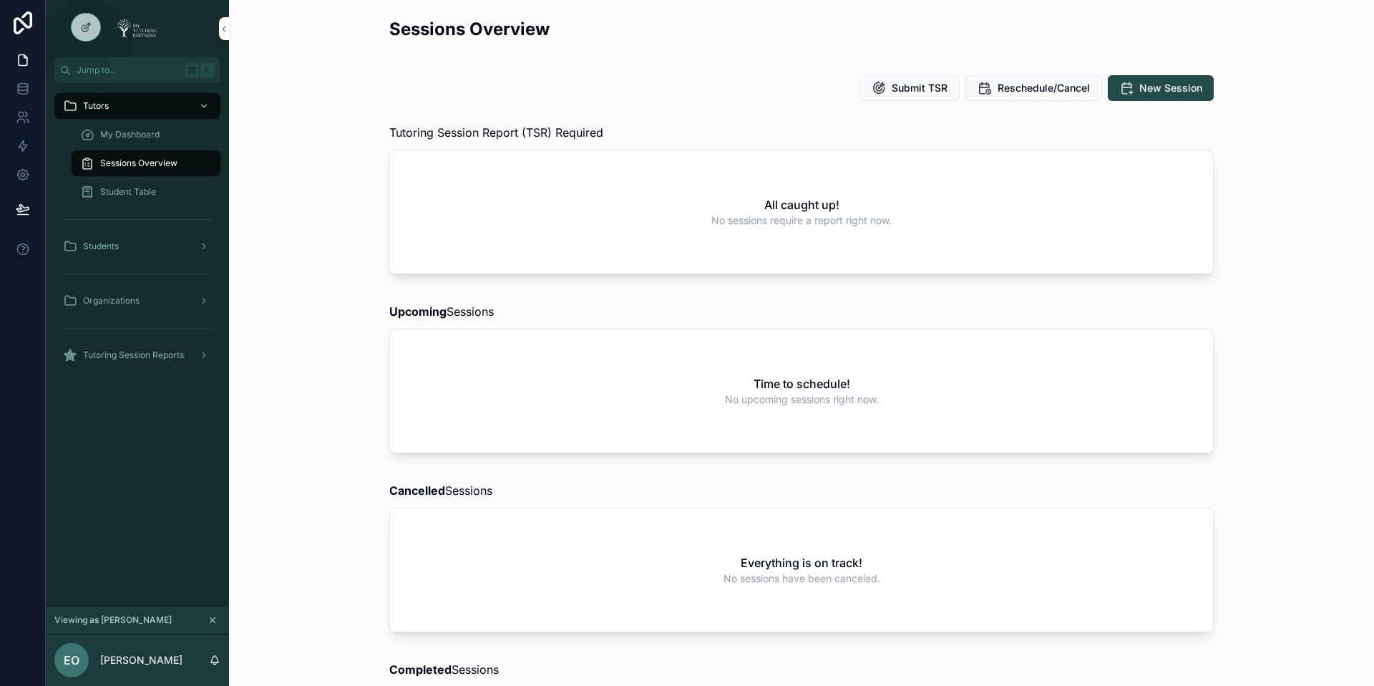
click at [205, 103] on icon "scrollable content" at bounding box center [204, 106] width 10 height 10
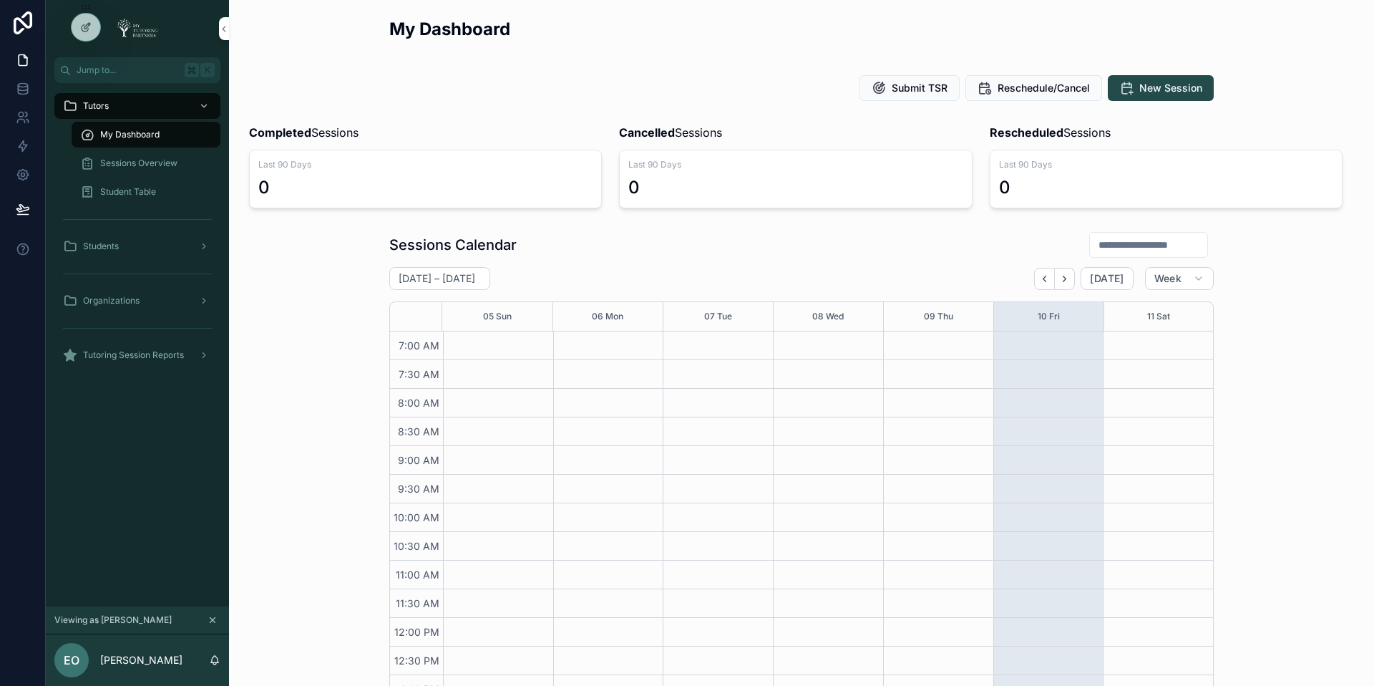
scroll to position [331, 0]
click at [206, 107] on icon "scrollable content" at bounding box center [204, 106] width 10 height 10
click at [243, 269] on div "Sessions Calendar October 05 – 11 Today Week 05 Sun 06 Mon 07 Tue 08 Wed 09 Thu…" at bounding box center [801, 488] width 1122 height 526
click at [345, 322] on div "Sessions Calendar October 05 – 11 Today Week 05 Sun 06 Mon 07 Tue 08 Wed 09 Thu…" at bounding box center [801, 488] width 1122 height 526
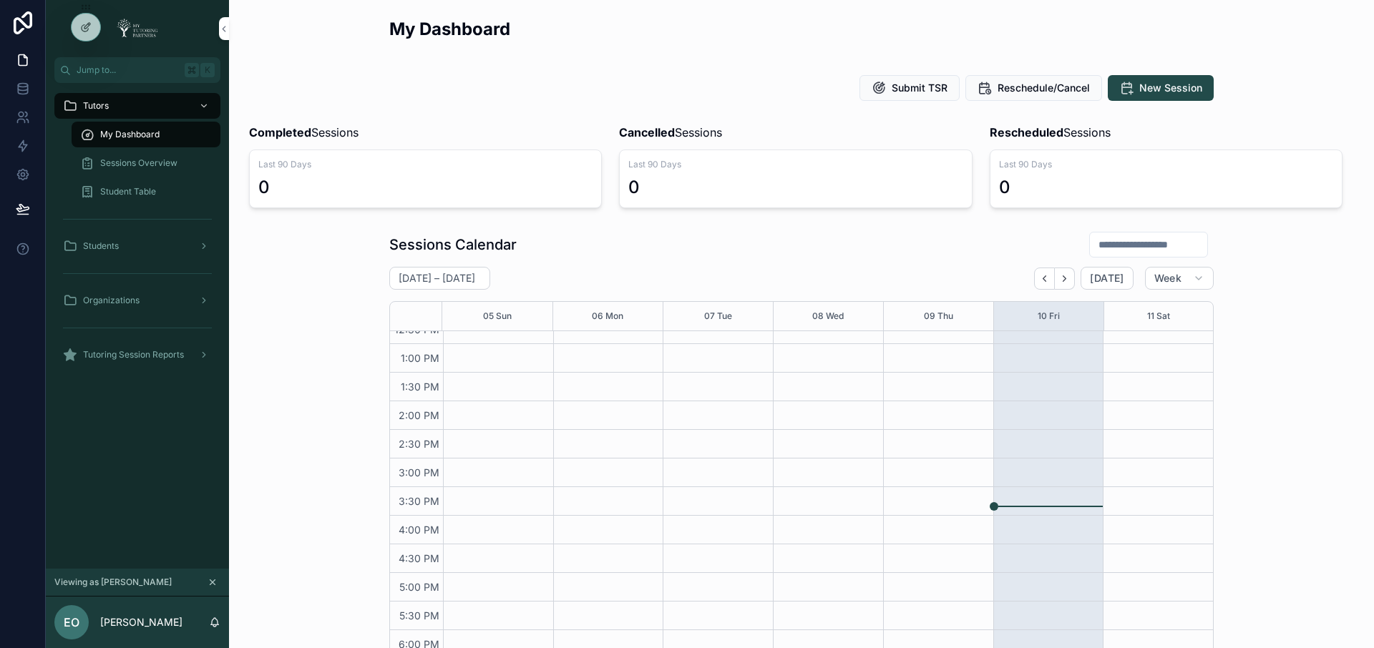
scroll to position [331, 0]
click at [207, 104] on icon "scrollable content" at bounding box center [204, 106] width 10 height 10
click at [209, 246] on div "scrollable content" at bounding box center [202, 246] width 19 height 23
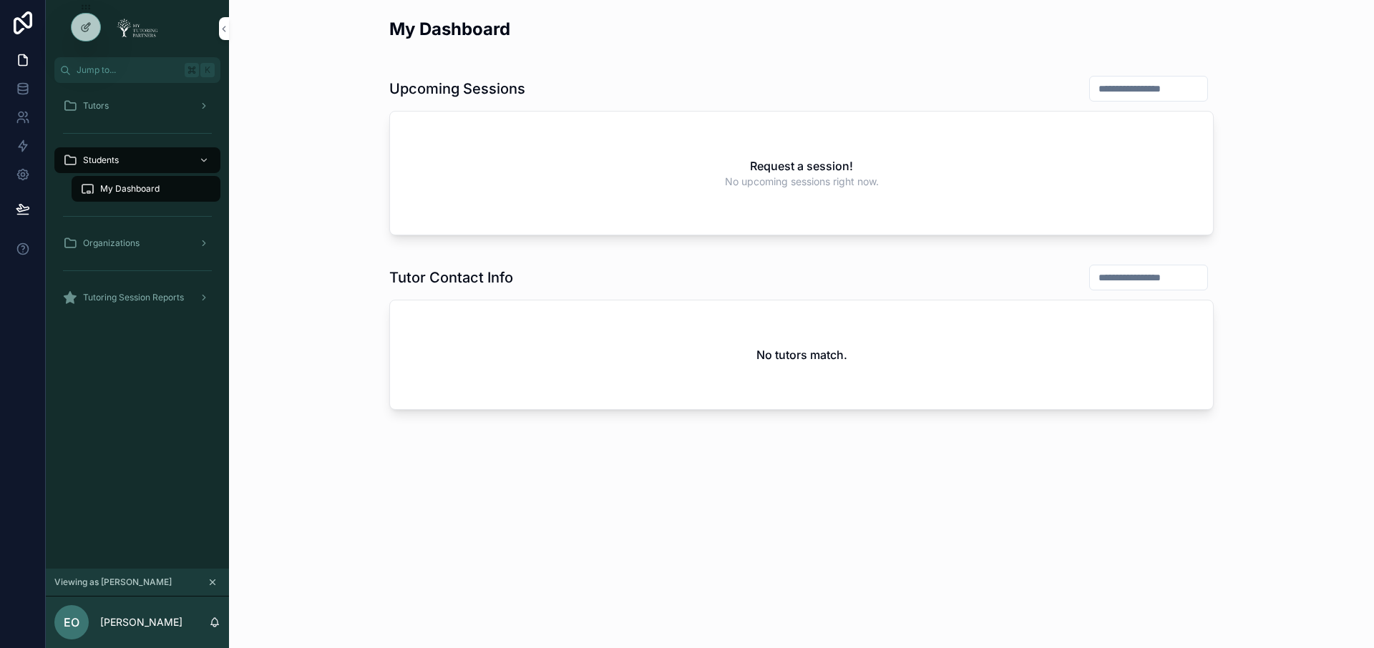
click at [205, 241] on icon "scrollable content" at bounding box center [204, 243] width 10 height 10
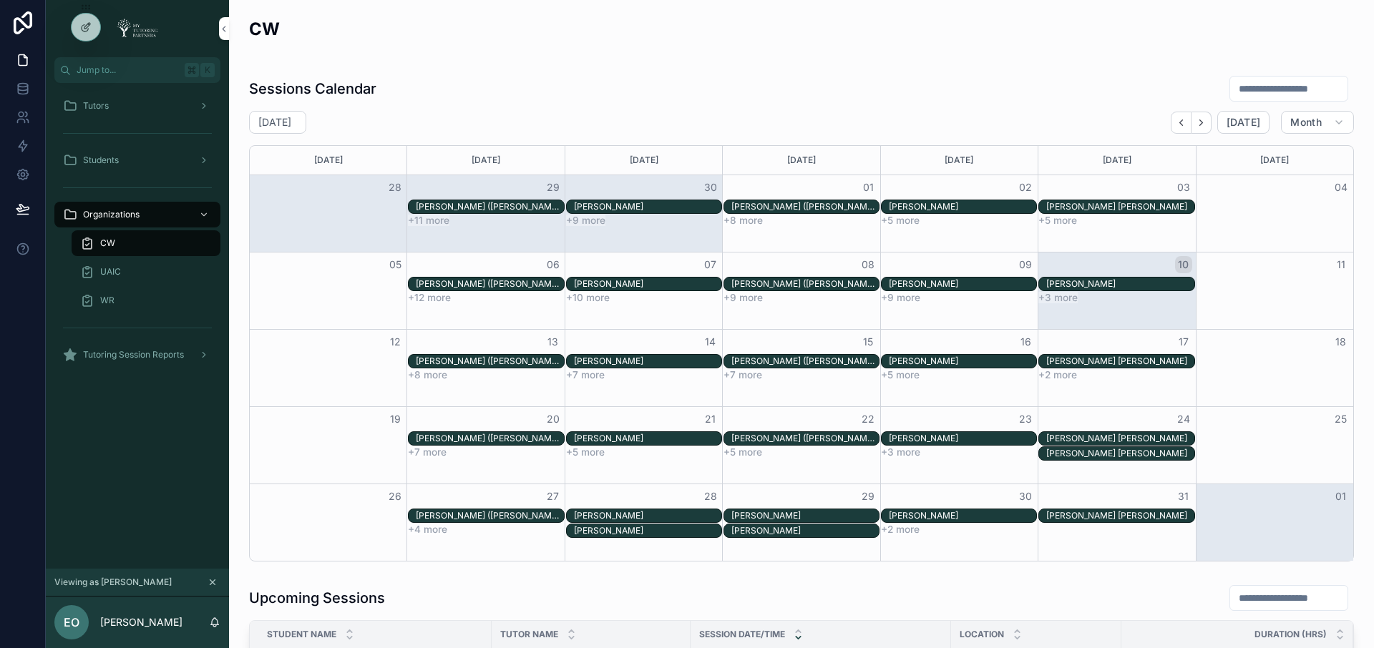
click at [122, 243] on div "CW" at bounding box center [146, 243] width 132 height 23
click at [1292, 87] on input "scrollable content" at bounding box center [1288, 89] width 117 height 20
type input "*******"
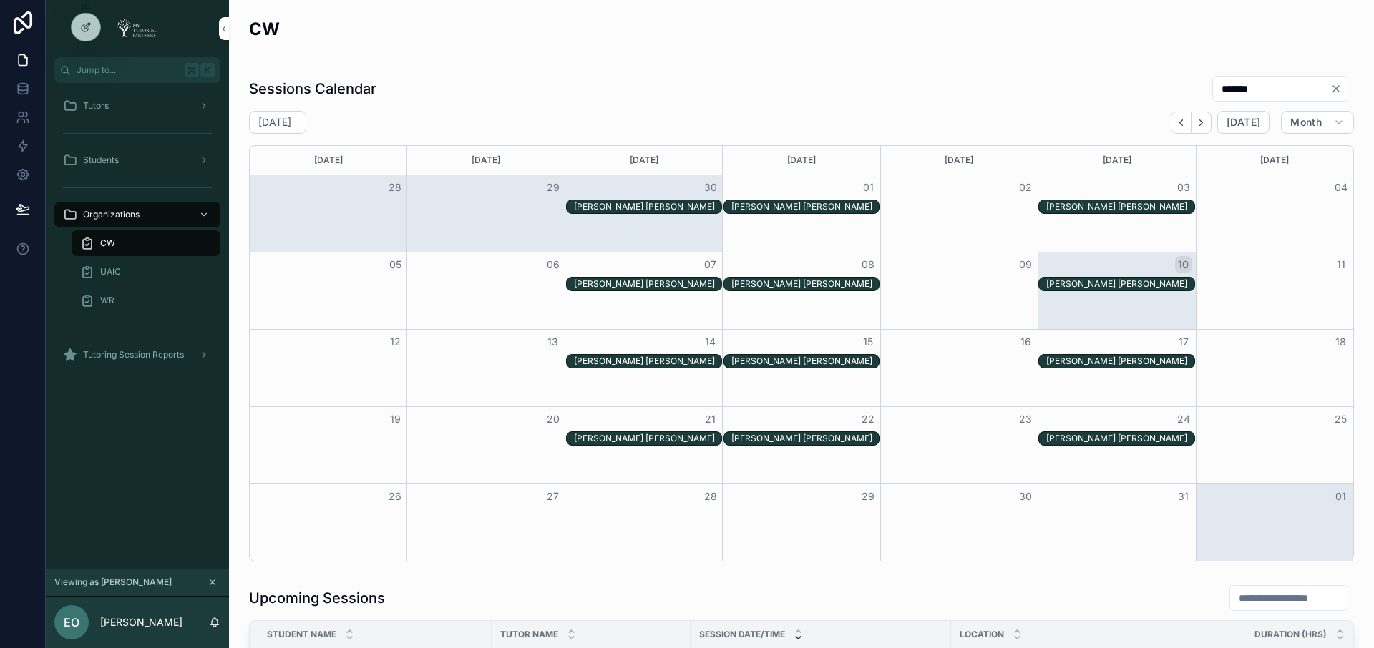
click at [1333, 86] on icon "Clear" at bounding box center [1336, 89] width 6 height 6
click at [1132, 90] on div "Sessions Calendar" at bounding box center [801, 88] width 1105 height 27
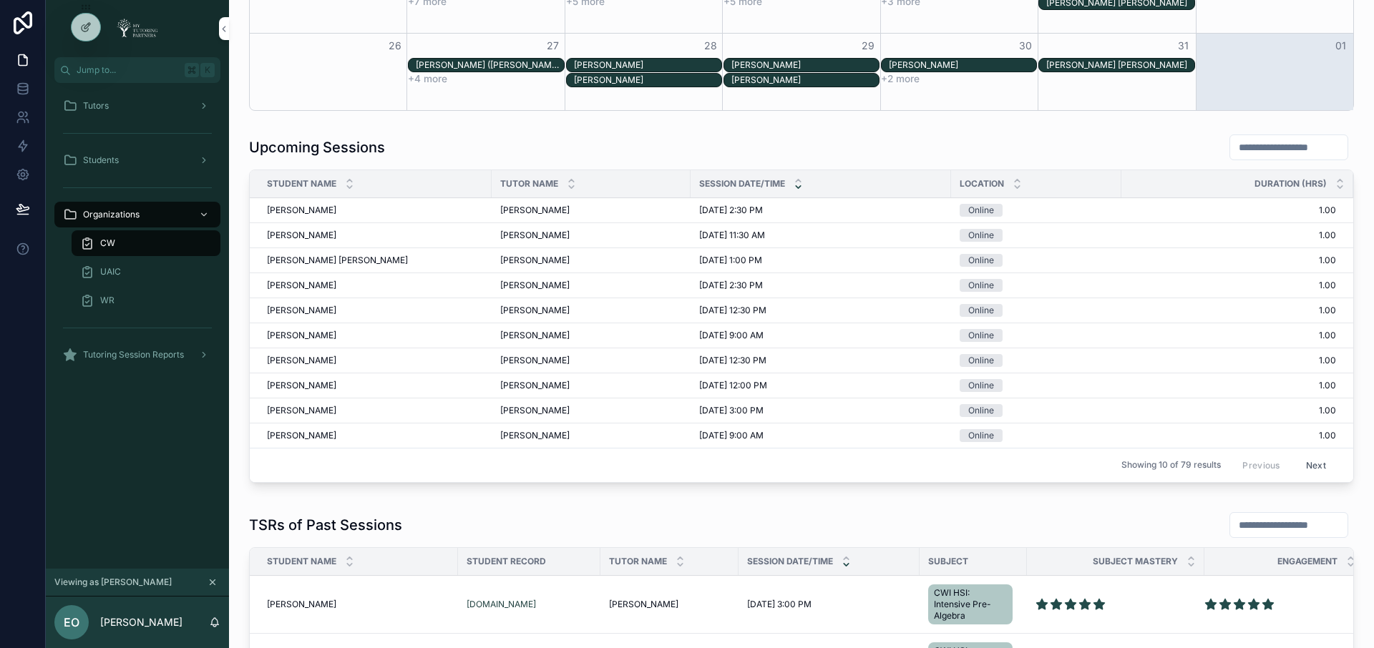
scroll to position [452, 0]
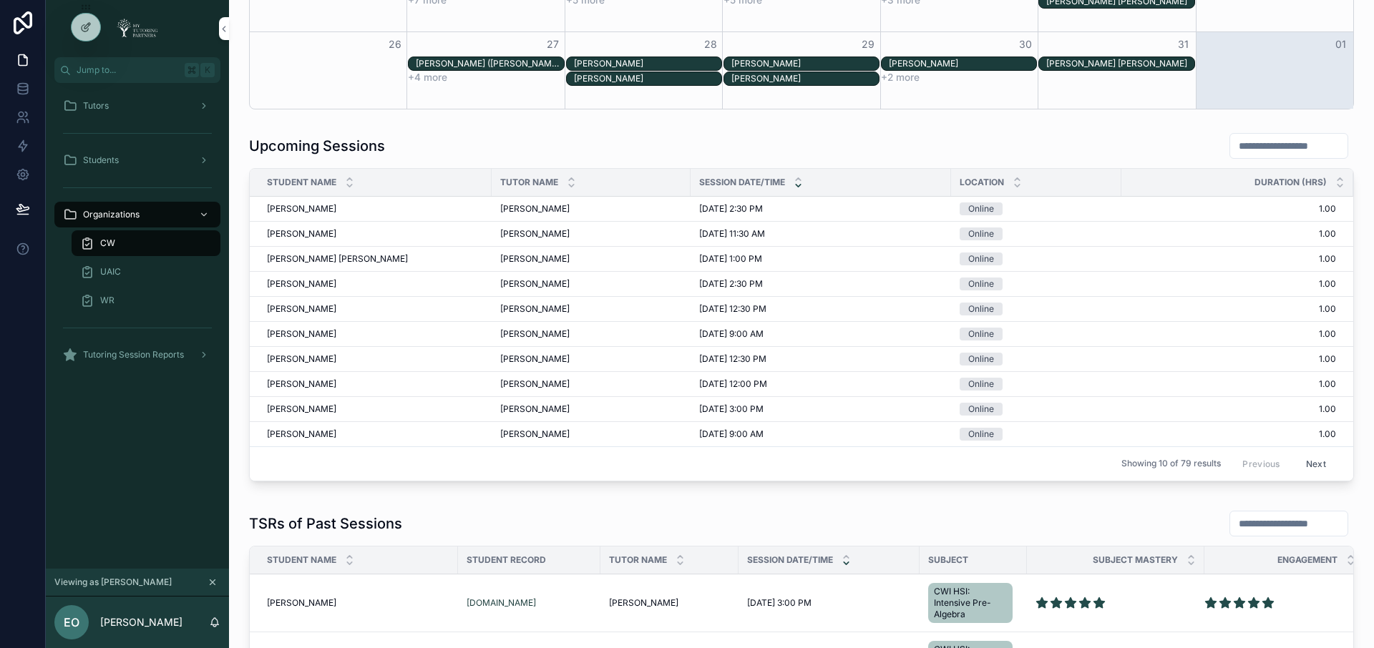
click at [1260, 147] on input "scrollable content" at bounding box center [1288, 146] width 117 height 20
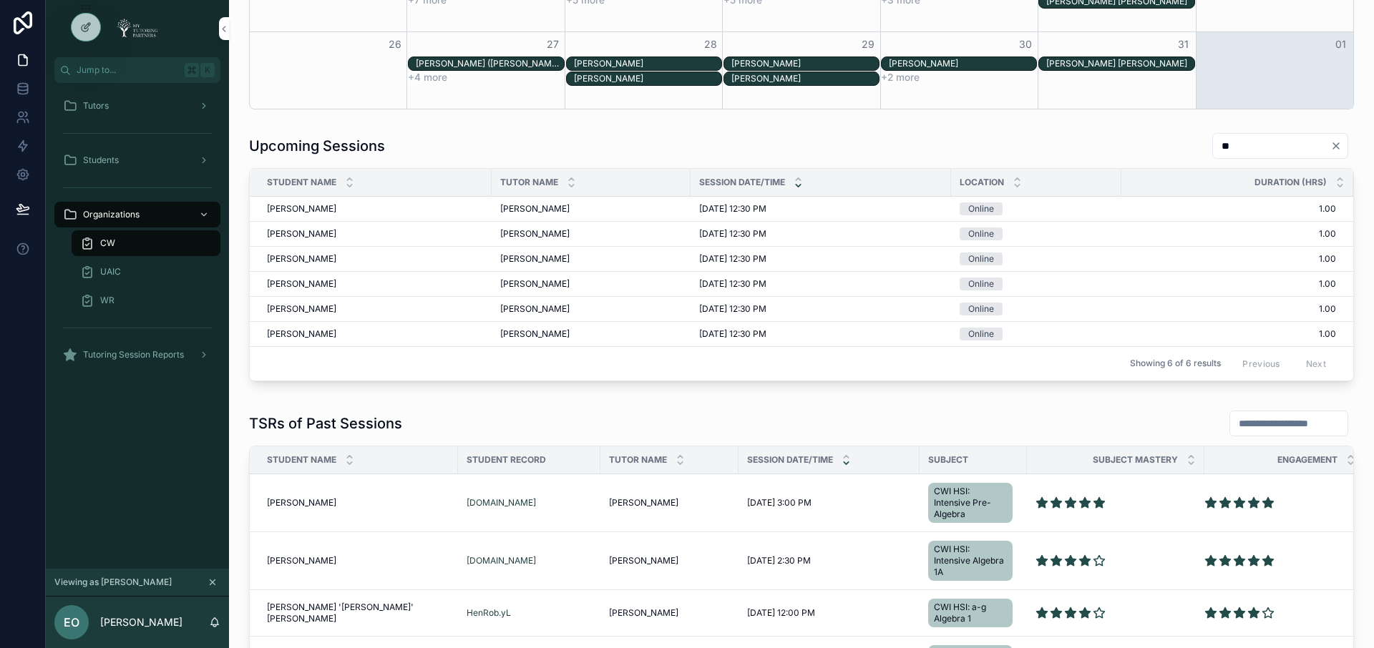
type input "*"
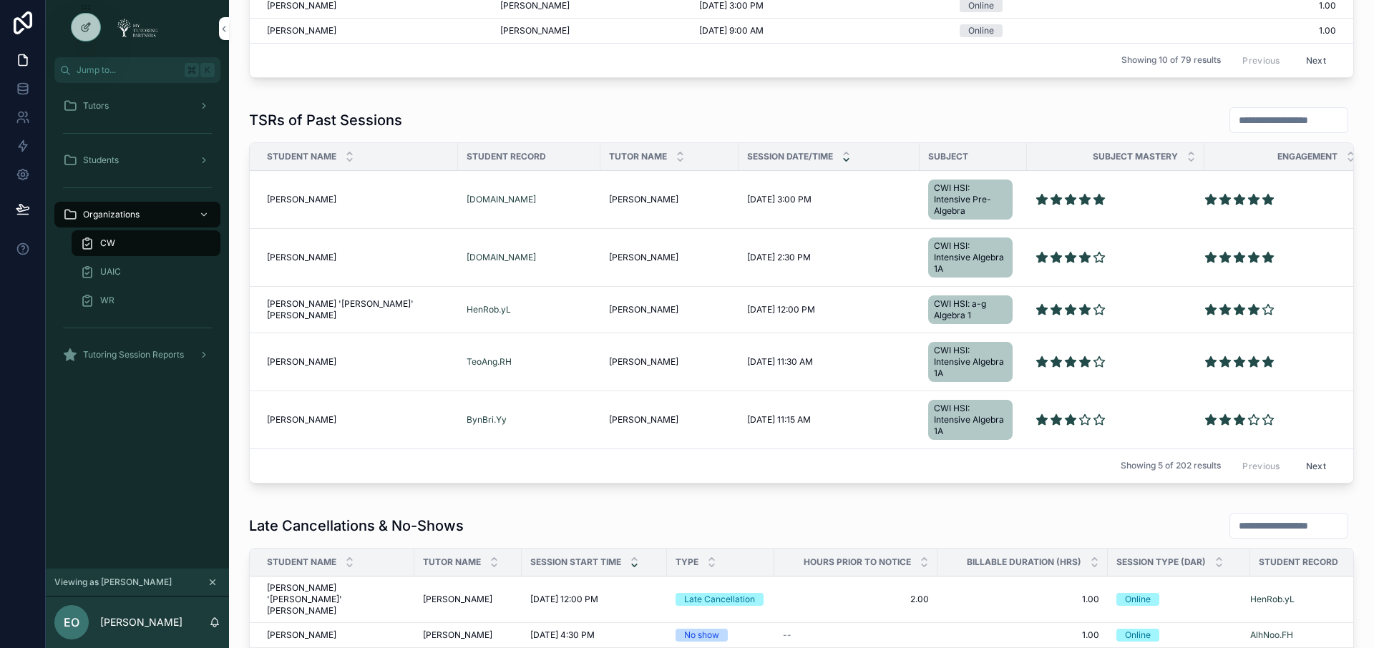
scroll to position [857, 0]
click at [1273, 121] on input "scrollable content" at bounding box center [1288, 120] width 117 height 20
type input "*****"
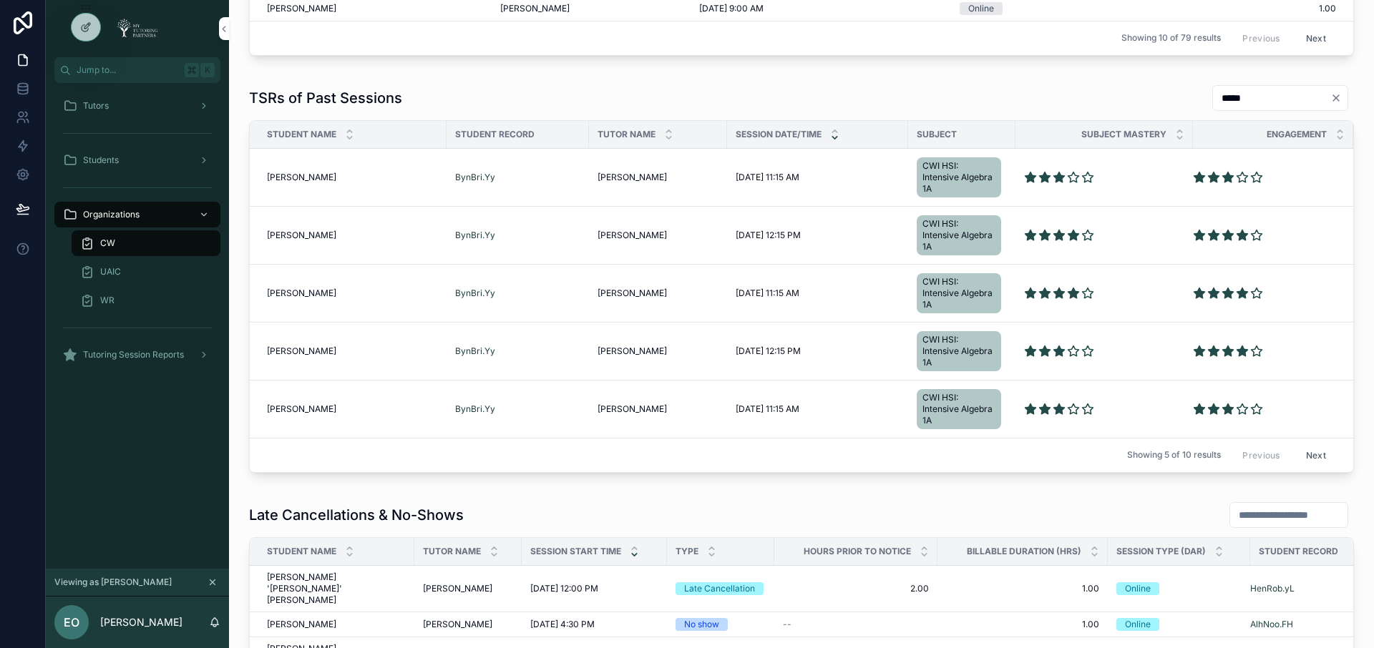
scroll to position [888, 0]
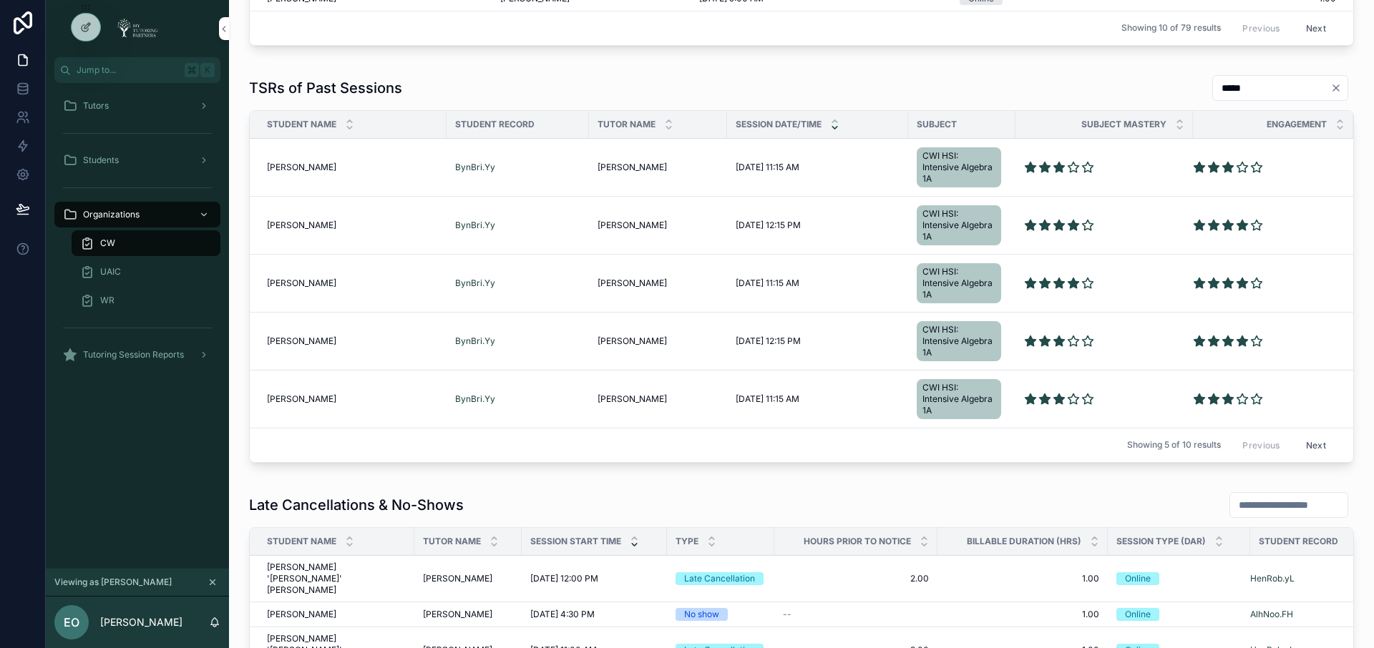
click at [307, 167] on span "Brian Bynum" at bounding box center [301, 167] width 69 height 11
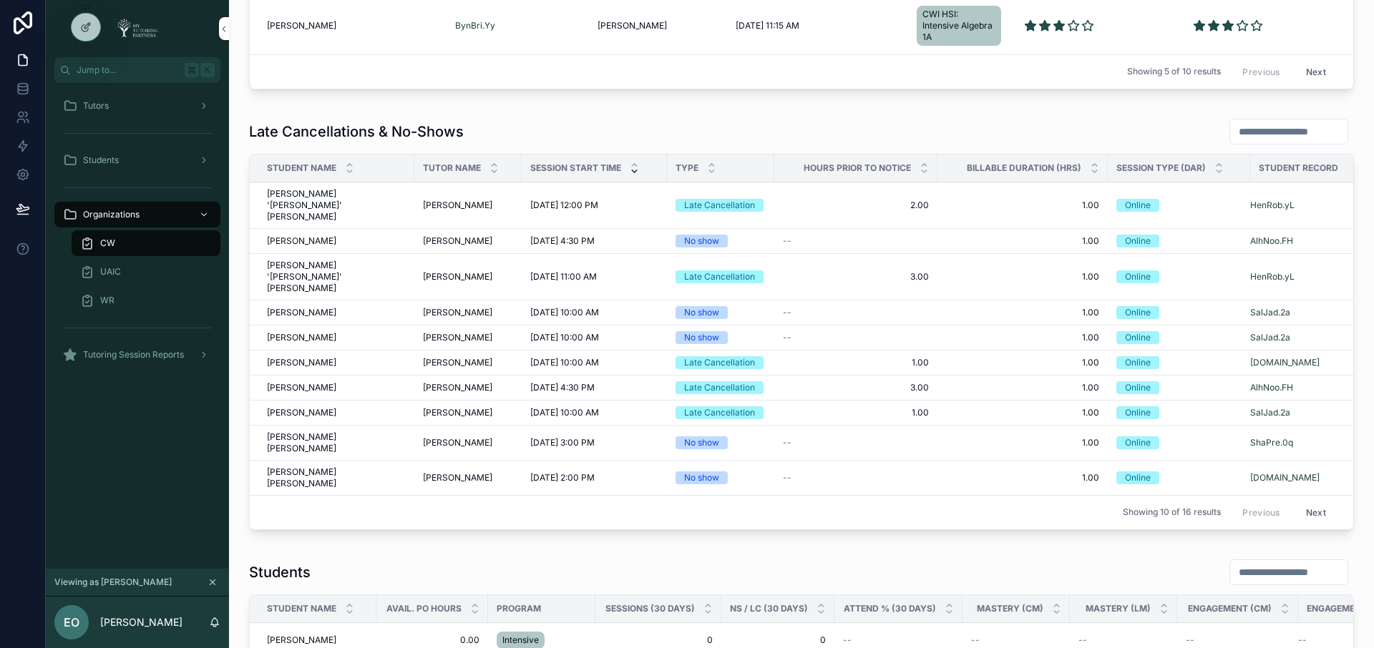
scroll to position [1263, 0]
click at [1304, 134] on input "scrollable content" at bounding box center [1288, 131] width 117 height 20
type input "*****"
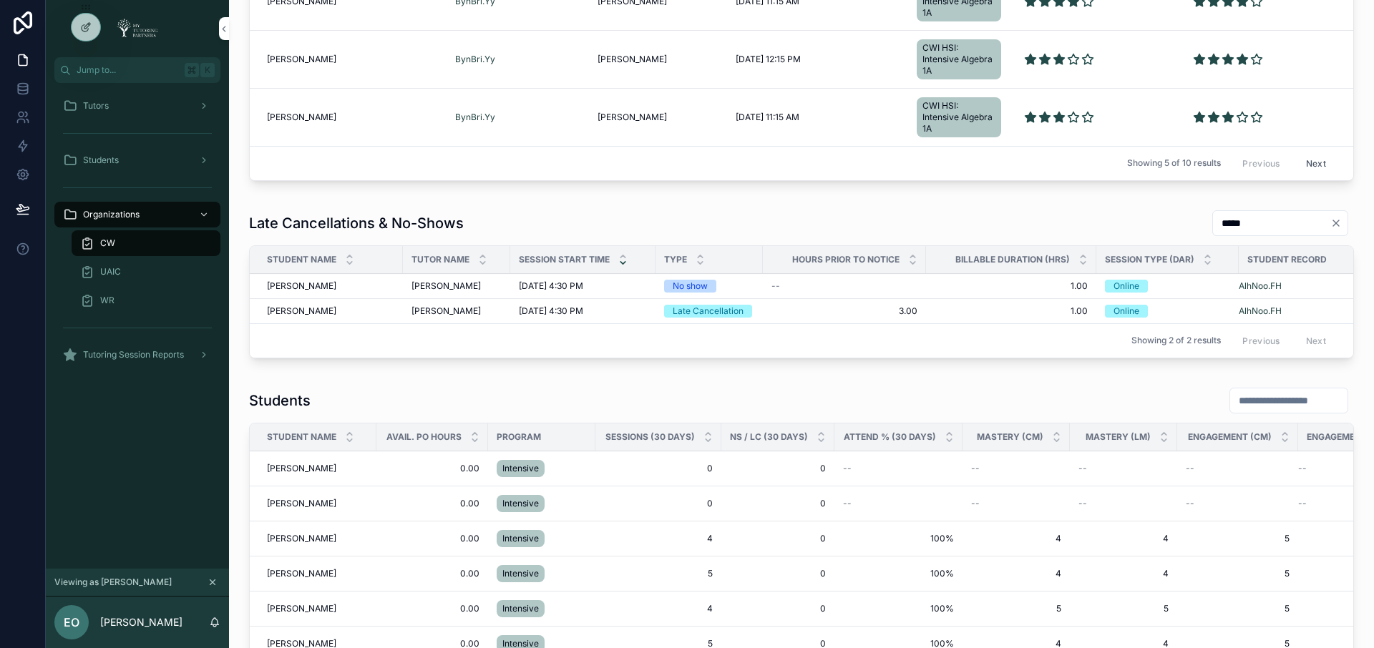
scroll to position [1167, 0]
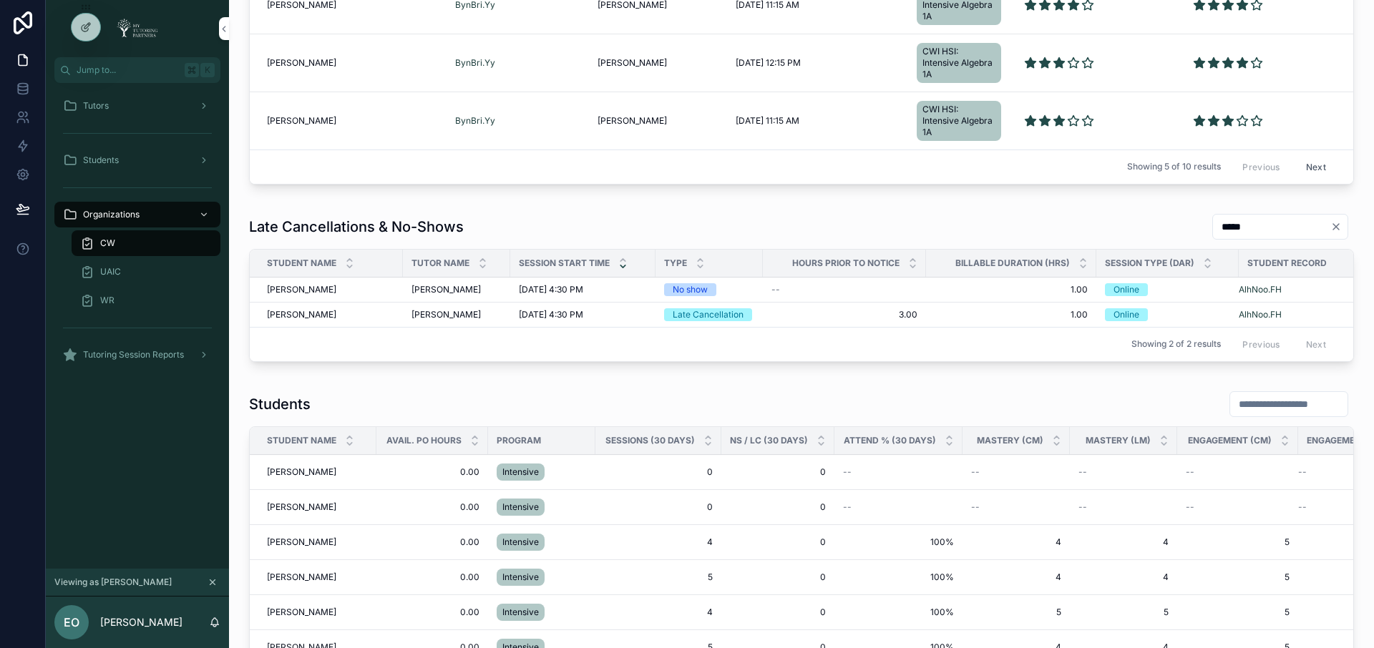
click at [361, 295] on td "Noora Alharbi Noora Alharbi" at bounding box center [326, 289] width 153 height 25
click at [340, 295] on td "Noora Alharbi Noora Alharbi" at bounding box center [326, 289] width 153 height 25
click at [311, 288] on span "Noora Alharbi" at bounding box center [301, 289] width 69 height 11
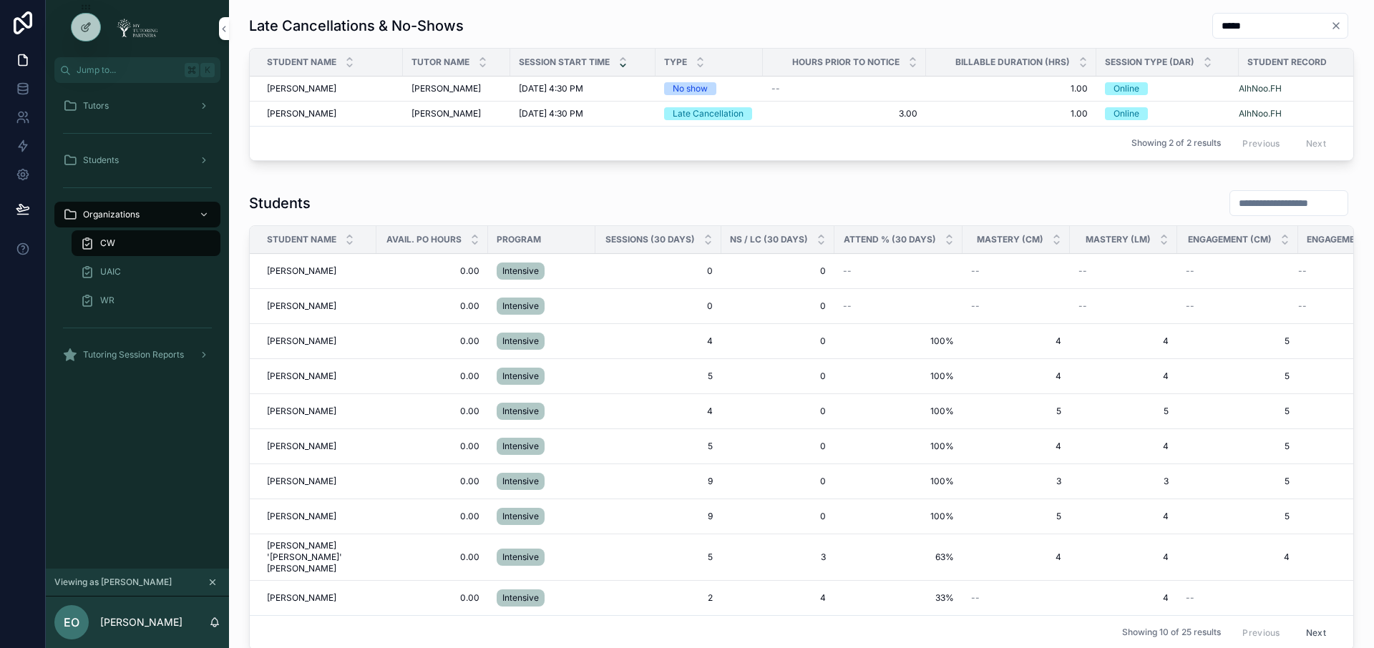
scroll to position [1484, 0]
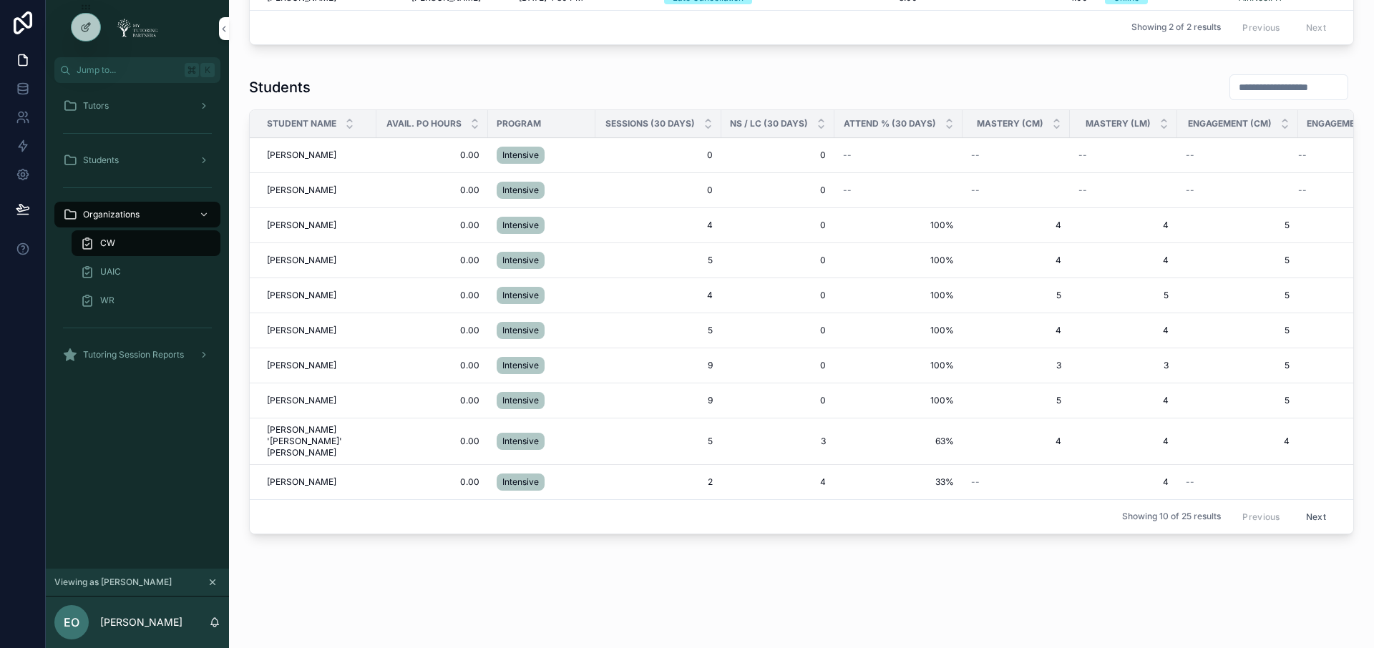
click at [292, 154] on span "Julian Chacon" at bounding box center [301, 155] width 69 height 11
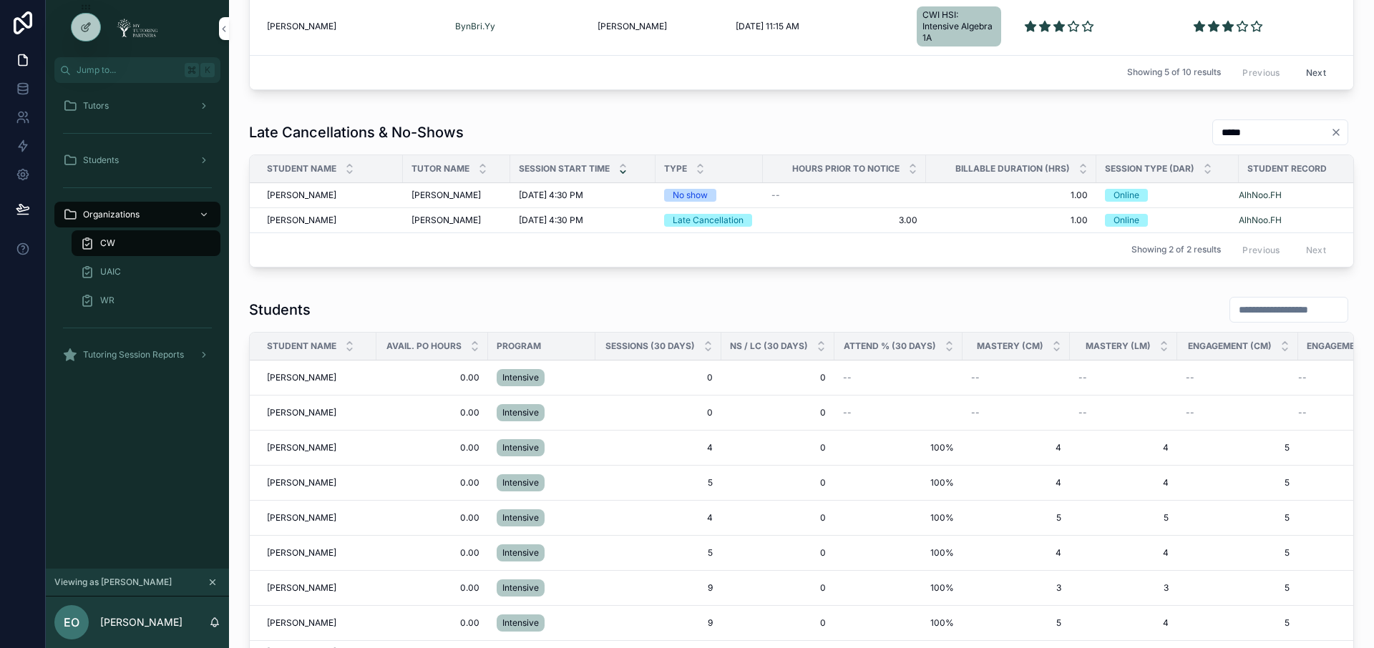
scroll to position [1484, 0]
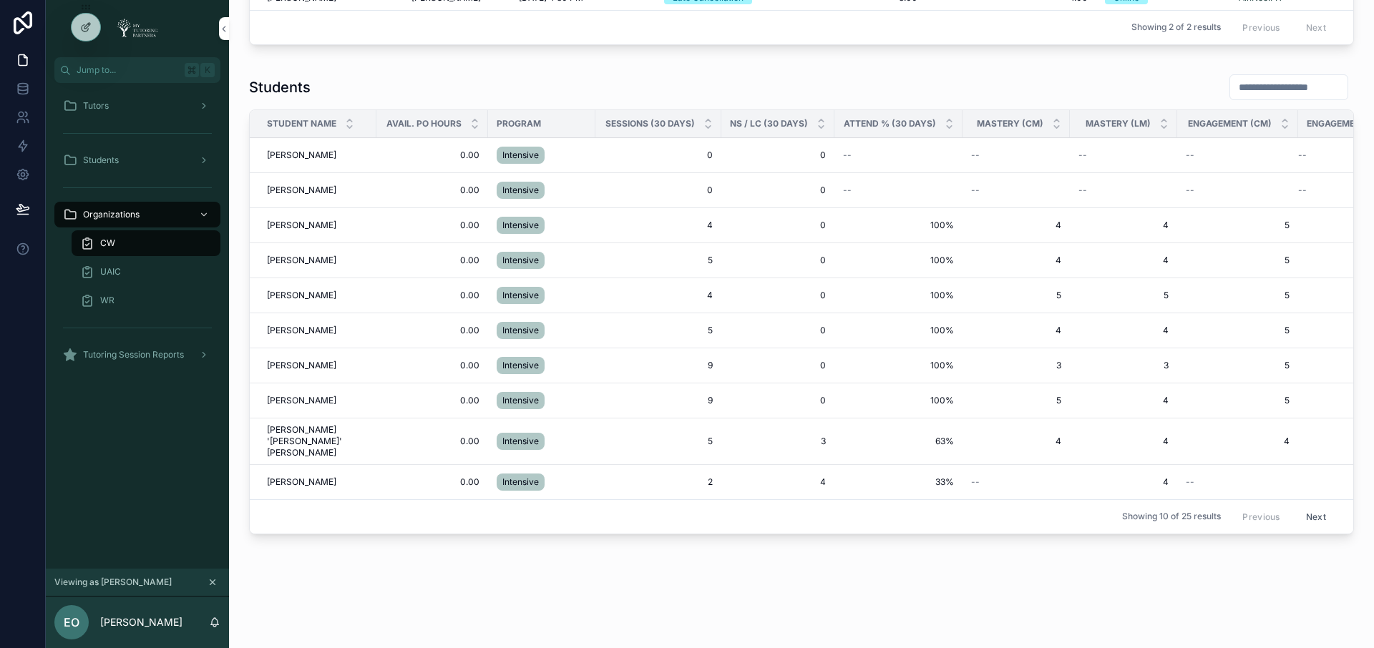
click at [327, 402] on div "Lily Collins Lily Collins" at bounding box center [317, 400] width 101 height 11
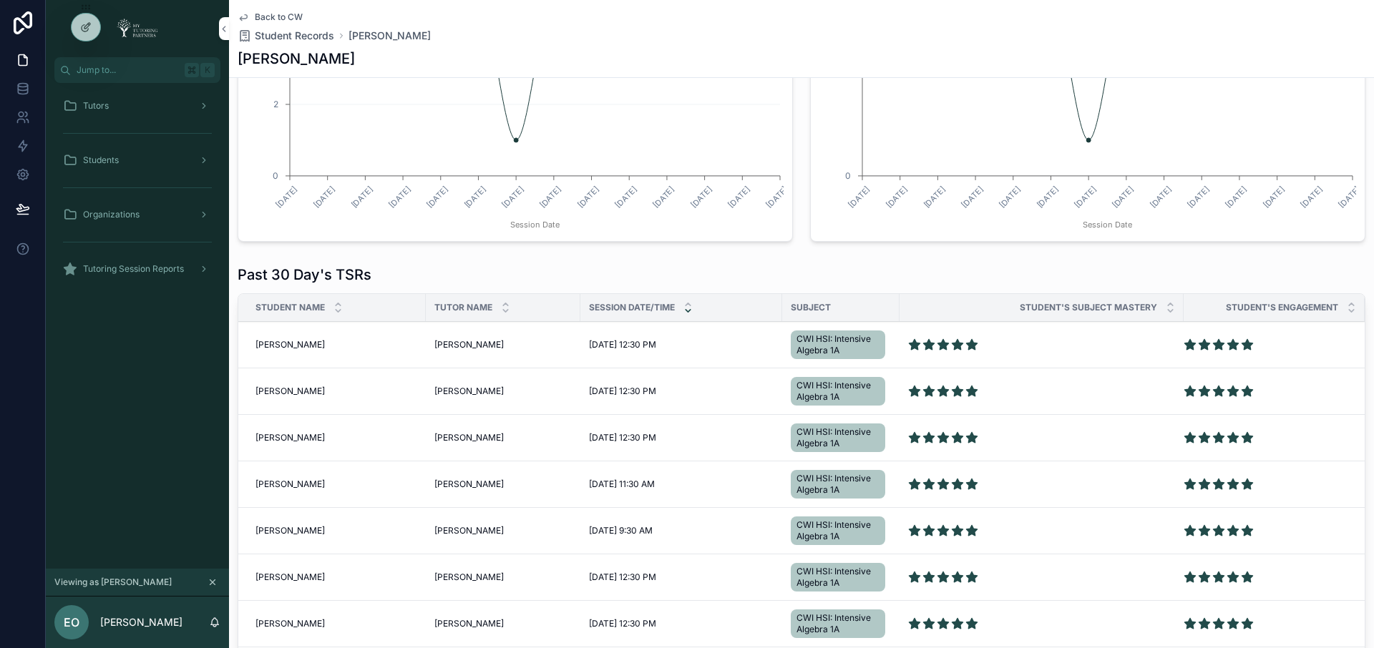
scroll to position [40, 0]
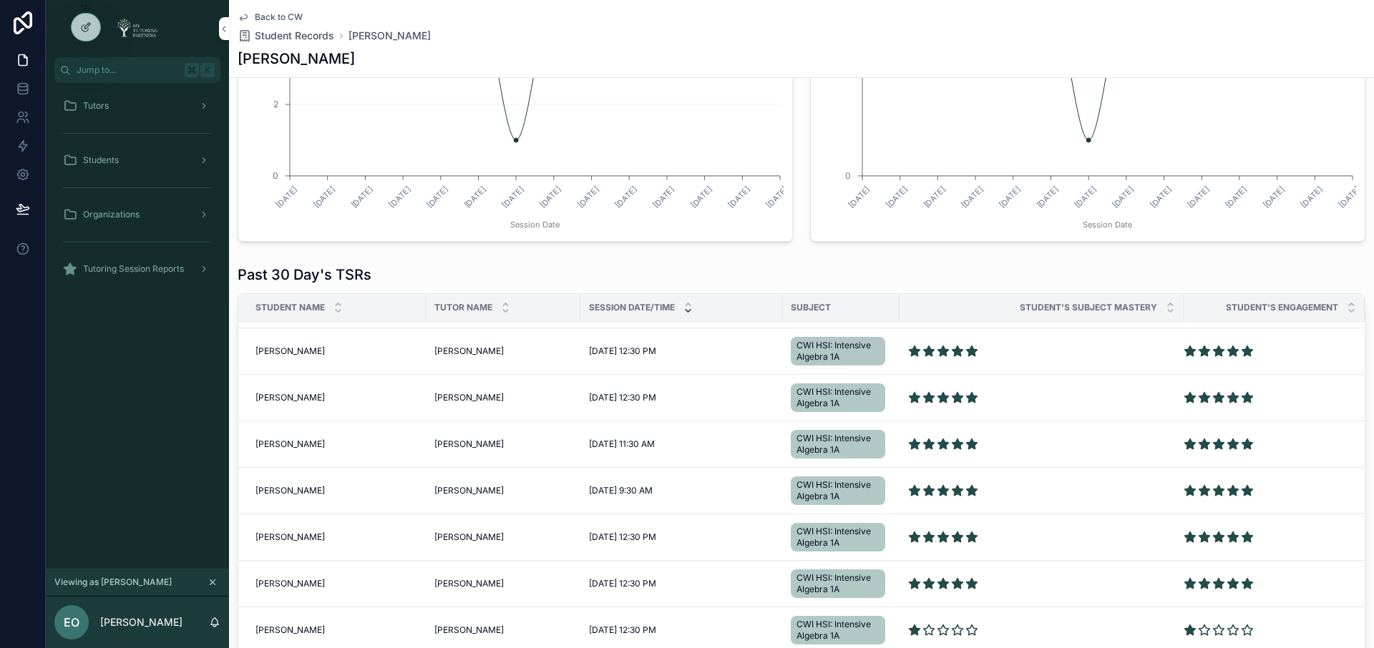
click at [341, 608] on td "Lily Collins Lily Collins" at bounding box center [332, 631] width 188 height 47
click at [359, 625] on div "Lily Collins Lily Collins" at bounding box center [337, 630] width 162 height 11
click at [283, 625] on span "Lily Collins" at bounding box center [290, 630] width 69 height 11
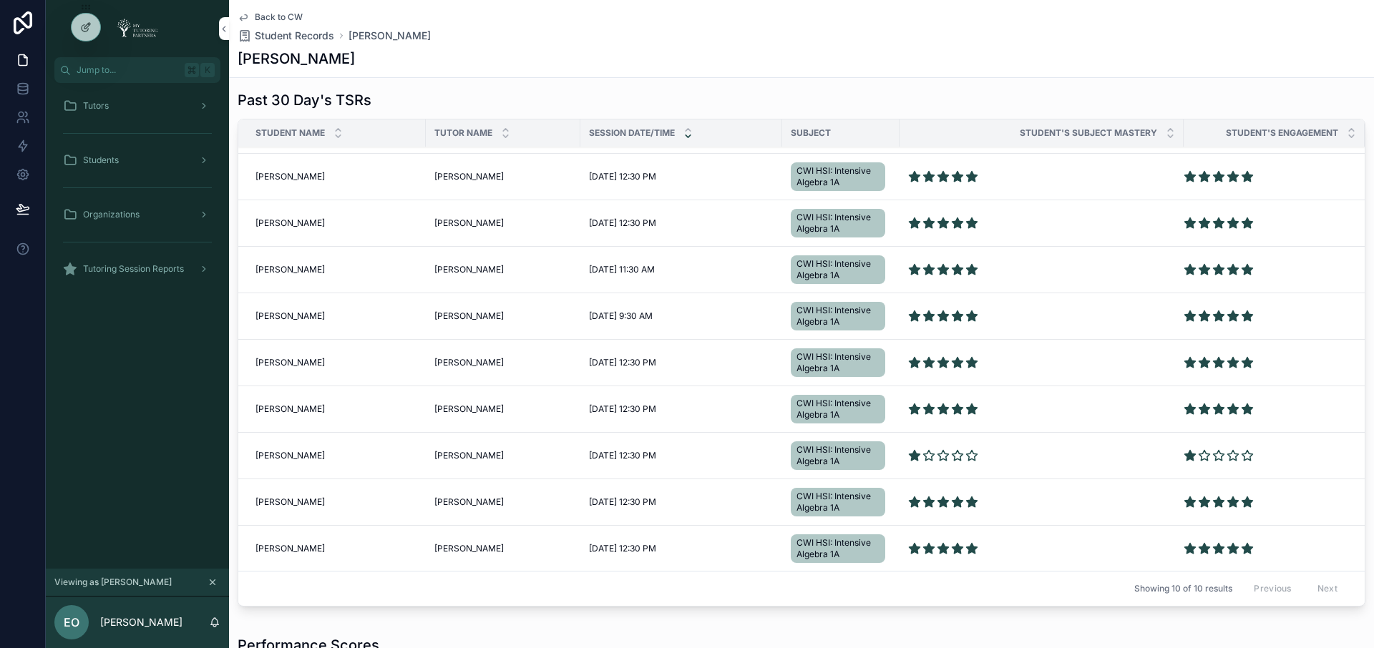
scroll to position [1230, 0]
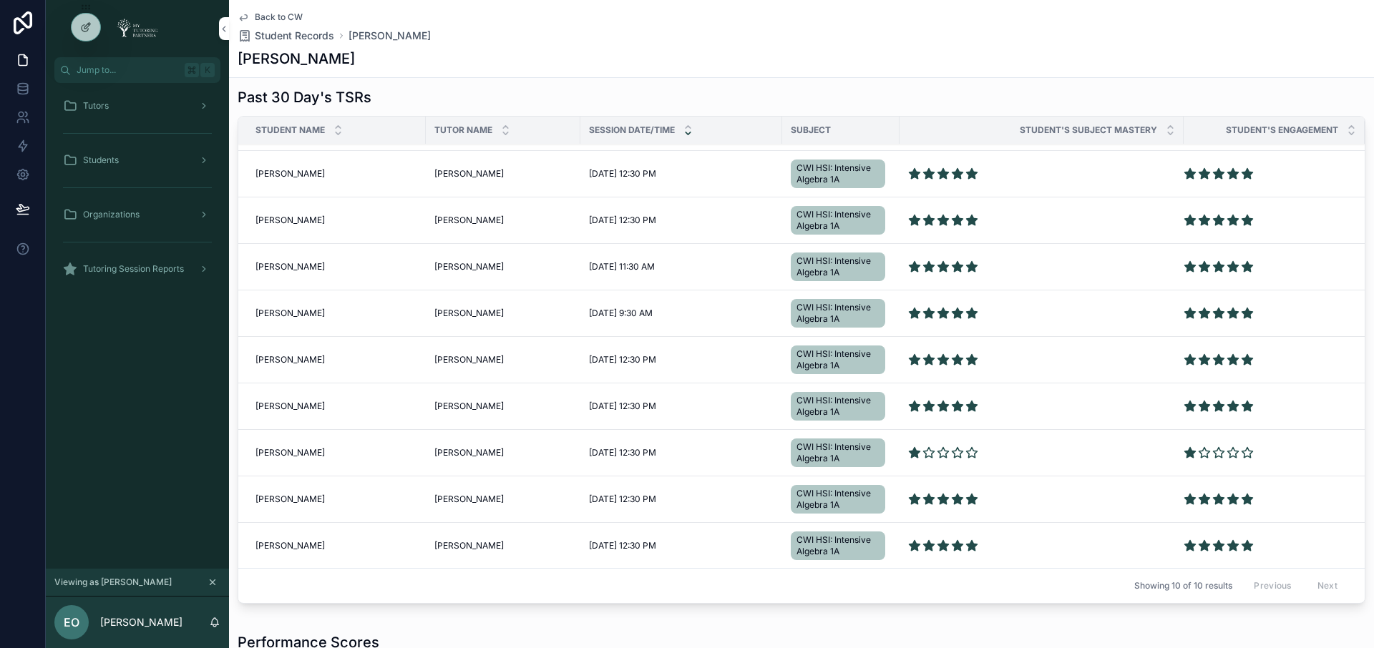
click at [273, 447] on span "Lily Collins" at bounding box center [290, 452] width 69 height 11
click at [546, 447] on div "Araceli Medina Araceli Medina" at bounding box center [502, 452] width 137 height 11
click at [544, 447] on div "Araceli Medina Araceli Medina" at bounding box center [502, 452] width 137 height 11
drag, startPoint x: 364, startPoint y: 439, endPoint x: 265, endPoint y: 438, distance: 99.5
click at [363, 447] on div "Lily Collins Lily Collins" at bounding box center [337, 452] width 162 height 11
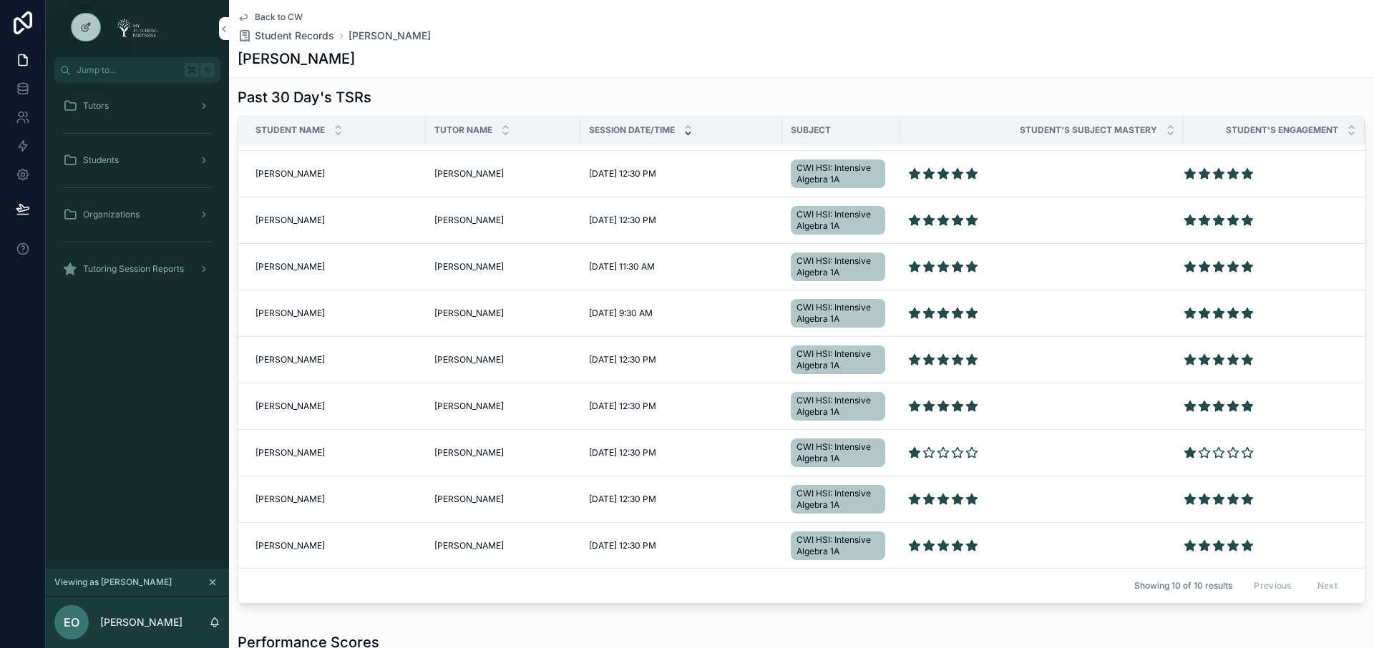
click at [258, 447] on span "Lily Collins" at bounding box center [290, 452] width 69 height 11
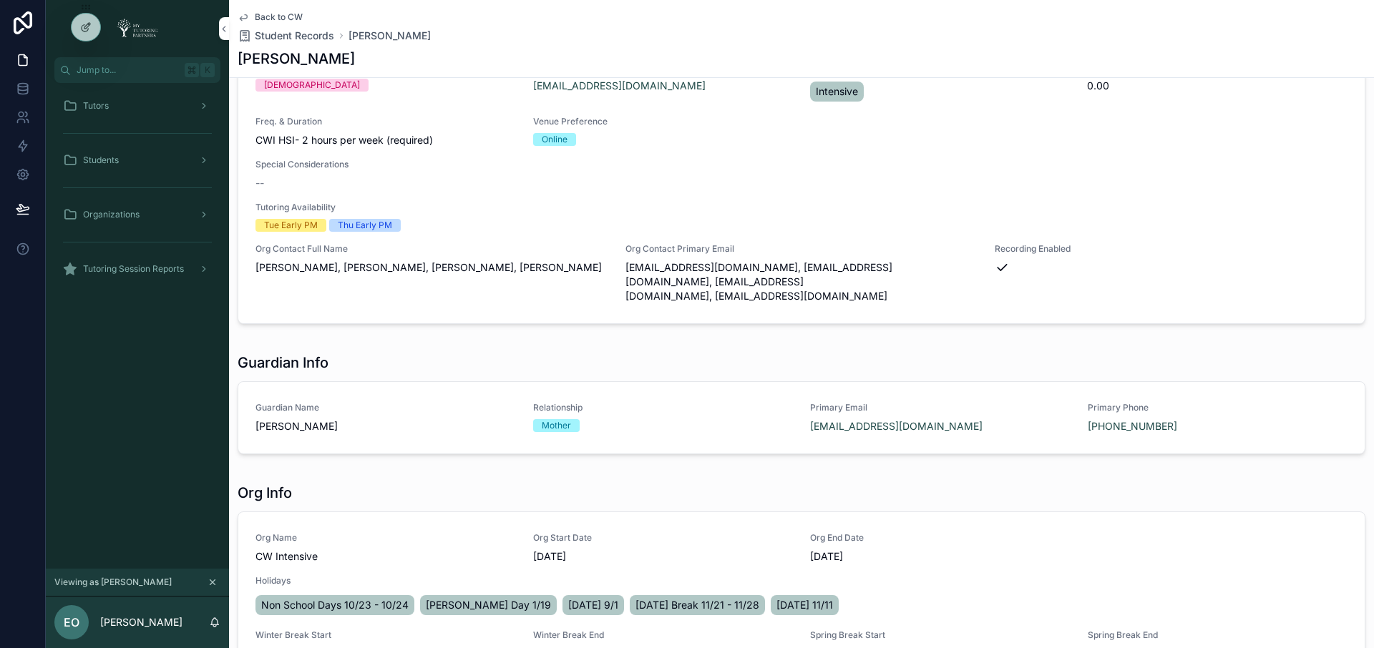
scroll to position [0, 0]
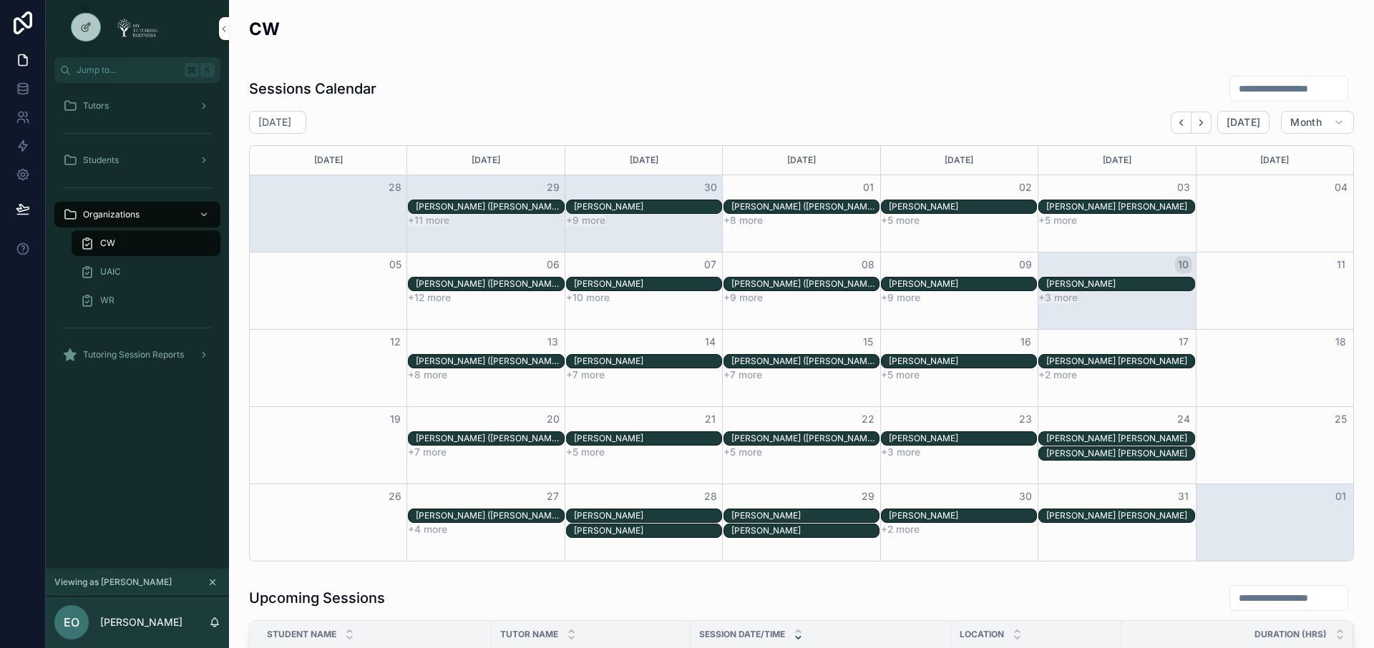
click at [205, 107] on icon "scrollable content" at bounding box center [204, 106] width 10 height 10
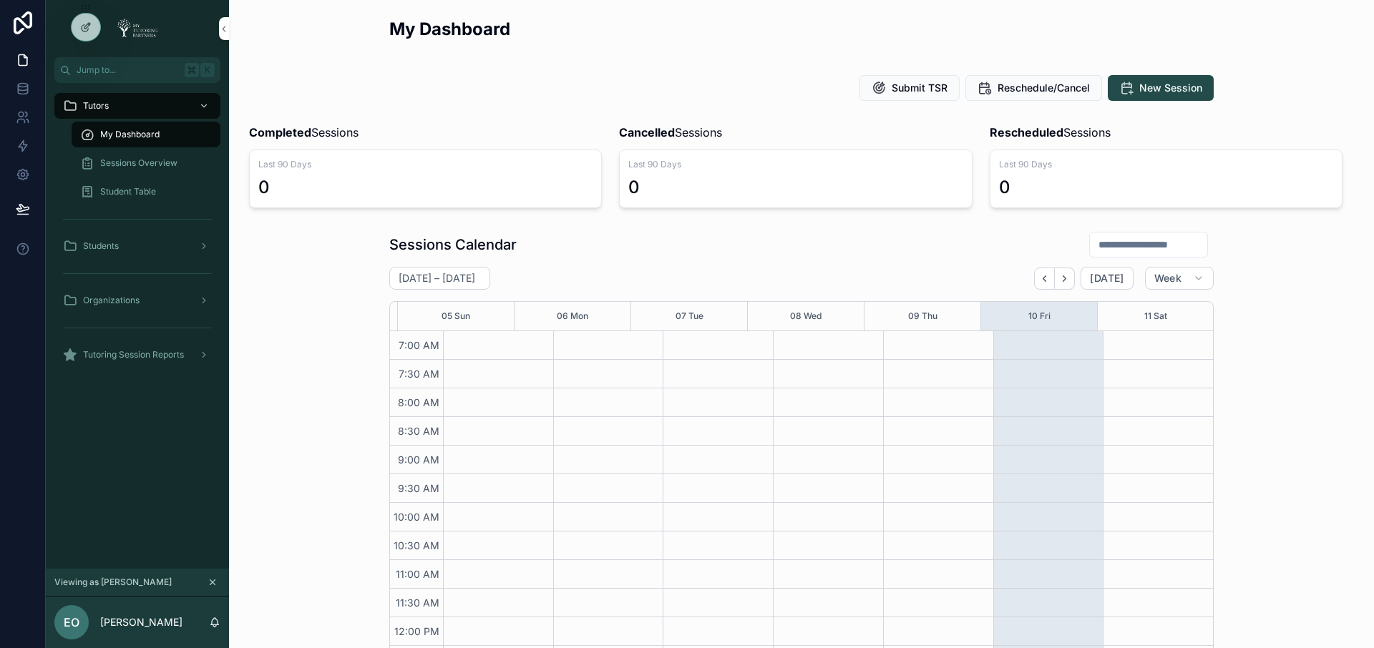
scroll to position [359, 0]
click at [205, 107] on icon "scrollable content" at bounding box center [204, 106] width 10 height 10
click at [204, 241] on icon "scrollable content" at bounding box center [204, 246] width 10 height 10
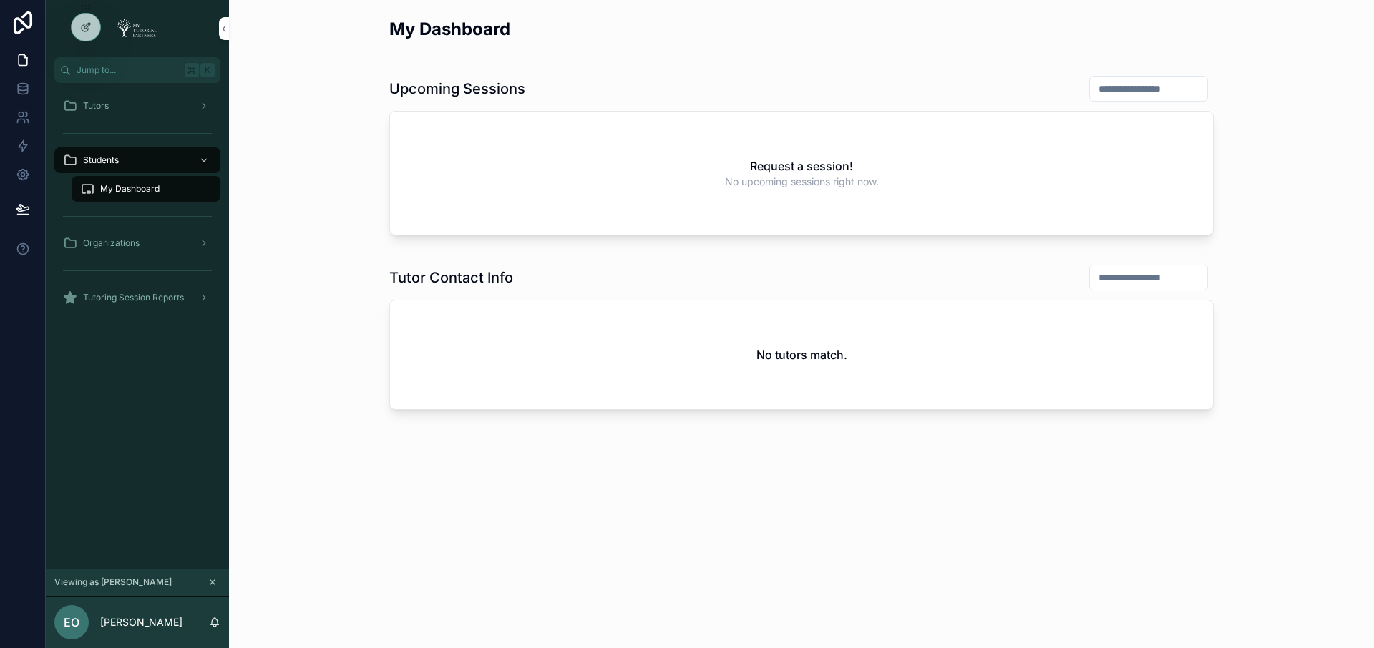
click at [200, 243] on icon "scrollable content" at bounding box center [204, 243] width 10 height 10
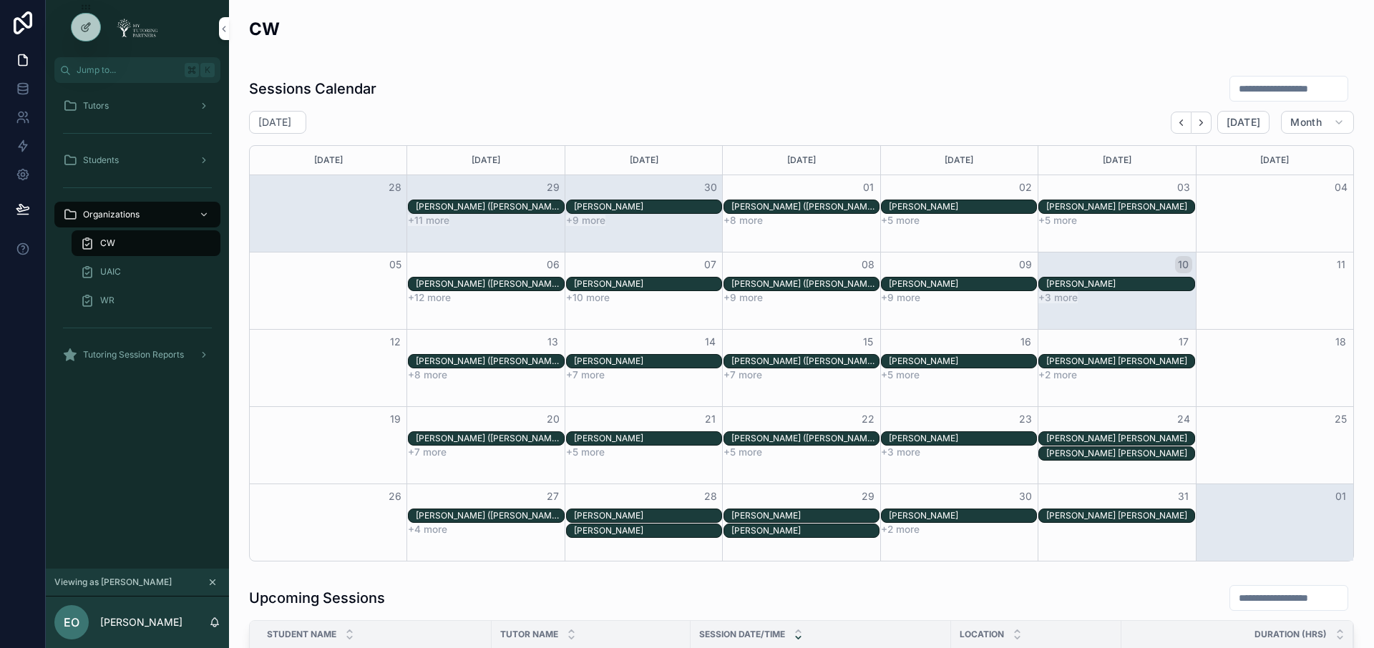
click at [136, 243] on div "CW" at bounding box center [146, 243] width 132 height 23
click at [137, 273] on div "UAIC" at bounding box center [146, 272] width 132 height 23
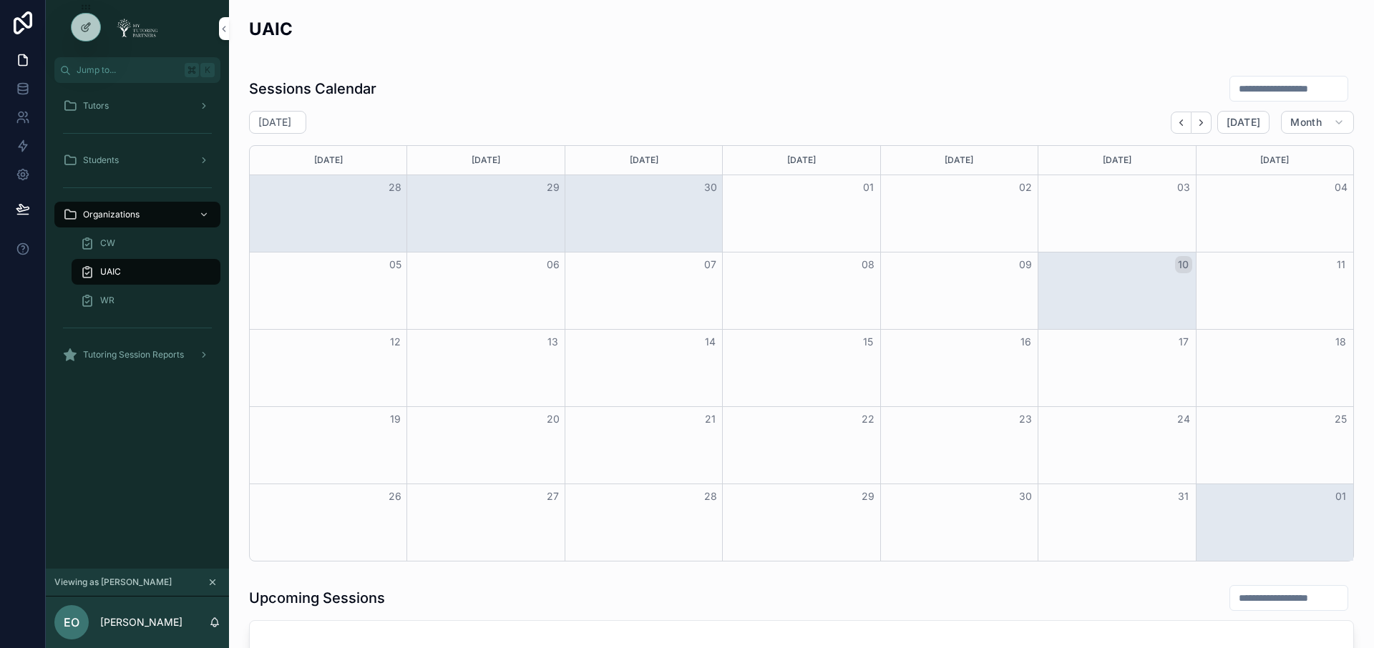
click at [115, 301] on div "WR" at bounding box center [146, 300] width 132 height 23
click at [136, 268] on div "UAIC" at bounding box center [146, 272] width 132 height 23
click at [132, 242] on div "CW" at bounding box center [146, 243] width 132 height 23
